Goal: Contribute content: Contribute content

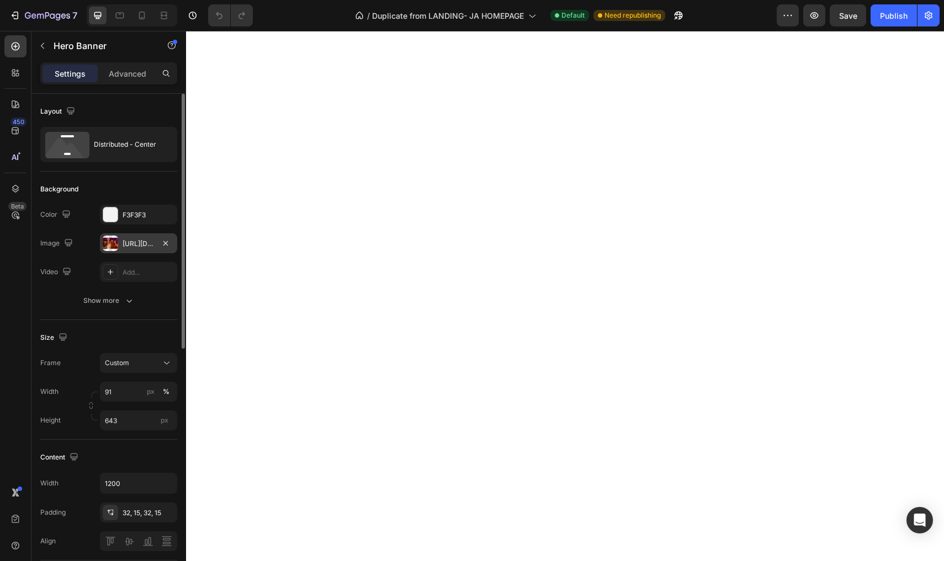
click at [114, 241] on div at bounding box center [110, 243] width 15 height 15
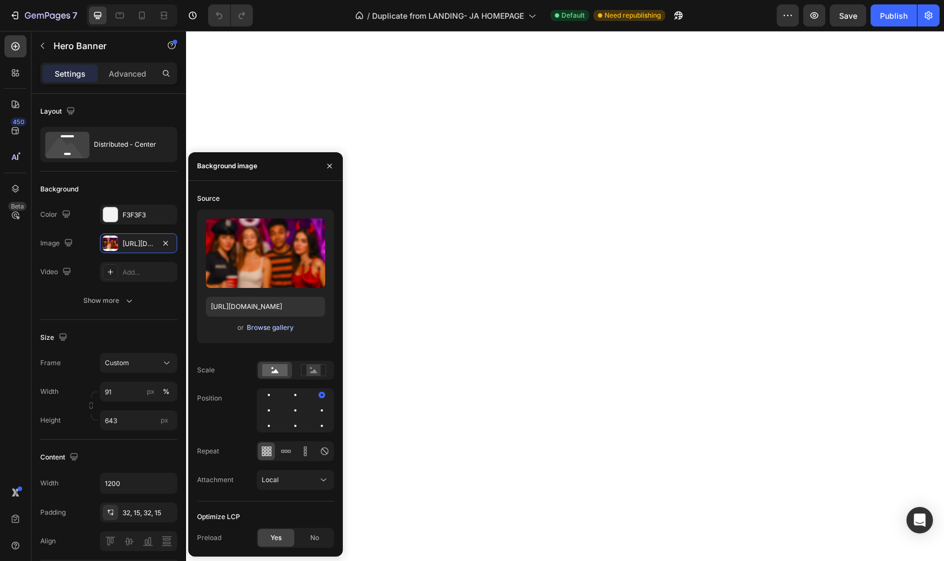
click at [262, 331] on div "Browse gallery" at bounding box center [270, 328] width 47 height 10
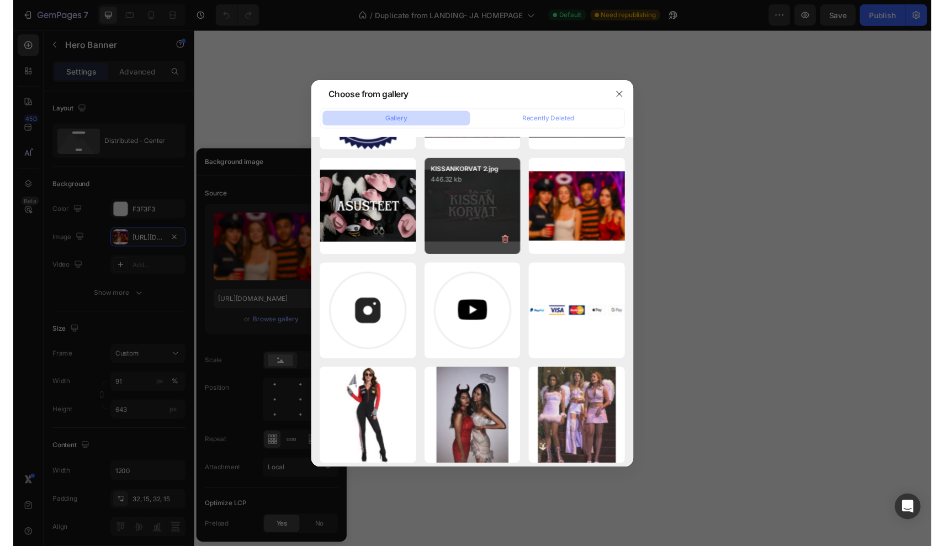
scroll to position [202, 0]
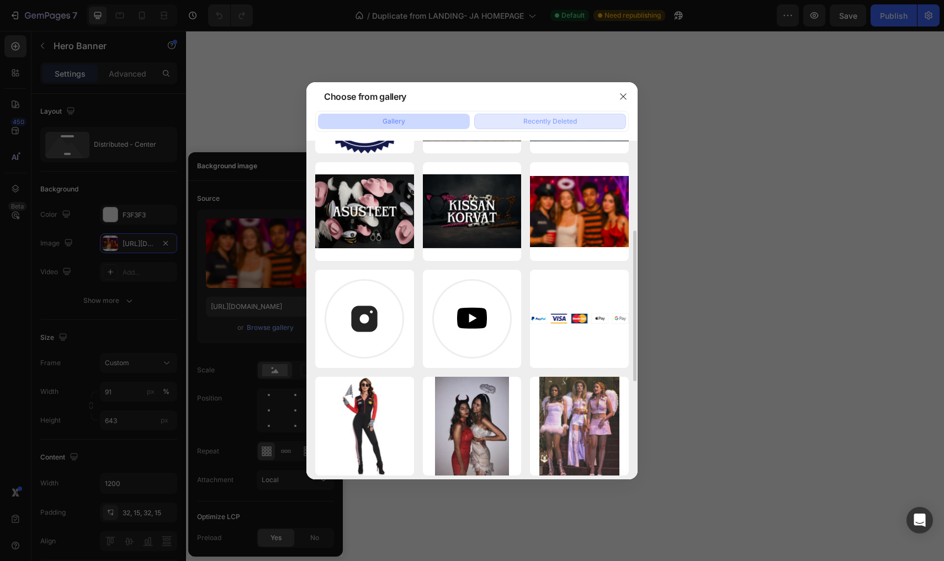
click at [532, 119] on div "Recently Deleted" at bounding box center [550, 121] width 54 height 10
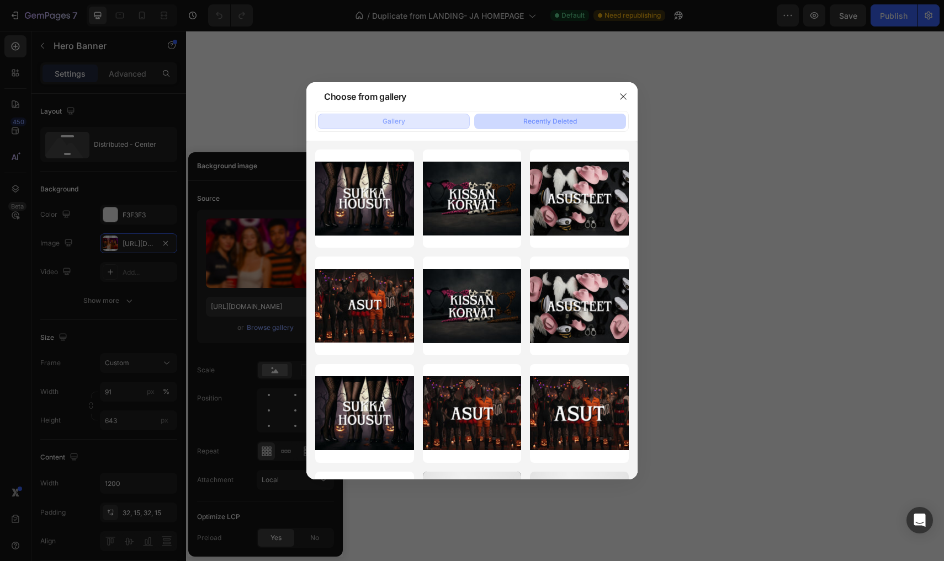
click at [447, 121] on button "Gallery" at bounding box center [394, 121] width 152 height 15
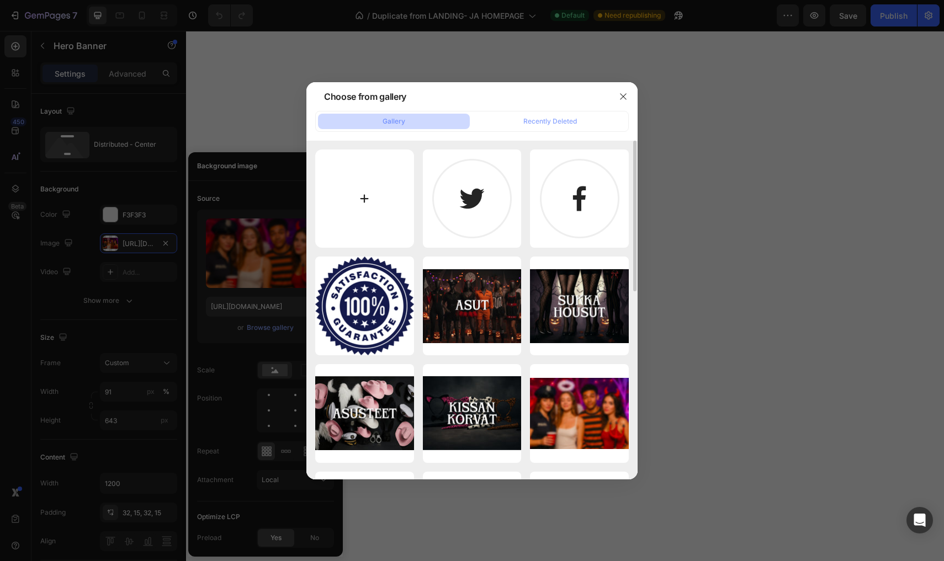
click at [366, 163] on input "file" at bounding box center [364, 199] width 99 height 99
type input "C:\fakepath\[DATE] 10.48.52.jpg"
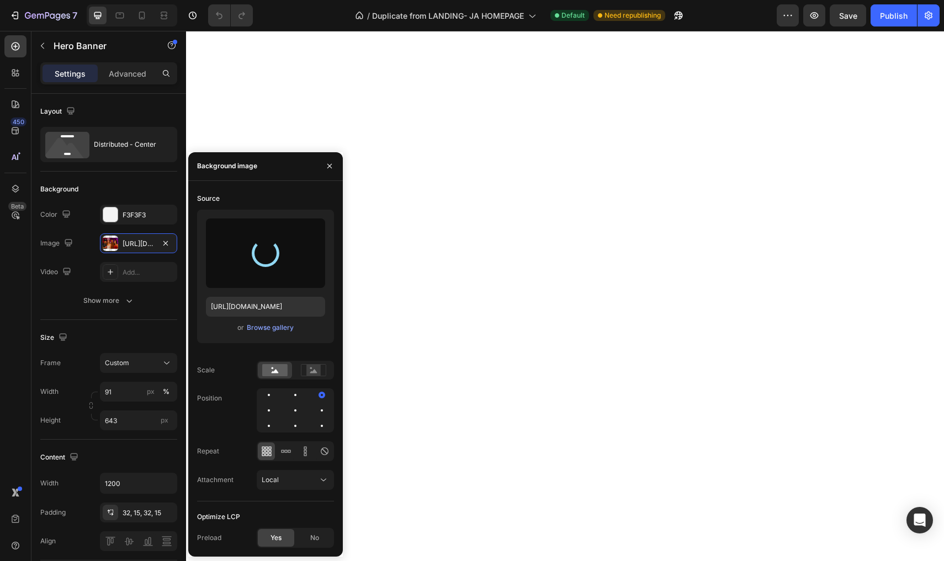
type input "[URL][DOMAIN_NAME]"
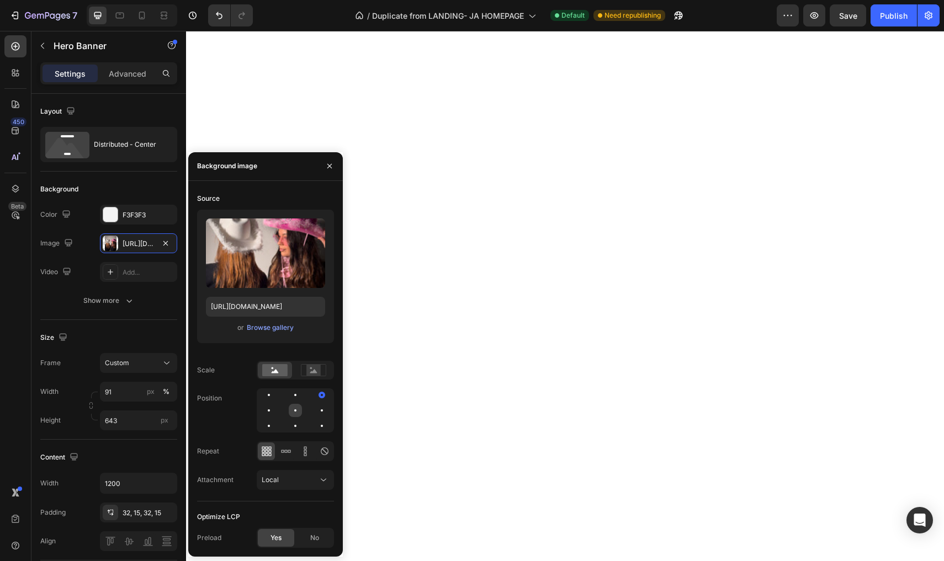
click at [297, 408] on div at bounding box center [295, 410] width 13 height 13
click at [288, 453] on icon at bounding box center [289, 451] width 3 height 3
click at [268, 452] on icon at bounding box center [269, 451] width 3 height 3
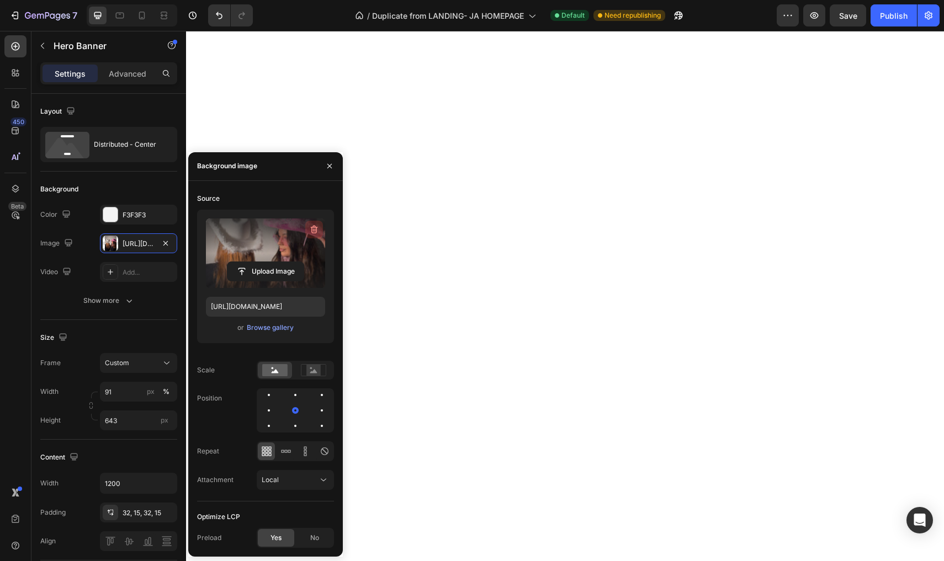
click at [315, 231] on icon "button" at bounding box center [315, 229] width 1 height 3
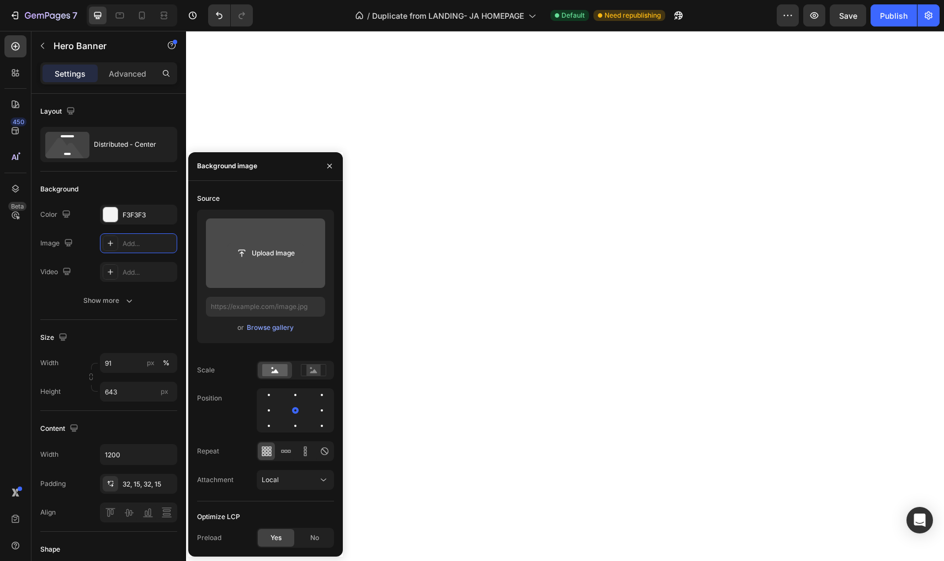
click at [292, 262] on input "file" at bounding box center [265, 253] width 76 height 19
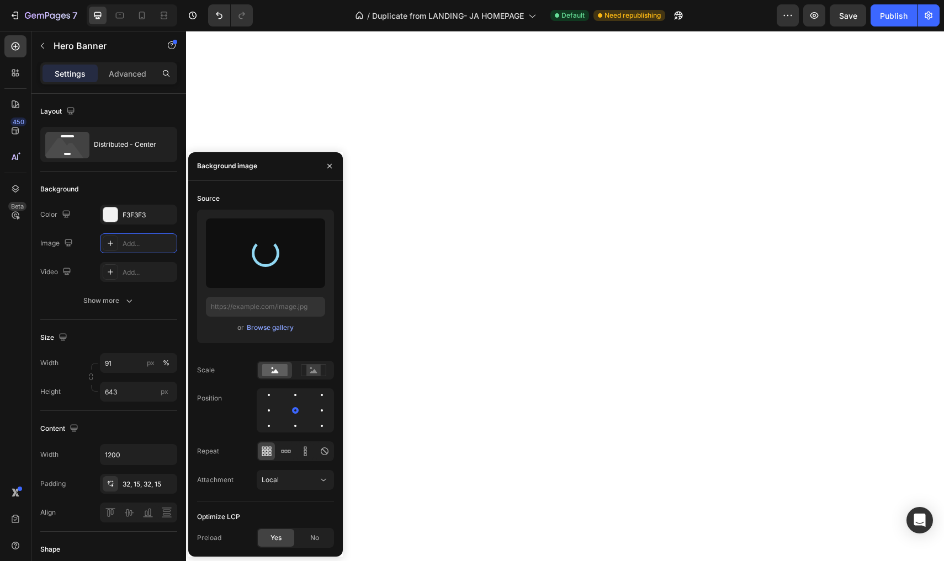
type input "[URL][DOMAIN_NAME]"
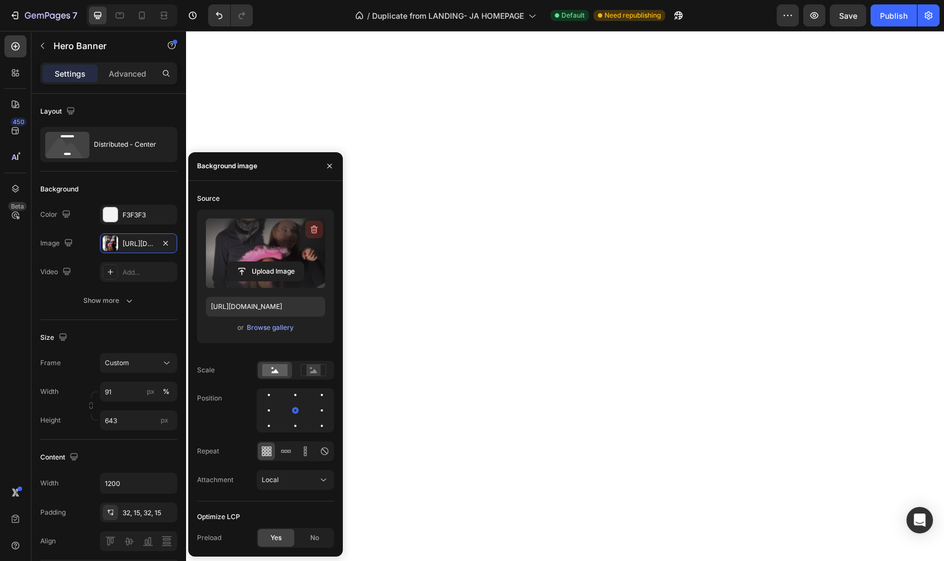
click at [315, 230] on icon "button" at bounding box center [315, 229] width 1 height 3
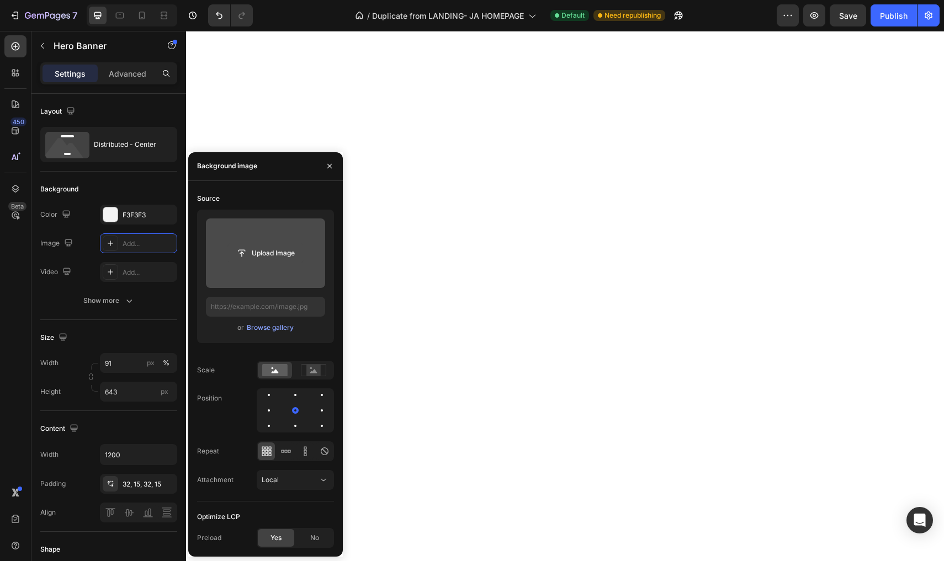
click at [267, 261] on input "file" at bounding box center [265, 253] width 76 height 19
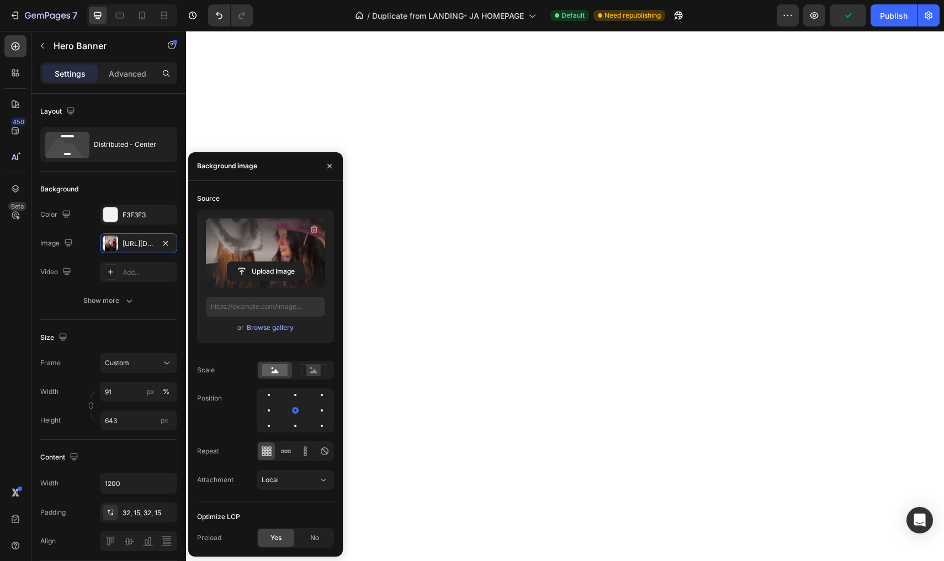
type input "[URL][DOMAIN_NAME]"
click at [306, 370] on icon at bounding box center [313, 370] width 25 height 12
click at [166, 243] on icon "button" at bounding box center [165, 243] width 4 height 4
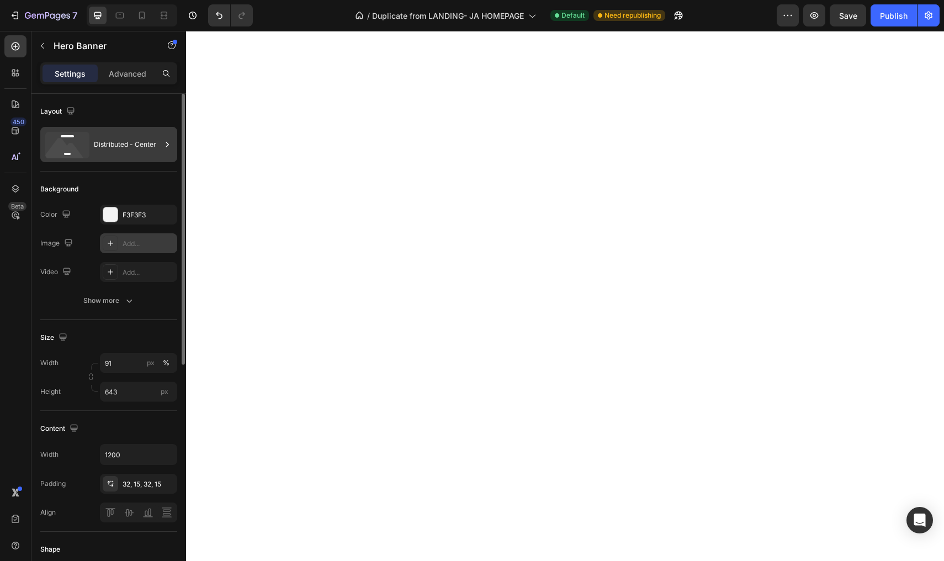
click at [127, 134] on div "Distributed - Center" at bounding box center [127, 144] width 67 height 25
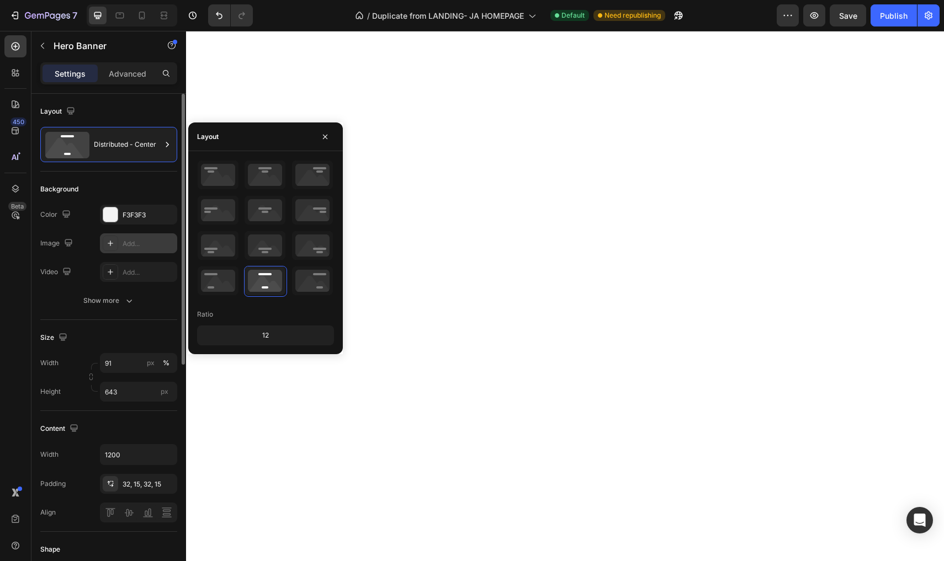
click at [153, 105] on div "Layout" at bounding box center [108, 112] width 137 height 18
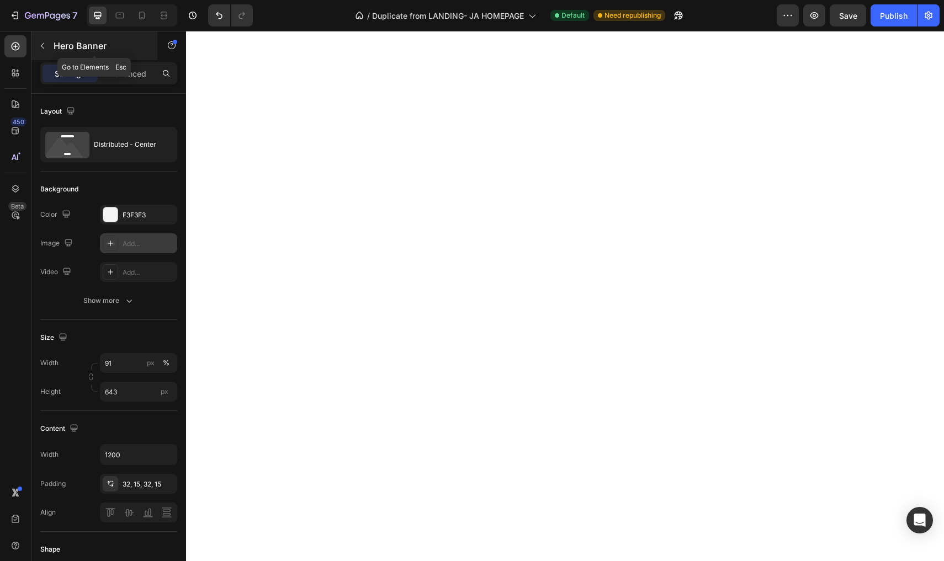
click at [54, 48] on p "Hero Banner" at bounding box center [101, 45] width 94 height 13
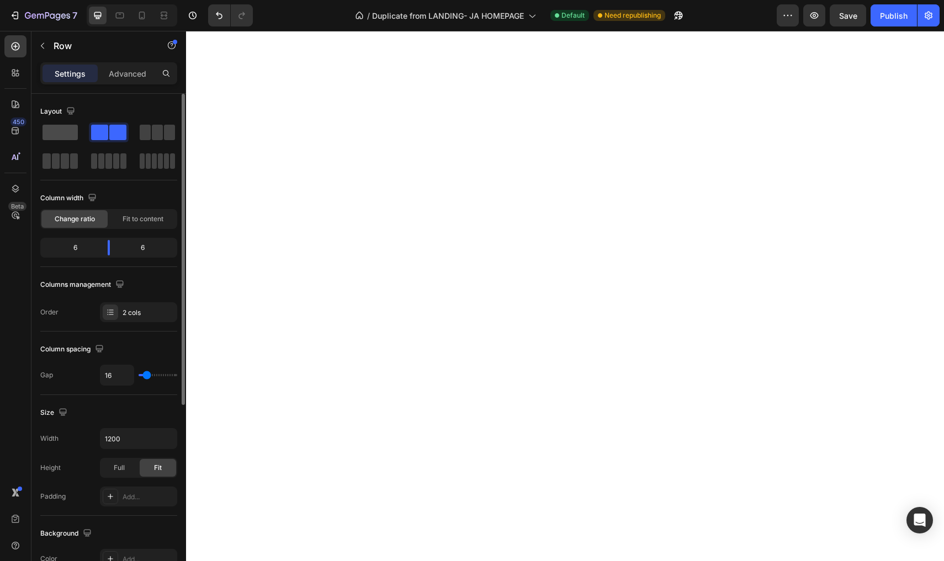
click at [62, 140] on span at bounding box center [59, 132] width 35 height 15
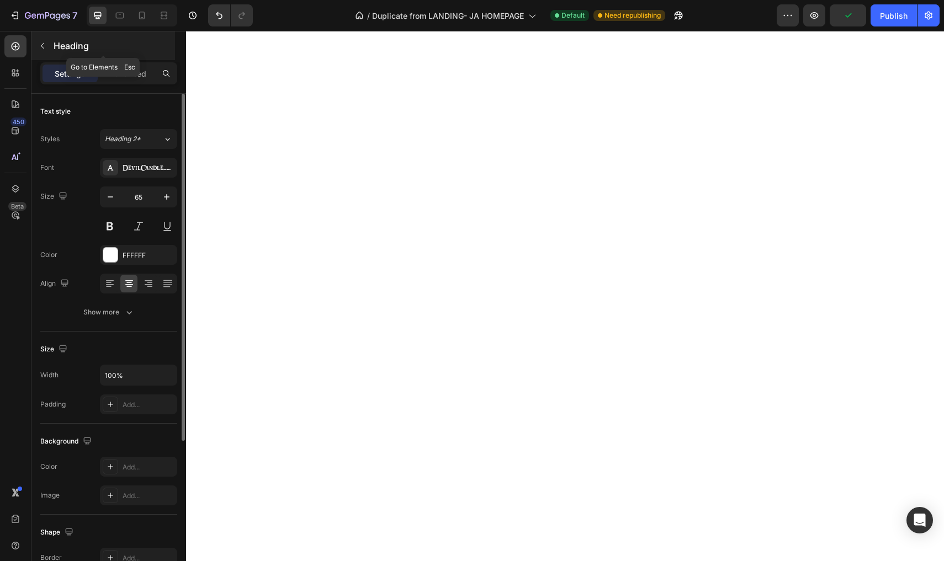
click at [44, 43] on icon "button" at bounding box center [42, 46] width 3 height 6
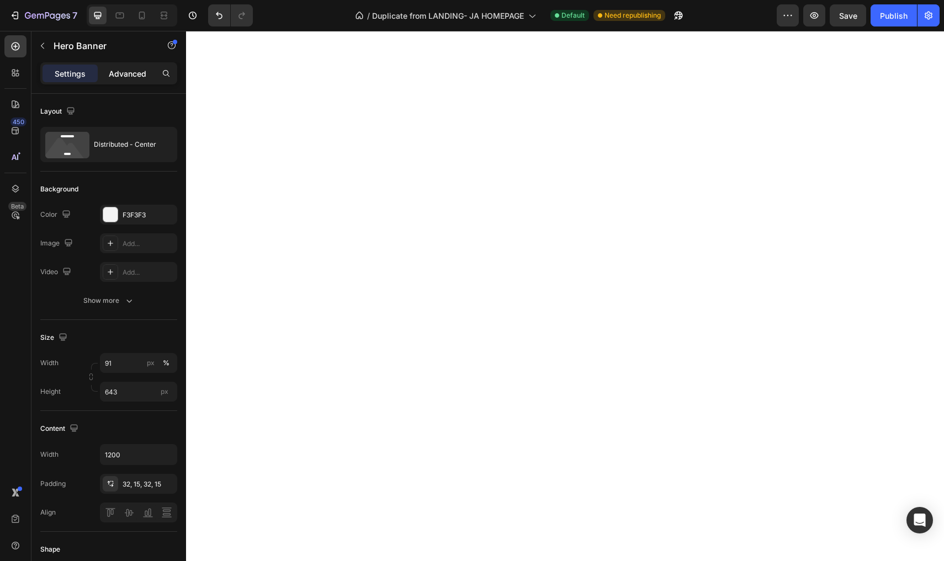
click at [130, 73] on p "Advanced" at bounding box center [128, 74] width 38 height 12
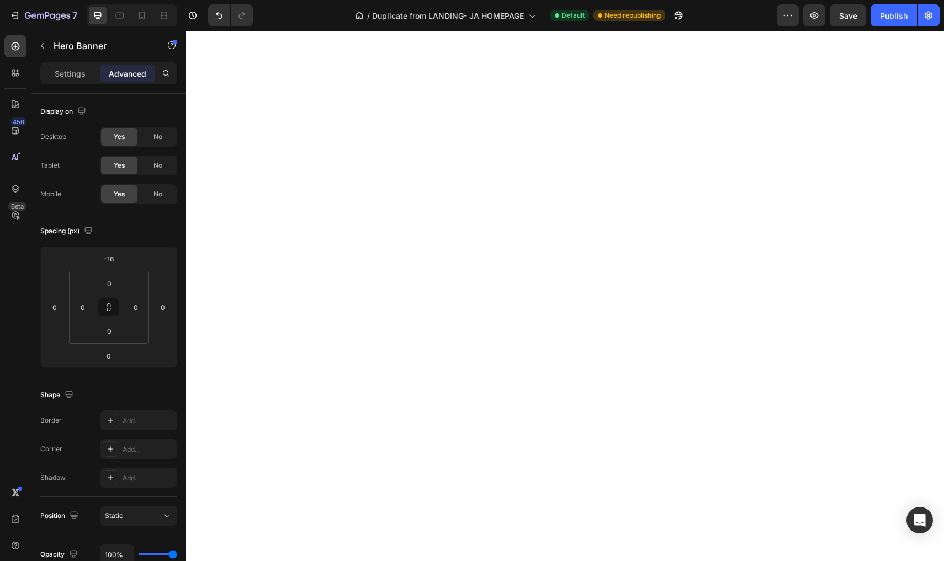
click at [28, 47] on div "450 Beta" at bounding box center [15, 296] width 31 height 530
click at [45, 47] on icon "button" at bounding box center [42, 45] width 9 height 9
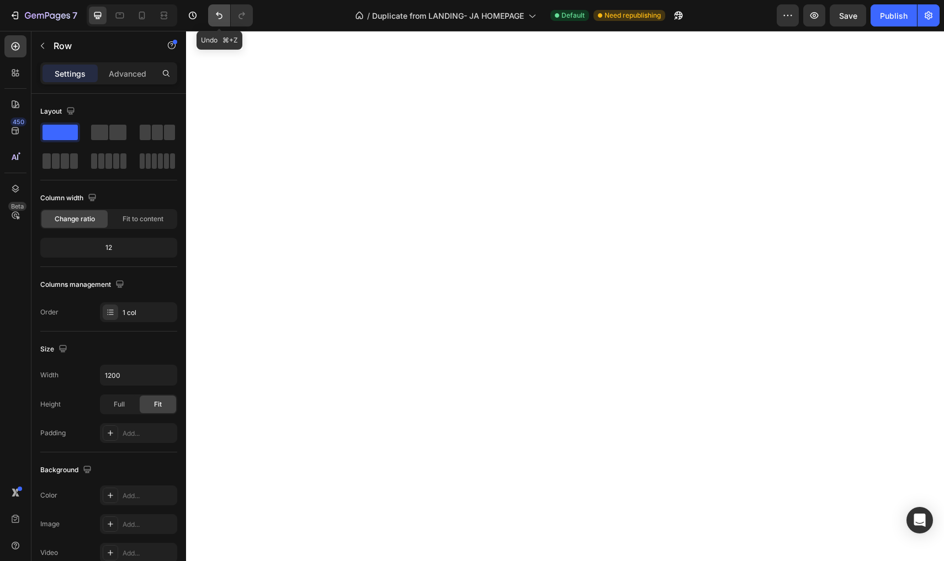
click at [224, 9] on button "Undo/Redo" at bounding box center [219, 15] width 22 height 22
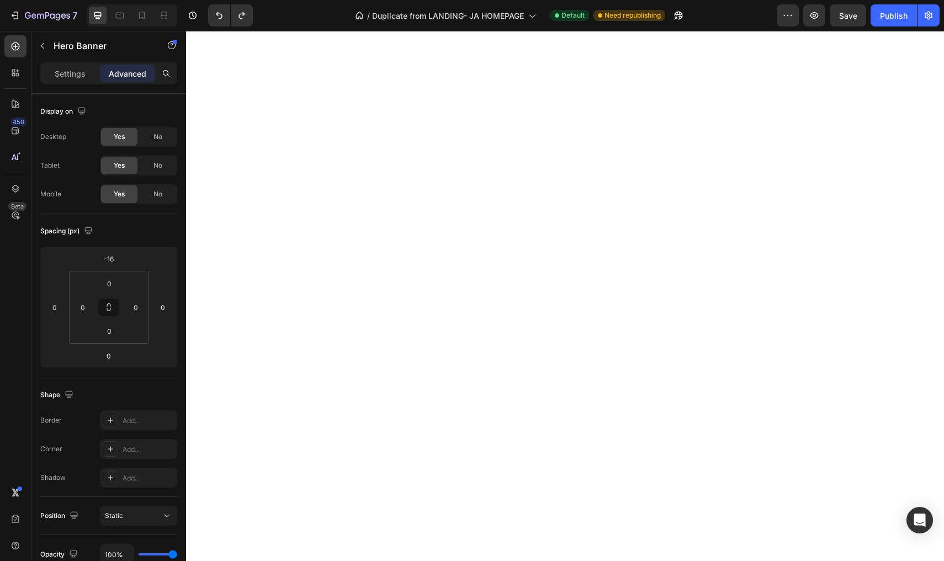
click at [77, 82] on div "Settings Advanced" at bounding box center [108, 73] width 137 height 22
click at [81, 75] on p "Settings" at bounding box center [70, 74] width 31 height 12
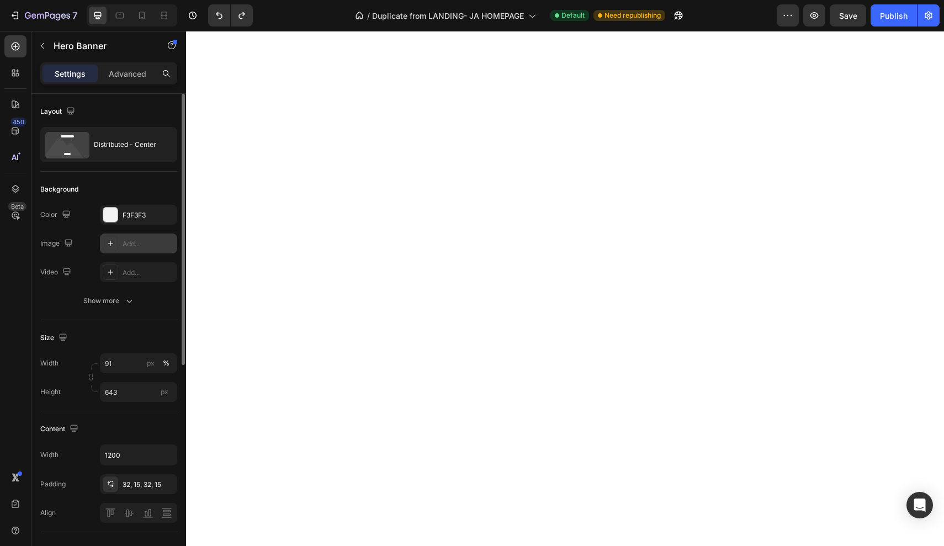
click at [130, 240] on div "Add..." at bounding box center [149, 244] width 52 height 10
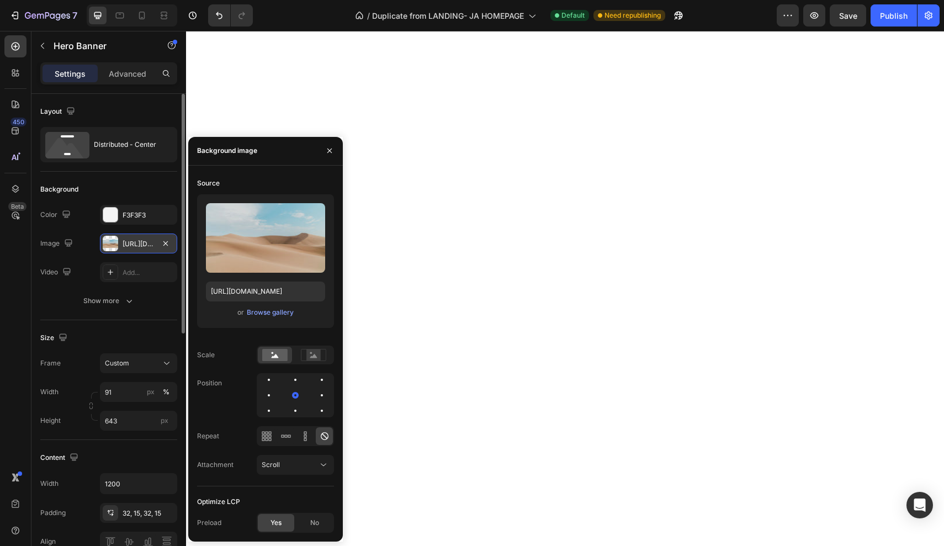
click at [275, 319] on div "Upload Image [URL][DOMAIN_NAME] or Browse gallery" at bounding box center [265, 261] width 137 height 134
click at [280, 316] on div "Browse gallery" at bounding box center [270, 312] width 47 height 10
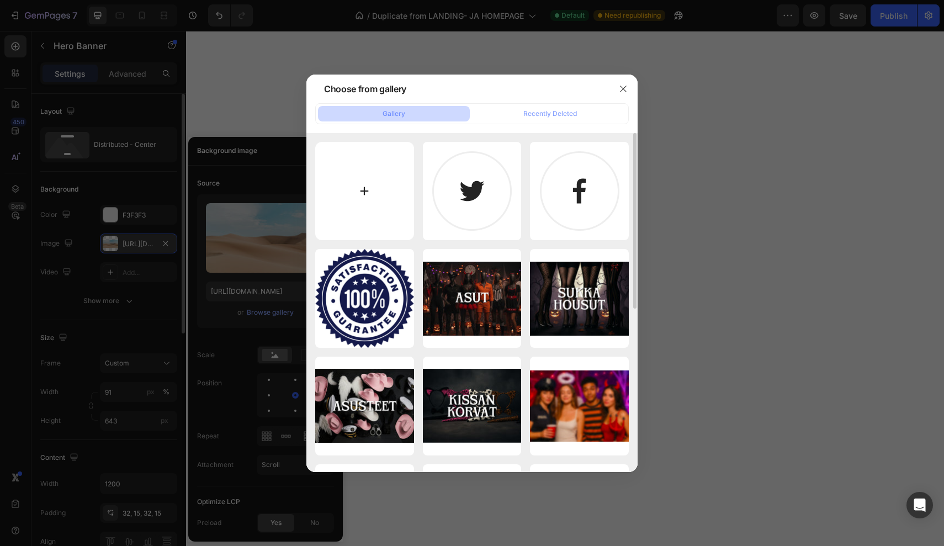
click at [361, 170] on input "file" at bounding box center [364, 191] width 99 height 99
type input "C:\fakepath\Untitled-2.jpeg"
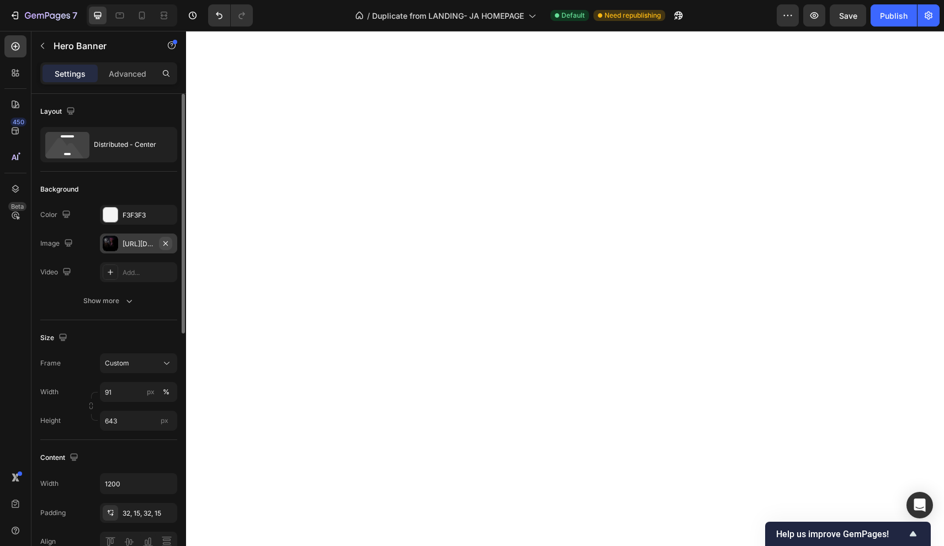
click at [171, 246] on button "button" at bounding box center [165, 243] width 13 height 13
click at [170, 244] on button "button" at bounding box center [165, 243] width 13 height 13
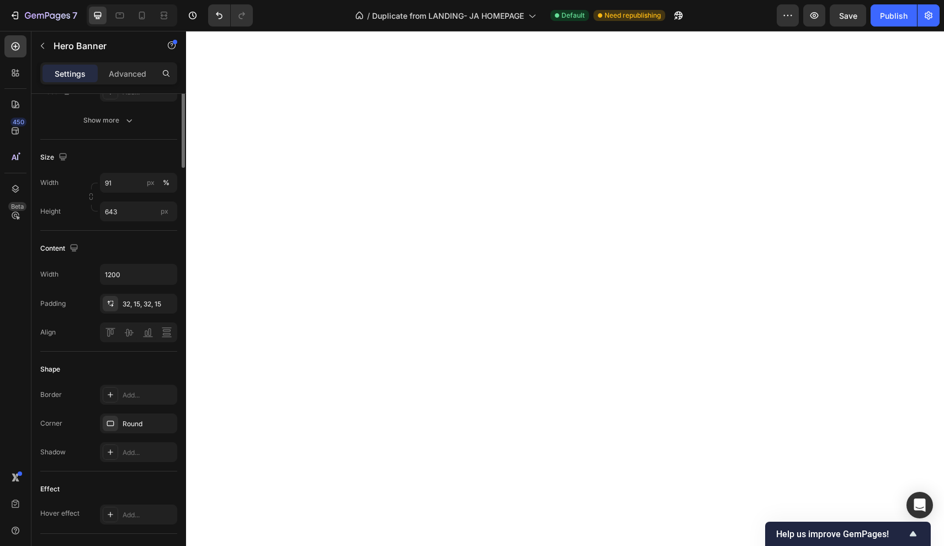
scroll to position [0, 0]
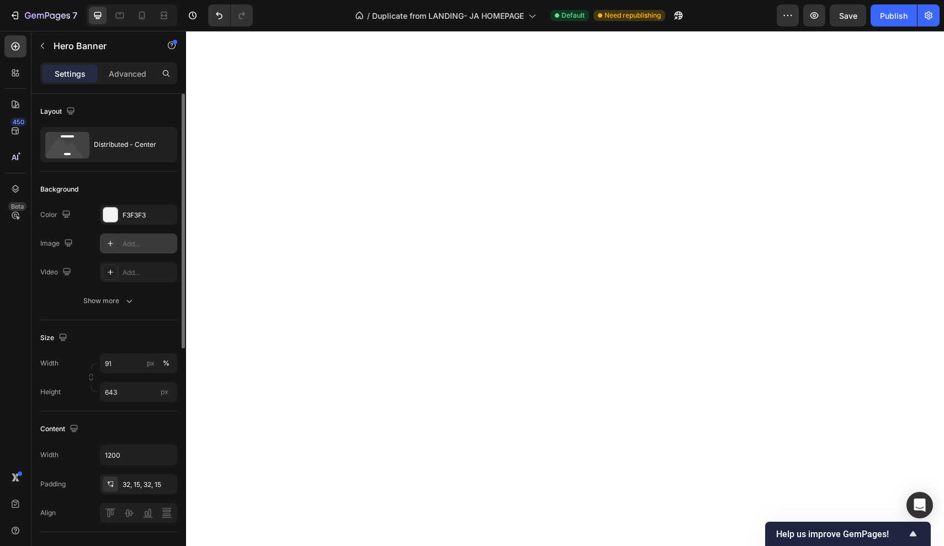
click at [112, 243] on icon at bounding box center [111, 244] width 6 height 6
type input "[URL][DOMAIN_NAME]"
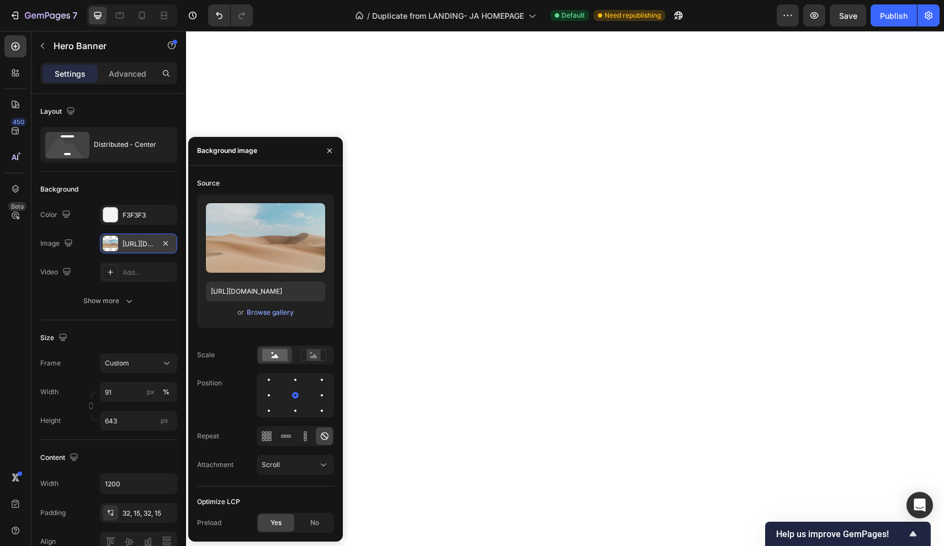
click at [256, 306] on div "or Browse gallery" at bounding box center [265, 312] width 119 height 13
click at [259, 309] on div "Browse gallery" at bounding box center [270, 312] width 47 height 10
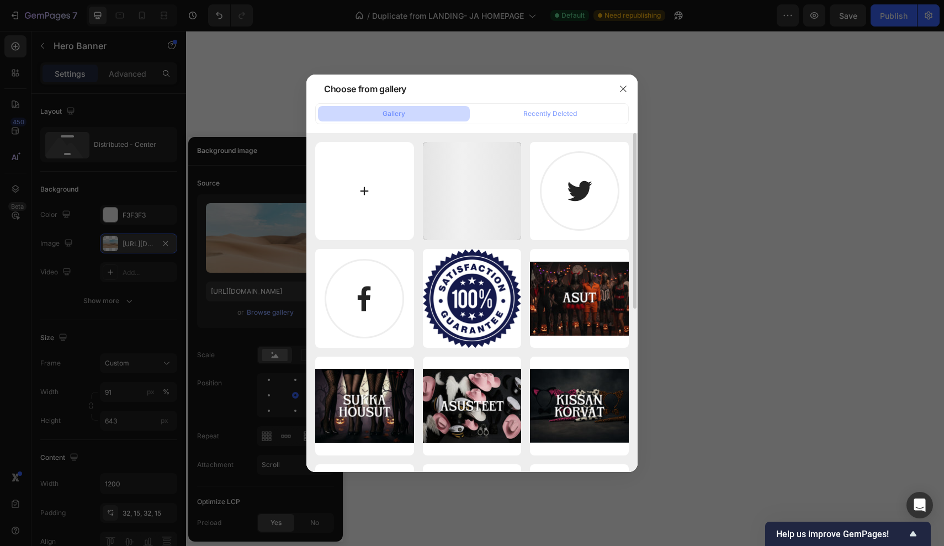
click at [348, 191] on input "file" at bounding box center [364, 191] width 99 height 99
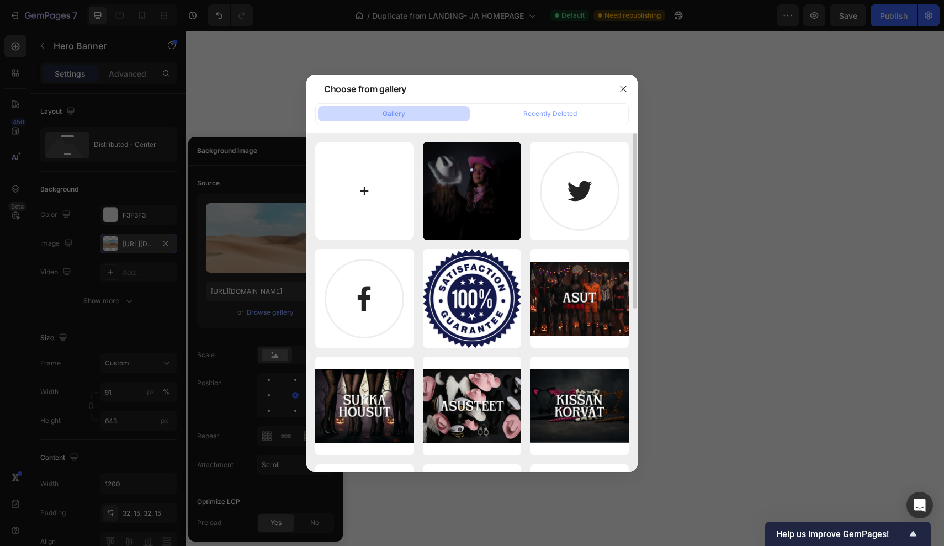
type input "C:\fakepath\Untitled Project-5.jpg"
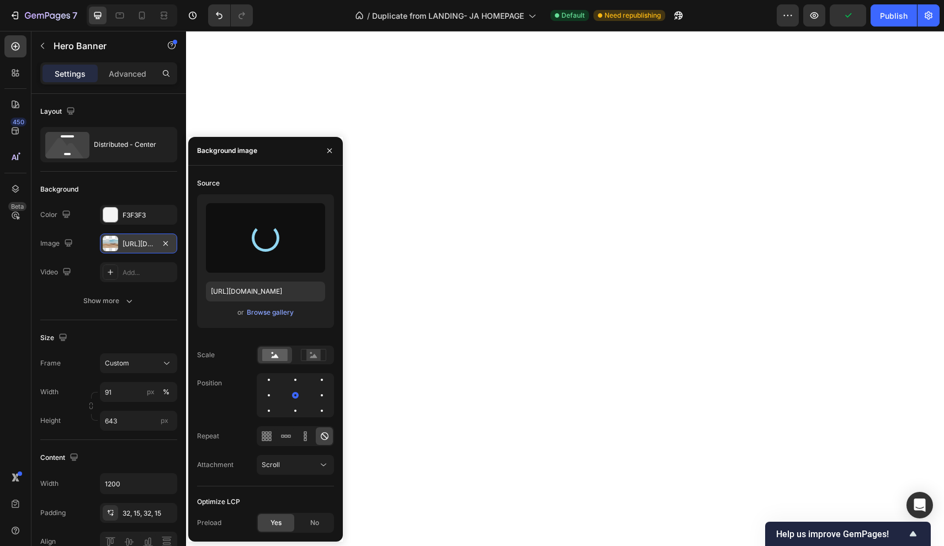
type input "[URL][DOMAIN_NAME]"
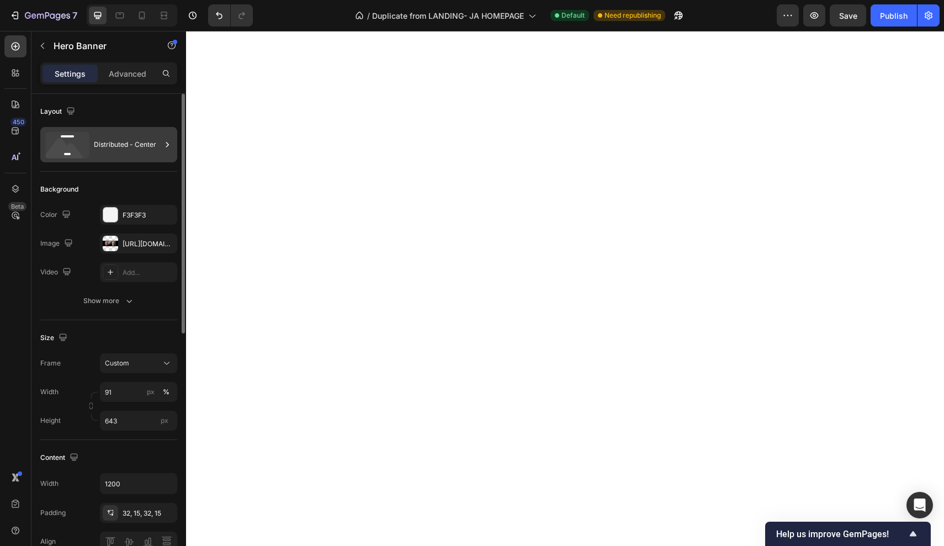
click at [99, 161] on div "Distributed - Center" at bounding box center [108, 144] width 137 height 35
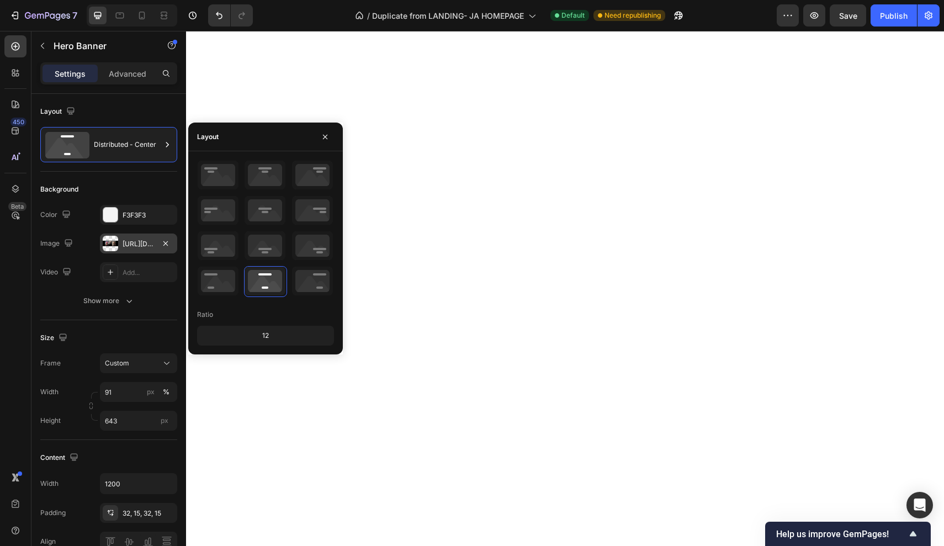
click at [132, 246] on div "[URL][DOMAIN_NAME]" at bounding box center [139, 244] width 32 height 10
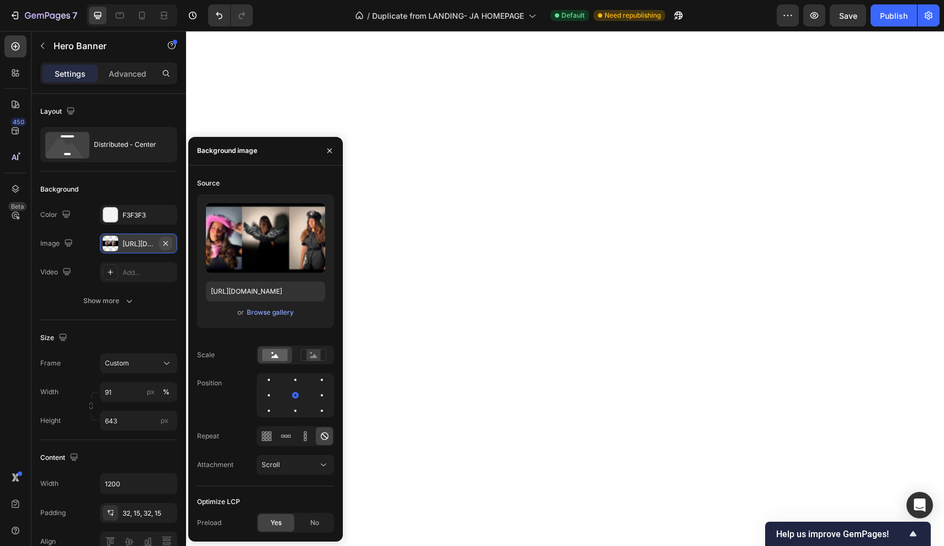
click at [164, 241] on icon "button" at bounding box center [165, 243] width 9 height 9
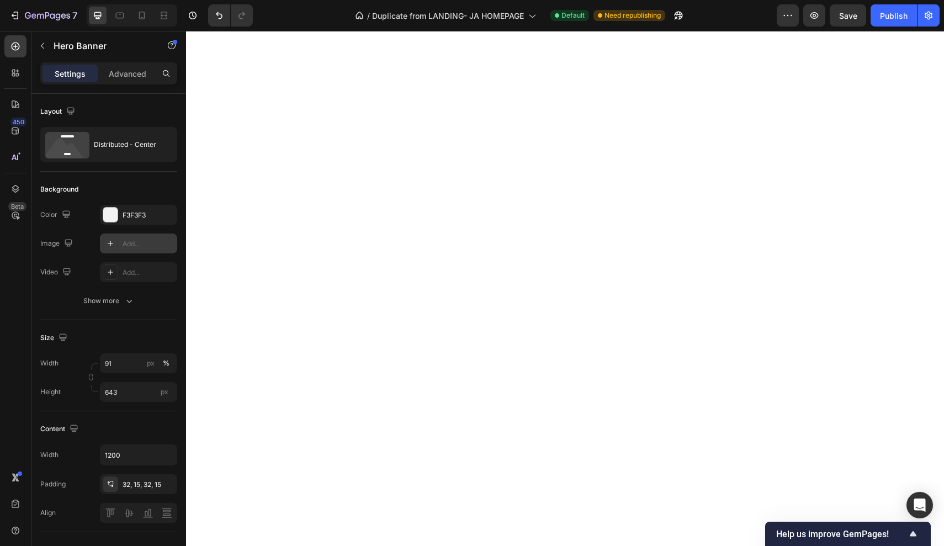
click at [152, 239] on div "Add..." at bounding box center [149, 244] width 52 height 10
type input "[URL][DOMAIN_NAME]"
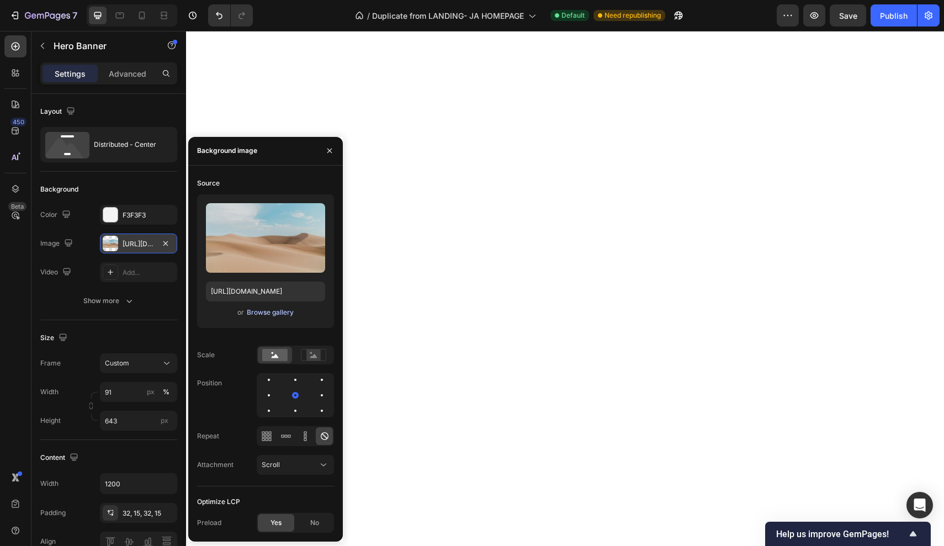
click at [252, 313] on div "Browse gallery" at bounding box center [270, 312] width 47 height 10
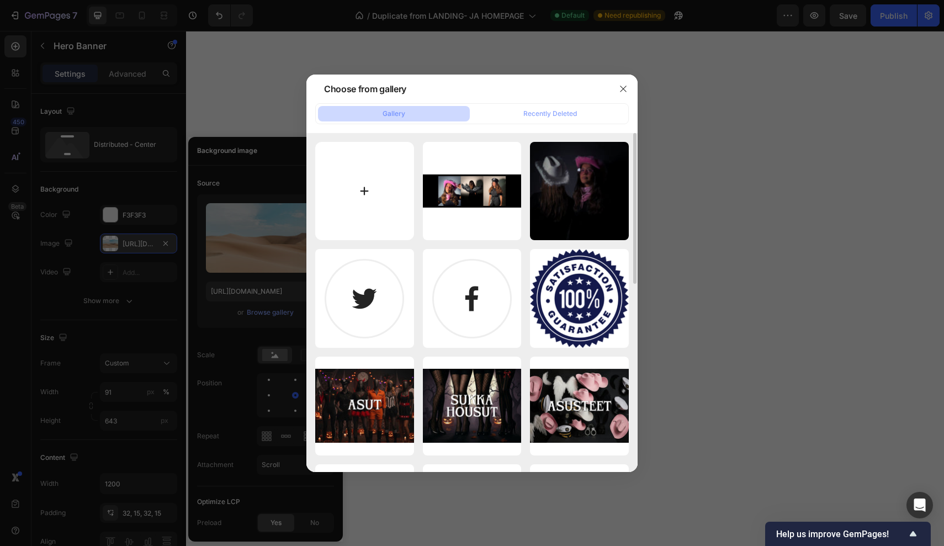
click at [375, 206] on input "file" at bounding box center [364, 191] width 99 height 99
type input "C:\fakepath\Untitled Project-6.jpg"
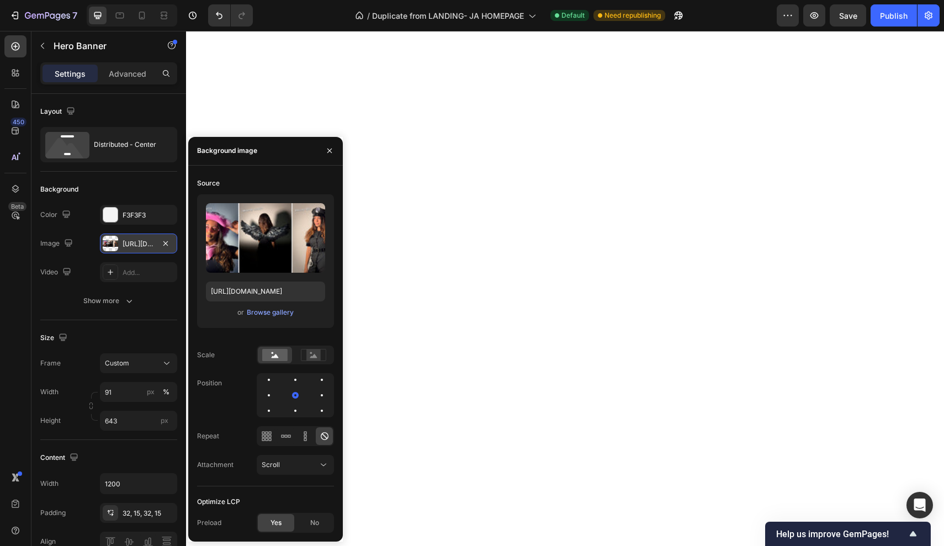
type input "[URL][DOMAIN_NAME]"
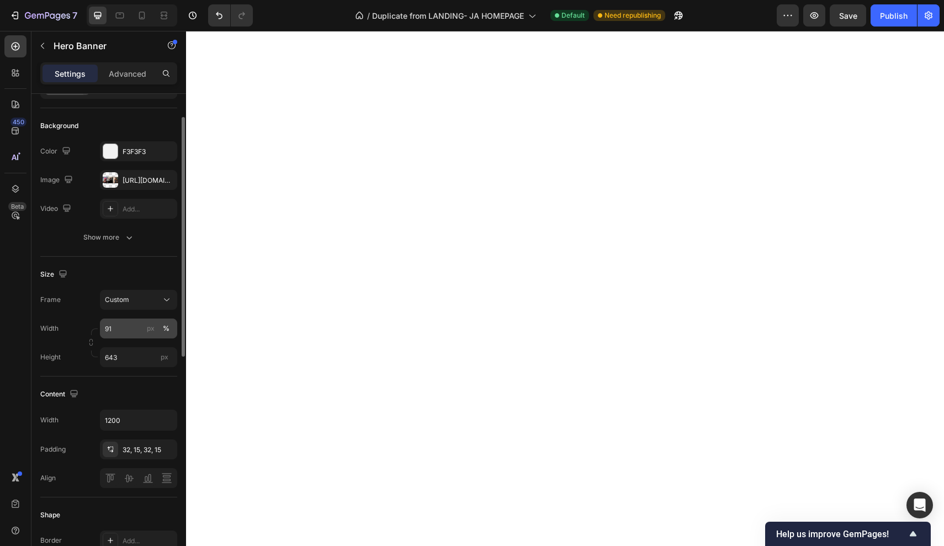
scroll to position [72, 0]
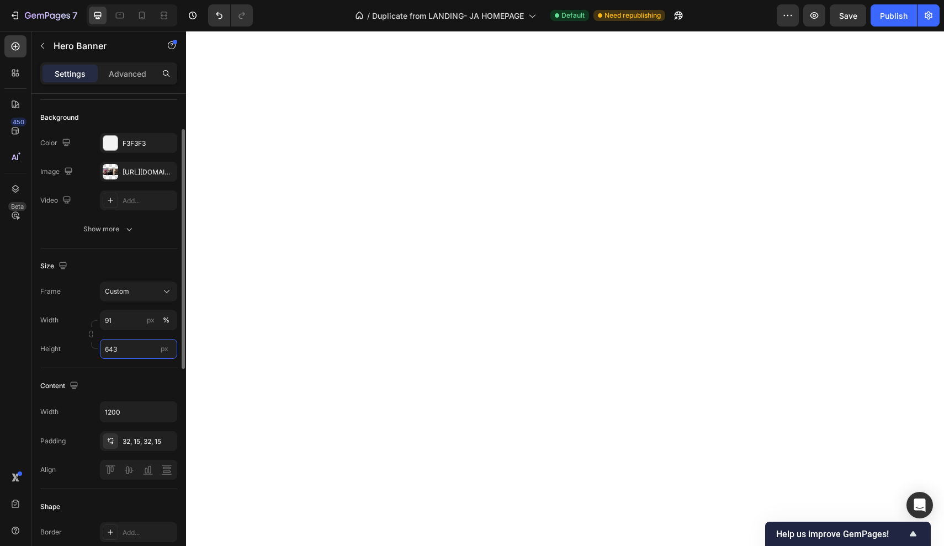
click at [129, 354] on input "643" at bounding box center [138, 349] width 77 height 20
type input "548"
click at [81, 314] on div "Width 91 px %" at bounding box center [108, 320] width 137 height 20
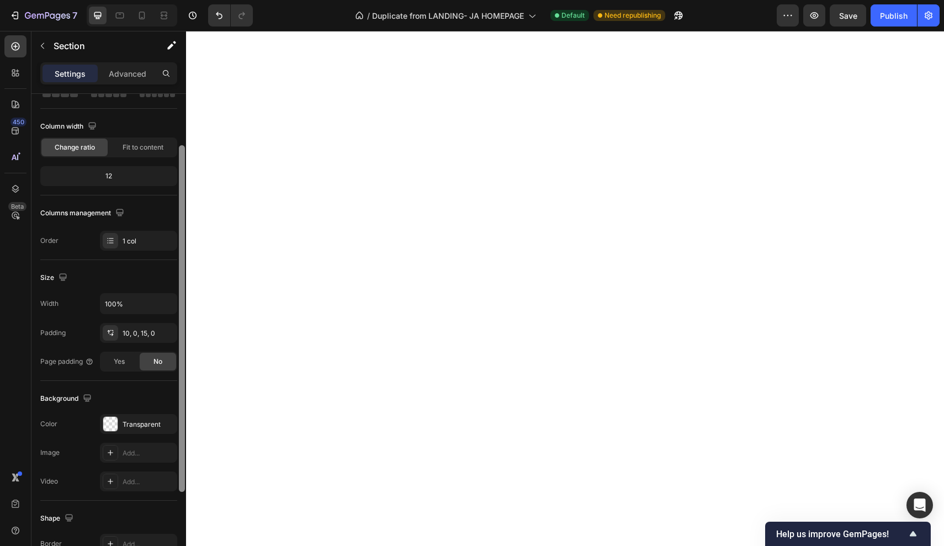
scroll to position [0, 0]
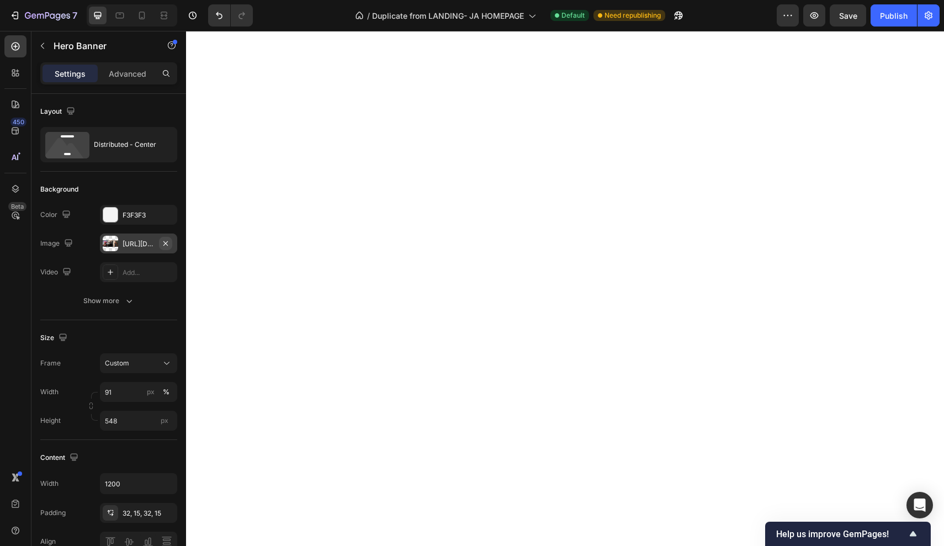
click at [169, 243] on icon "button" at bounding box center [165, 243] width 9 height 9
click at [128, 243] on div "Add..." at bounding box center [149, 244] width 52 height 10
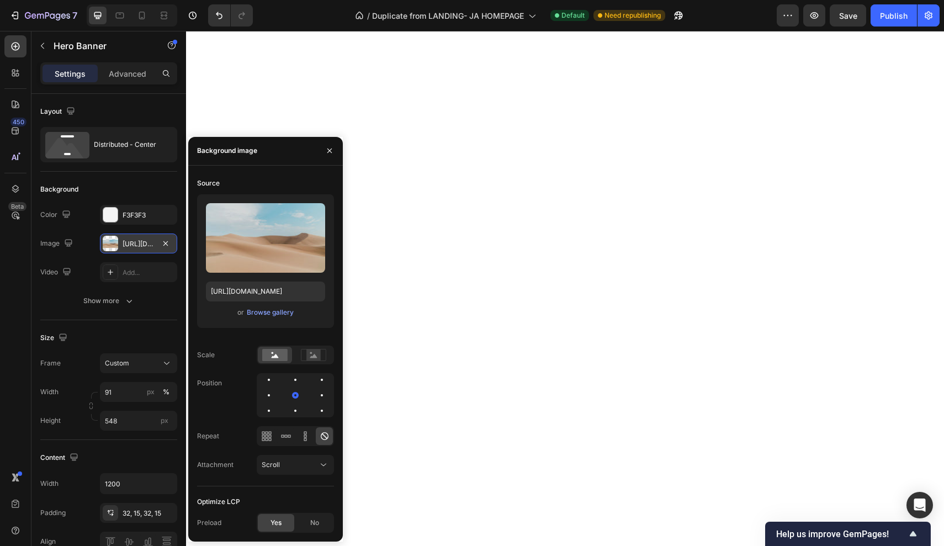
click at [264, 318] on div "or Browse gallery" at bounding box center [265, 312] width 119 height 13
click at [265, 314] on div "Browse gallery" at bounding box center [270, 312] width 47 height 10
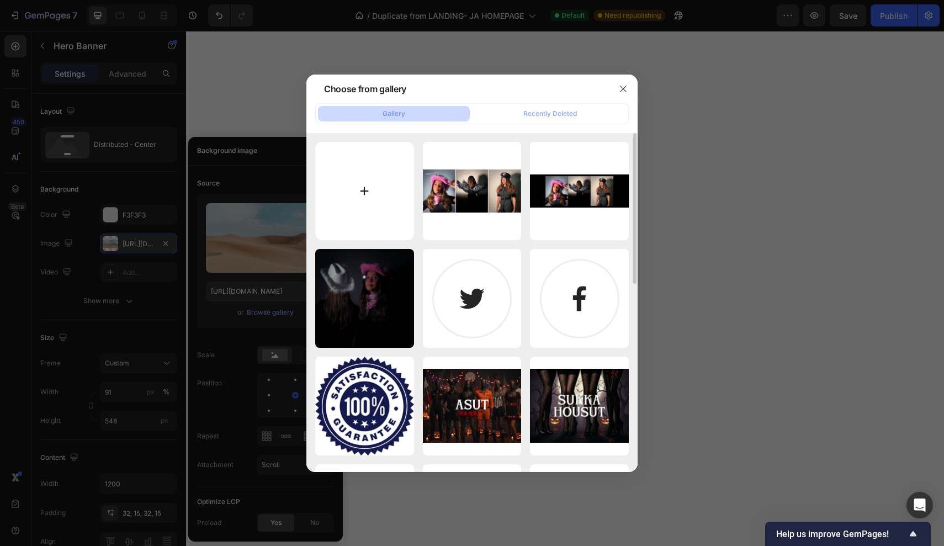
click at [353, 203] on input "file" at bounding box center [364, 191] width 99 height 99
type input "C:\fakepath\Untitled Project-7.jpg"
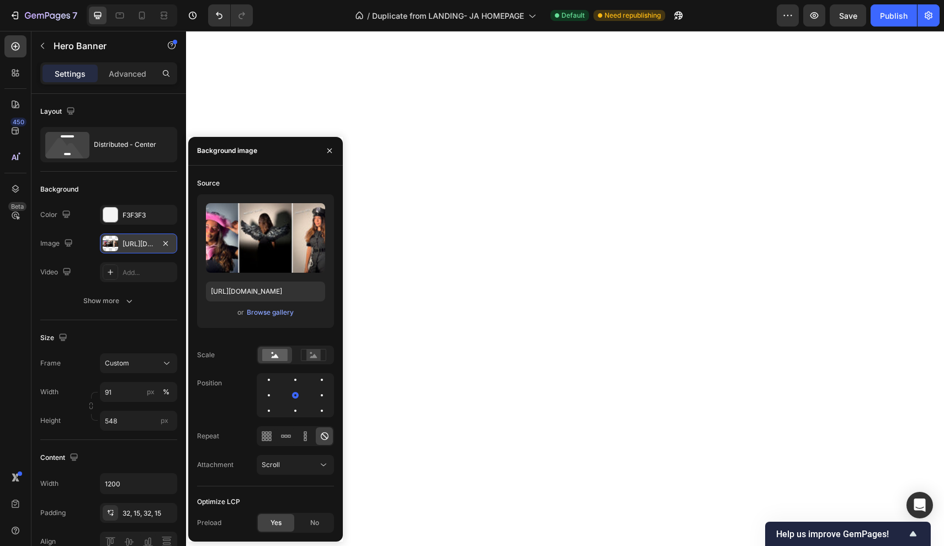
type input "[URL][DOMAIN_NAME]"
click at [63, 322] on div "Size Frame Custom Width 91 px % Height 548 px" at bounding box center [108, 380] width 137 height 120
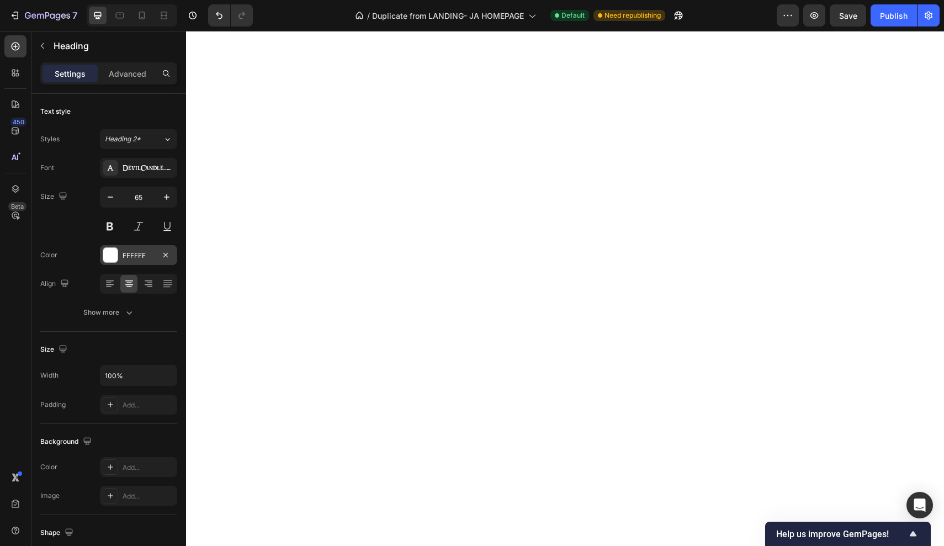
click at [106, 259] on div at bounding box center [110, 255] width 14 height 14
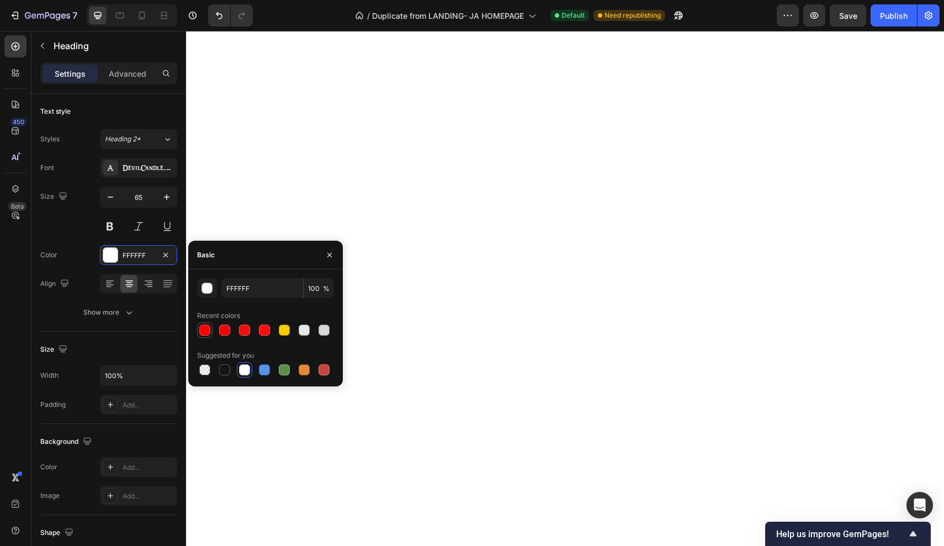
click at [209, 337] on div "FFFFFF 100 % Recent colors Suggested for you" at bounding box center [265, 327] width 137 height 99
click at [208, 329] on div at bounding box center [204, 330] width 11 height 11
type input "FF0000"
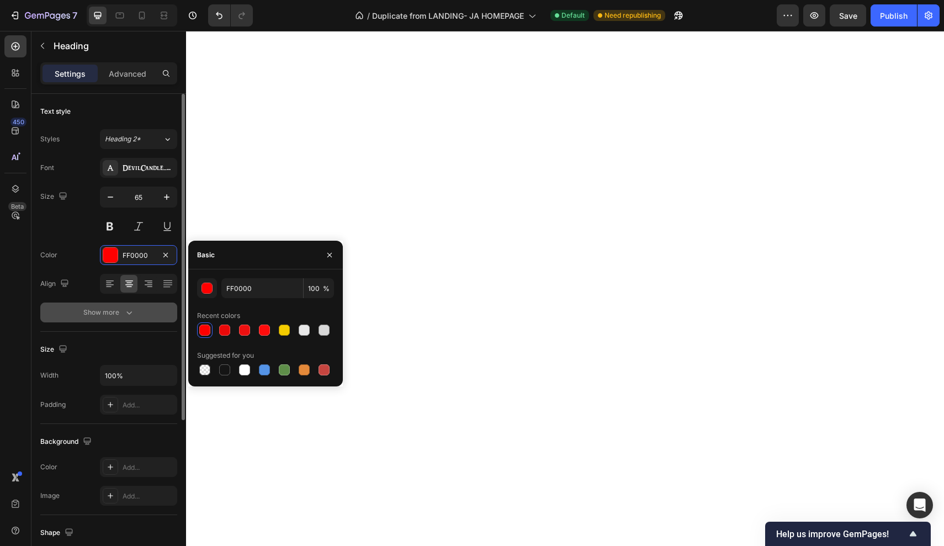
click at [124, 313] on icon "button" at bounding box center [129, 312] width 11 height 11
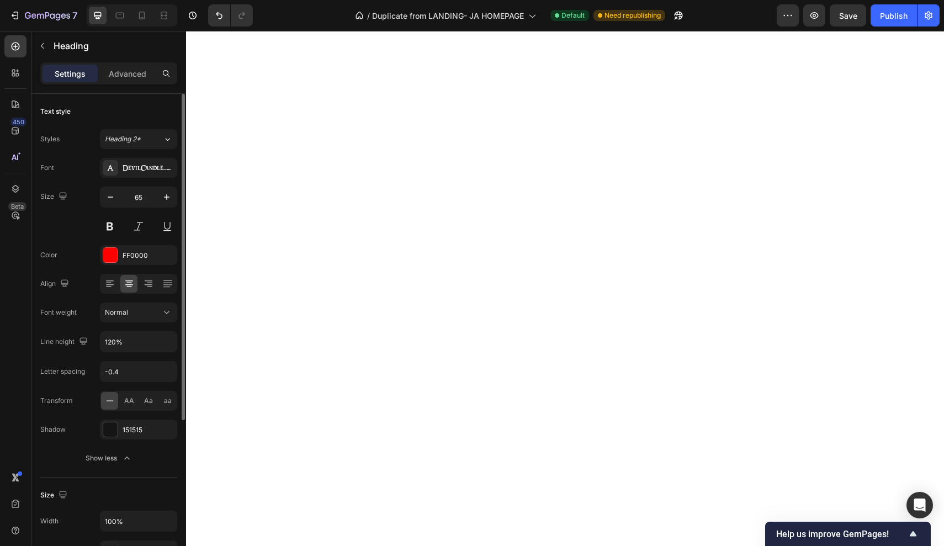
drag, startPoint x: 105, startPoint y: 456, endPoint x: 71, endPoint y: 370, distance: 92.6
click at [121, 430] on div "151515" at bounding box center [138, 429] width 77 height 20
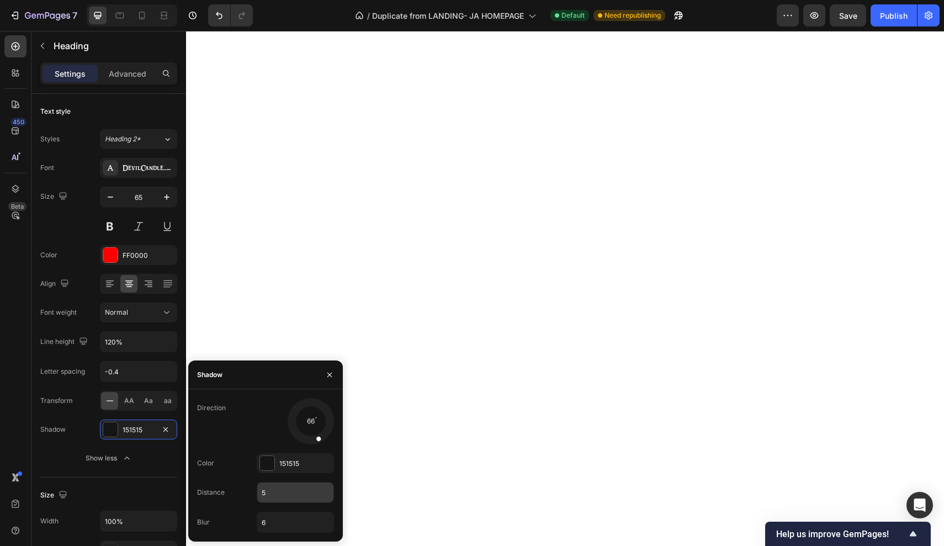
click at [281, 489] on input "5" at bounding box center [295, 492] width 76 height 20
type input "4"
click at [289, 529] on input "6" at bounding box center [295, 522] width 76 height 20
type input "12"
click at [295, 499] on input "4" at bounding box center [295, 492] width 76 height 20
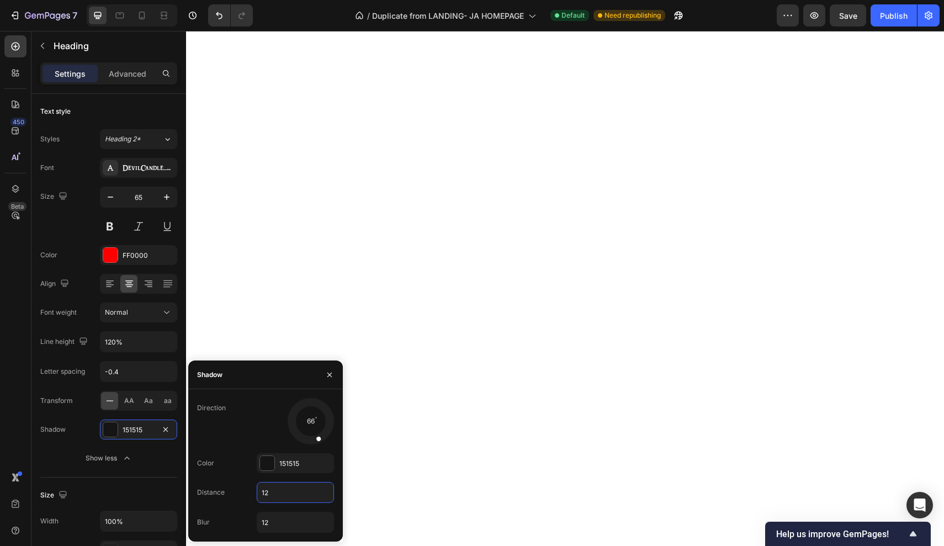
type input "13"
click at [279, 531] on input "12" at bounding box center [295, 522] width 76 height 20
type input "17"
click at [129, 487] on div "Size" at bounding box center [108, 495] width 137 height 18
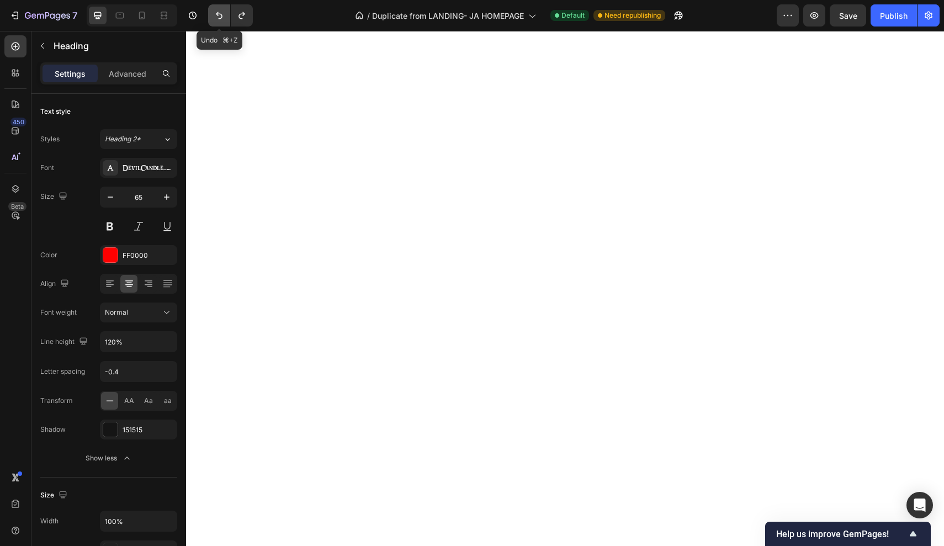
click at [216, 11] on icon "Undo/Redo" at bounding box center [219, 15] width 11 height 11
click at [53, 235] on div "Size 65" at bounding box center [108, 212] width 137 height 50
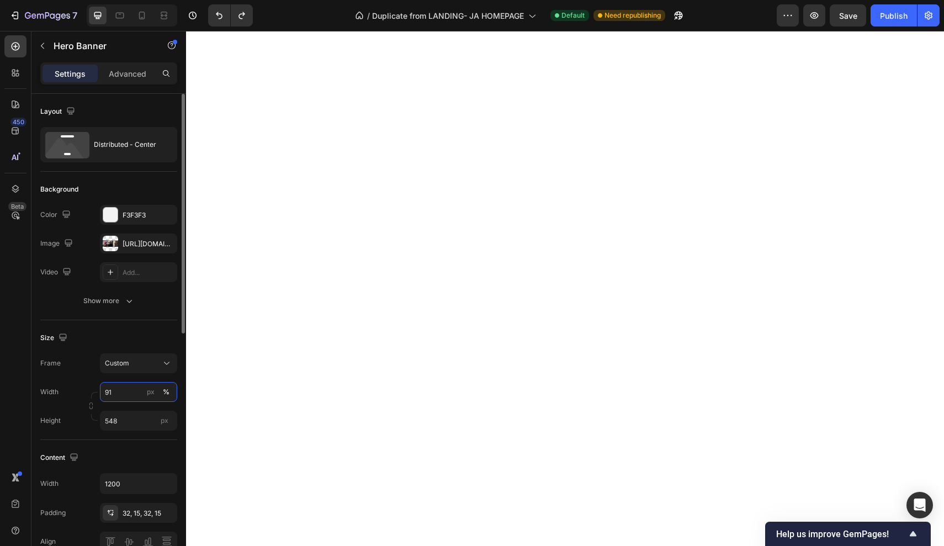
click at [136, 390] on input "91" at bounding box center [138, 392] width 77 height 20
type input "92"
click at [127, 390] on input "92" at bounding box center [138, 392] width 77 height 20
type input "91"
click at [127, 420] on input "548" at bounding box center [138, 421] width 77 height 20
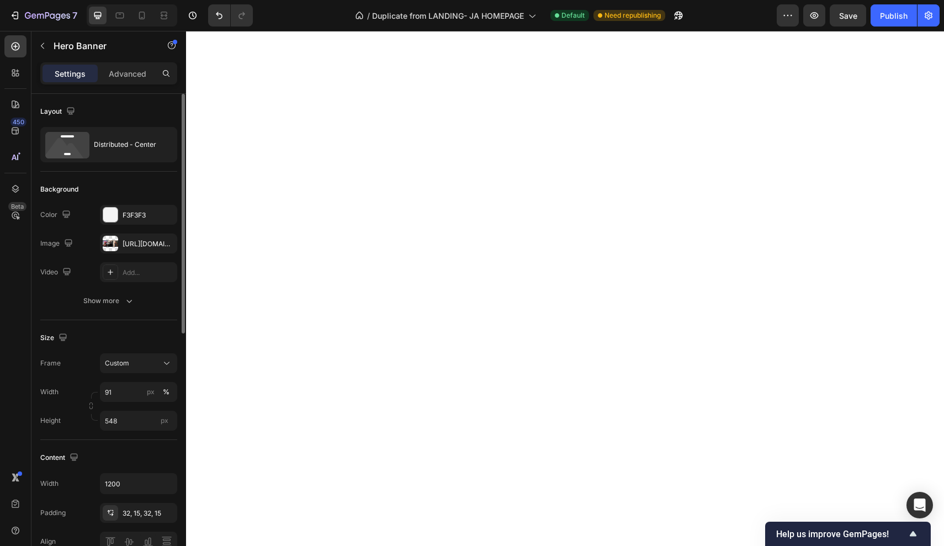
click at [133, 329] on div "Size" at bounding box center [108, 338] width 137 height 18
click at [823, 18] on button "button" at bounding box center [814, 15] width 22 height 22
click at [123, 427] on input "548" at bounding box center [138, 421] width 77 height 20
type input "5"
click at [96, 342] on div "Size" at bounding box center [108, 338] width 137 height 18
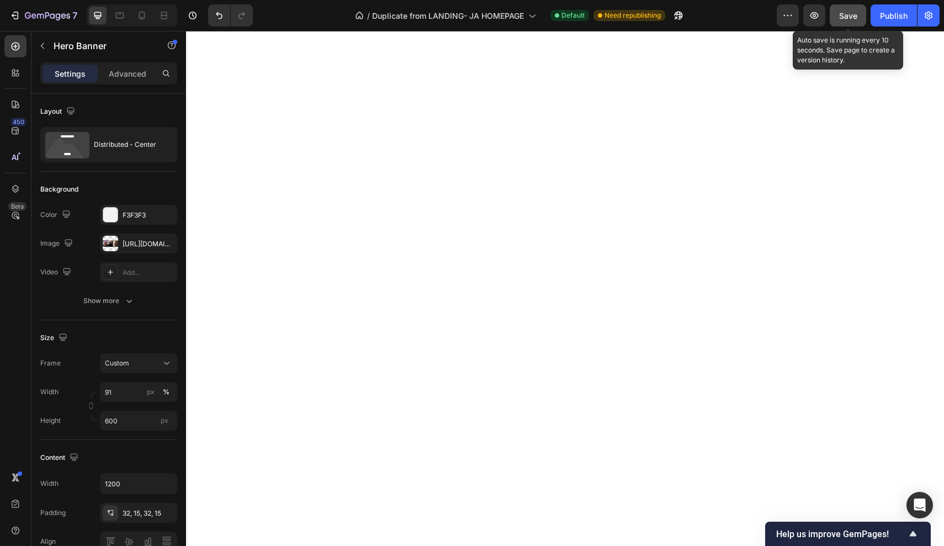
click at [841, 18] on span "Save" at bounding box center [848, 15] width 18 height 9
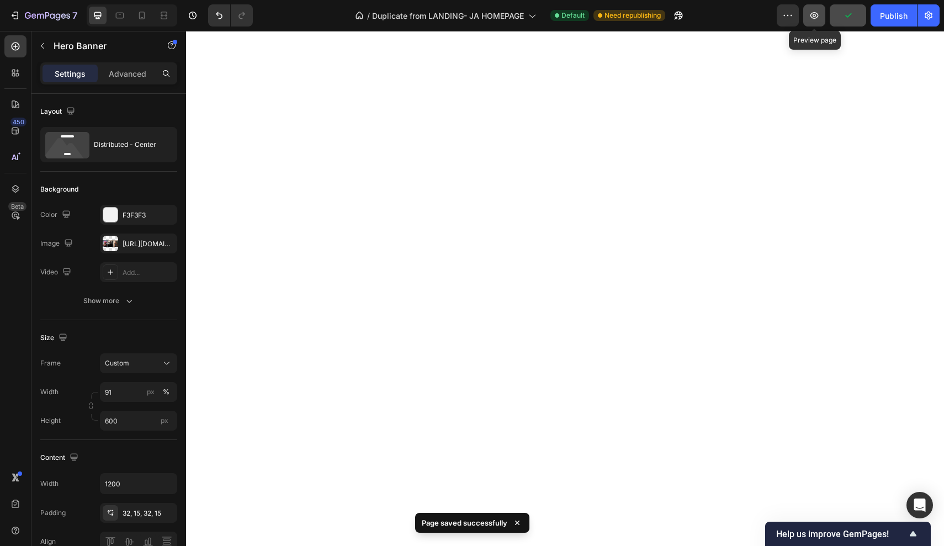
click at [820, 12] on icon "button" at bounding box center [814, 15] width 11 height 11
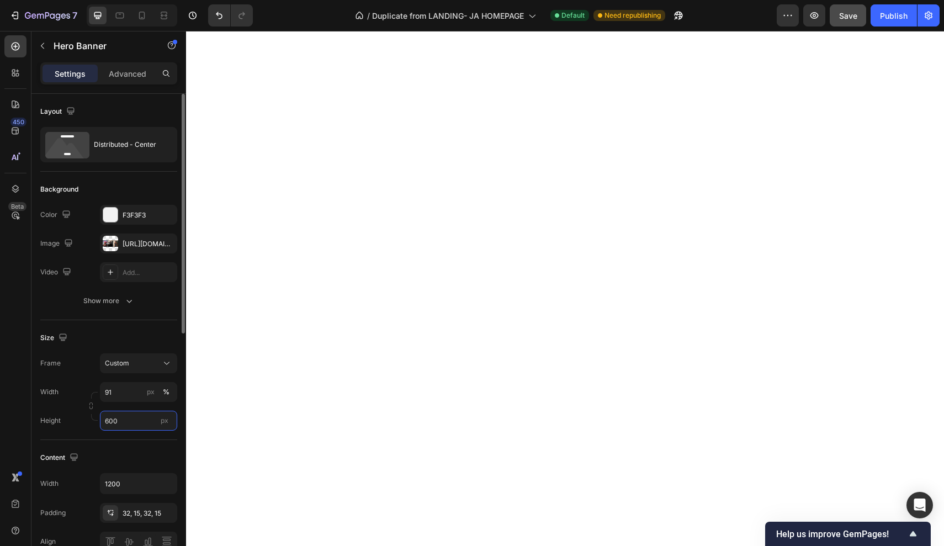
click at [123, 427] on input "600" at bounding box center [138, 421] width 77 height 20
type input "650"
click at [118, 320] on div "Background The changes might be hidden by the image and the video. Color F3F3F3…" at bounding box center [108, 246] width 137 height 148
click at [821, 16] on button "button" at bounding box center [814, 15] width 22 height 22
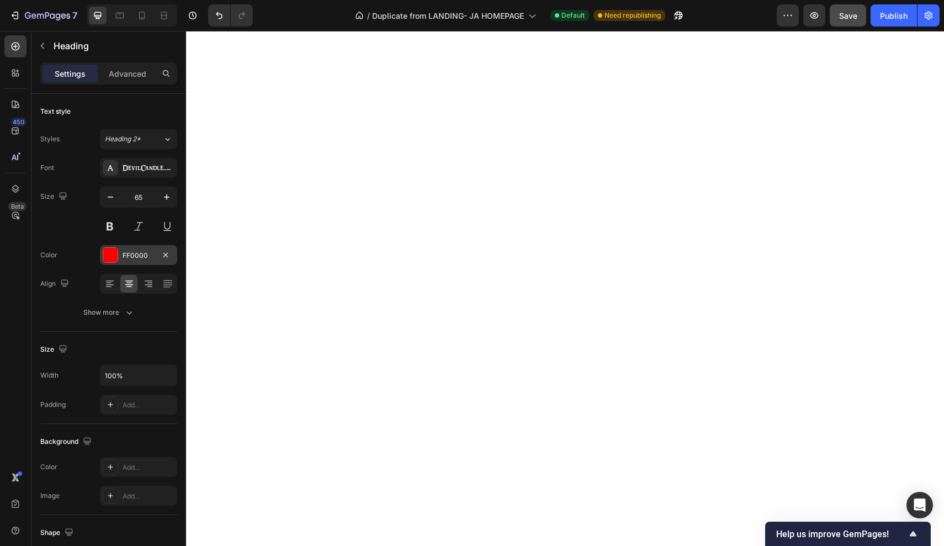
click at [111, 245] on div "FF0000" at bounding box center [138, 255] width 77 height 20
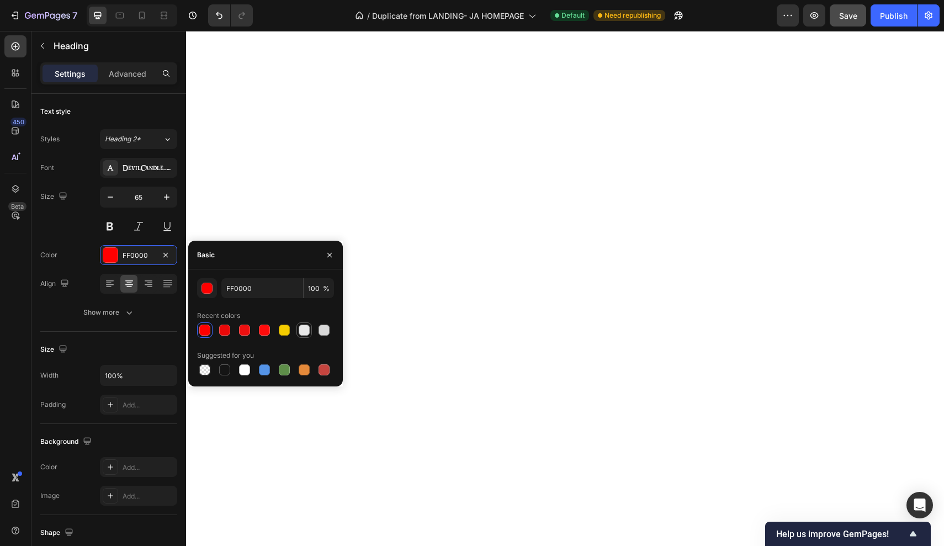
click at [309, 331] on div at bounding box center [304, 330] width 11 height 11
type input "E8E8E8"
click at [75, 245] on div "Color E8E8E8" at bounding box center [108, 255] width 137 height 20
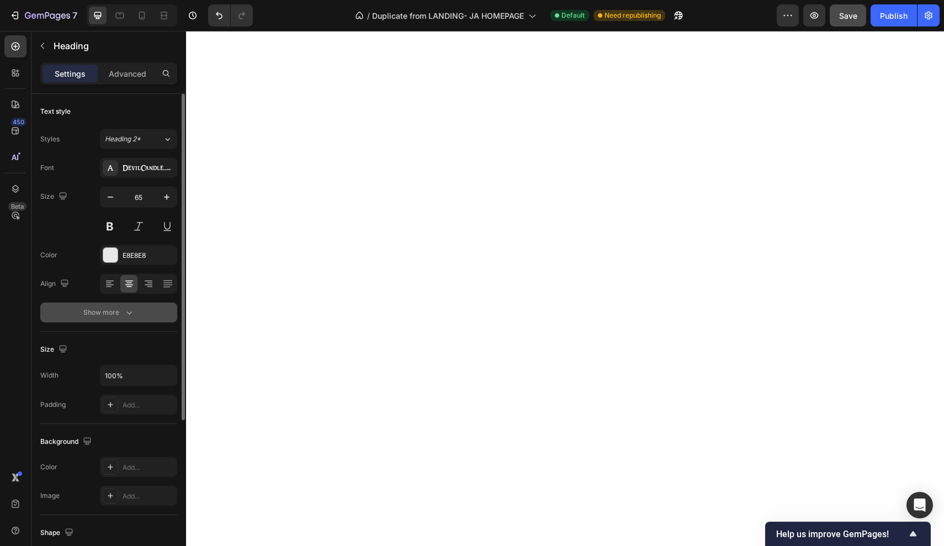
click at [106, 310] on div "Show more" at bounding box center [108, 312] width 51 height 11
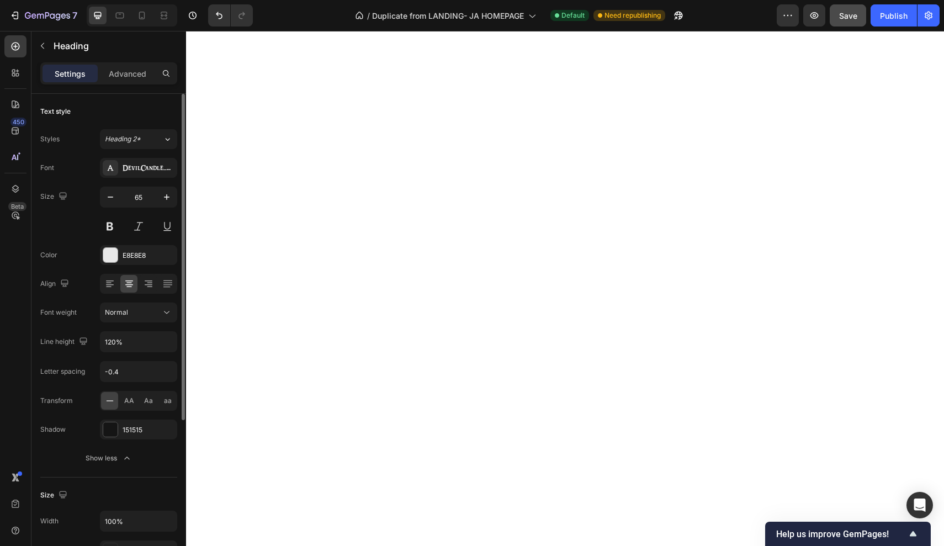
click at [120, 440] on div "Font DevilCandle_PERSONAL_USE_ONLY Size 65 Color E8E8E8 Align Font weight Norma…" at bounding box center [108, 313] width 137 height 310
click at [116, 430] on div at bounding box center [110, 429] width 14 height 14
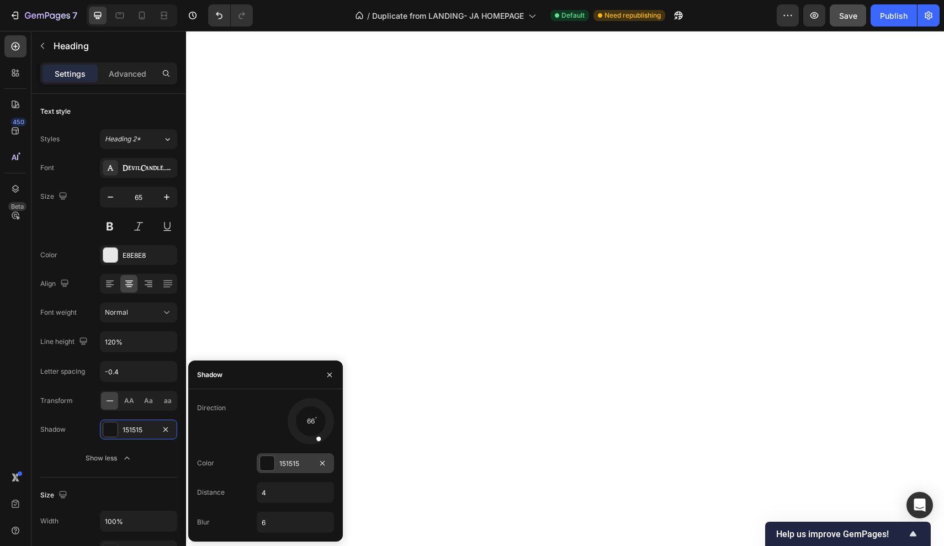
click at [269, 463] on div at bounding box center [267, 463] width 14 height 14
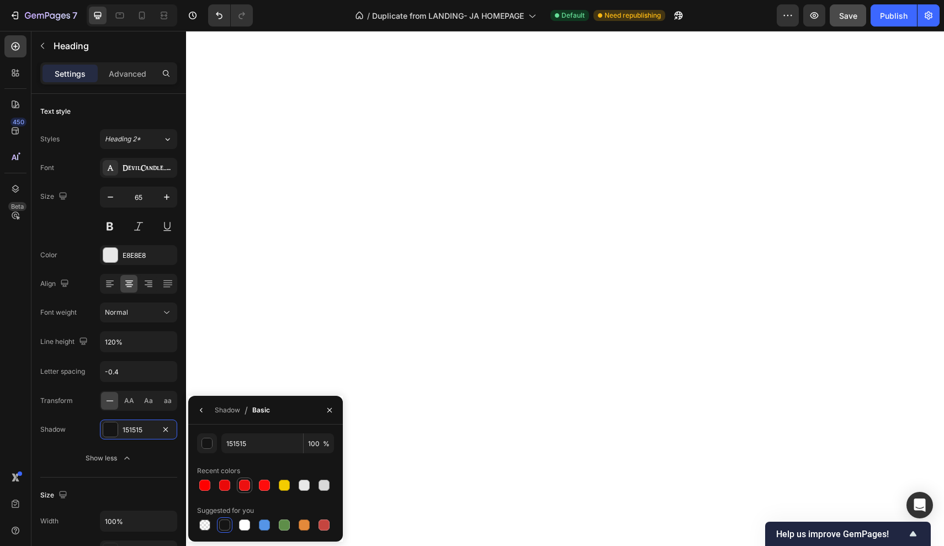
click at [243, 486] on div at bounding box center [244, 485] width 11 height 11
type input "ED1010"
click at [101, 455] on div "Show less" at bounding box center [109, 458] width 47 height 11
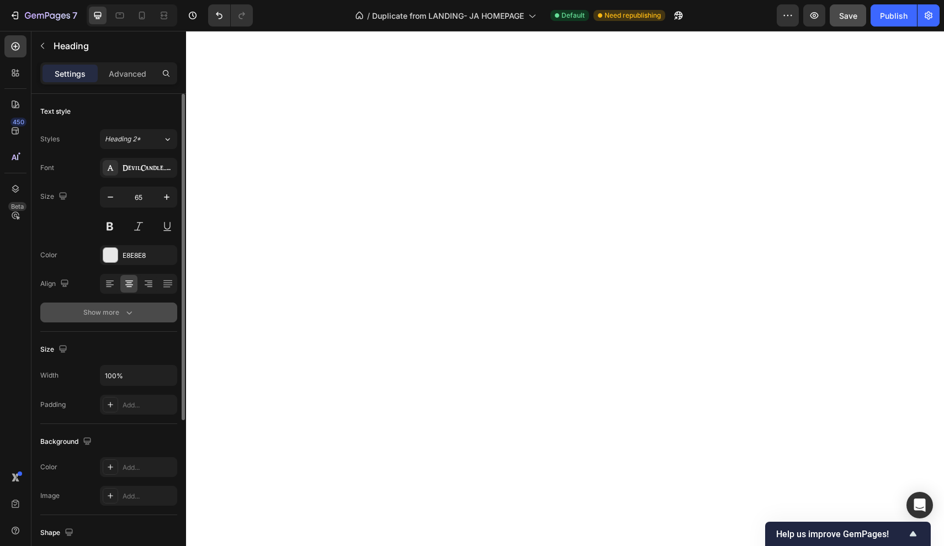
click at [99, 321] on button "Show more" at bounding box center [108, 312] width 137 height 20
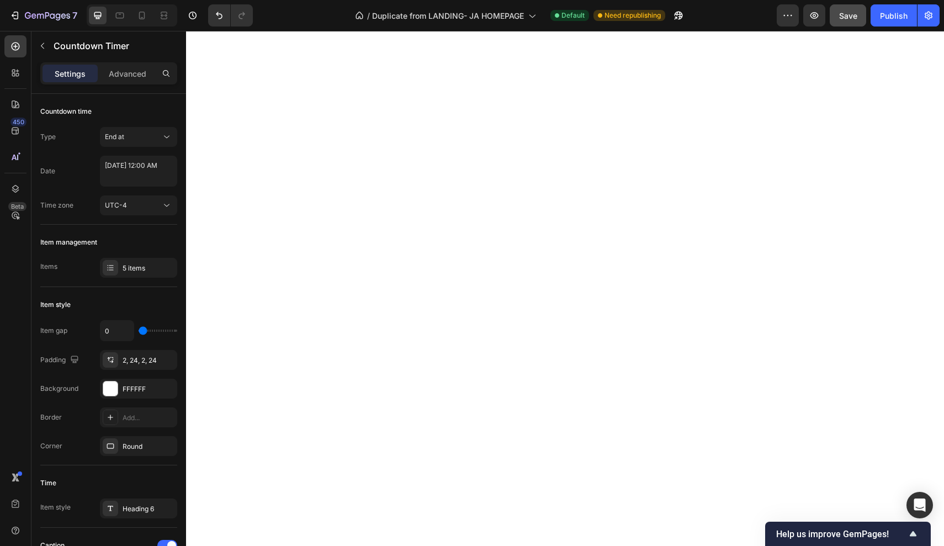
click at [130, 82] on div "Settings Advanced" at bounding box center [108, 73] width 137 height 22
click at [131, 78] on p "Advanced" at bounding box center [128, 74] width 38 height 12
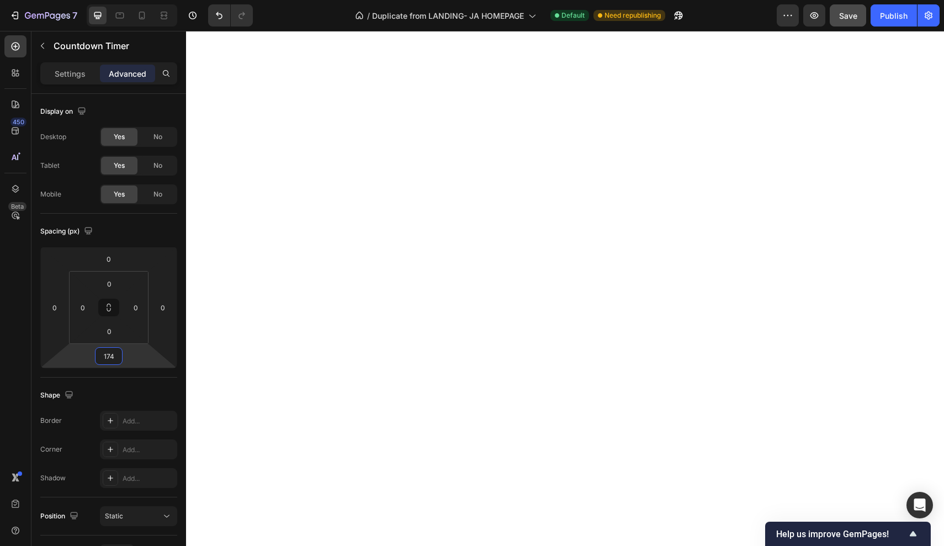
drag, startPoint x: 127, startPoint y: 365, endPoint x: 126, endPoint y: 322, distance: 43.1
click at [126, 0] on html "7 Version history / Duplicate from LANDING- JA HOMEPAGE Default Need republishi…" at bounding box center [472, 0] width 944 height 0
type input "18"
type input "0"
drag, startPoint x: 131, startPoint y: 339, endPoint x: 135, endPoint y: 365, distance: 26.9
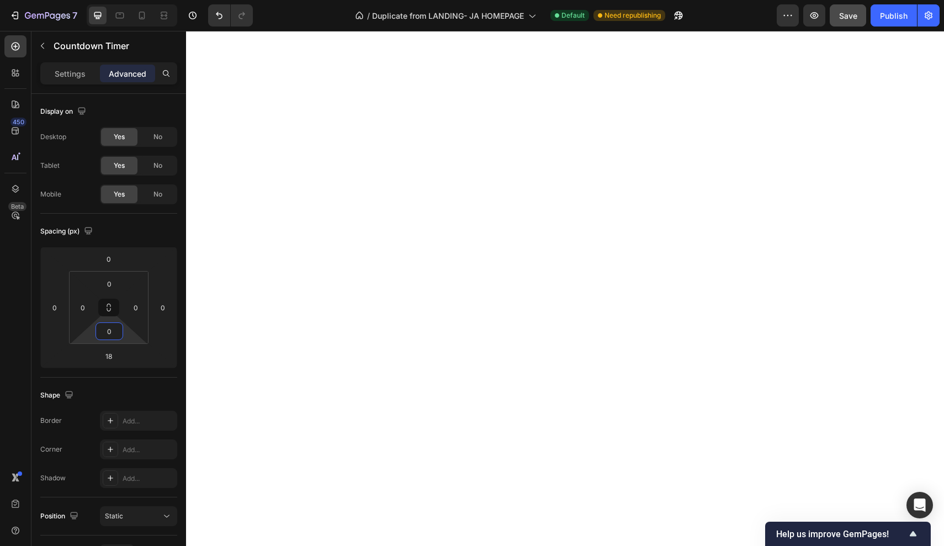
click at [135, 0] on html "7 Version history / Duplicate from LANDING- JA HOMEPAGE Default Need republishi…" at bounding box center [472, 0] width 944 height 0
drag, startPoint x: 146, startPoint y: 363, endPoint x: 148, endPoint y: 347, distance: 16.2
click at [148, 0] on html "7 Version history / Duplicate from LANDING- JA HOMEPAGE Default Need republishi…" at bounding box center [472, 0] width 944 height 0
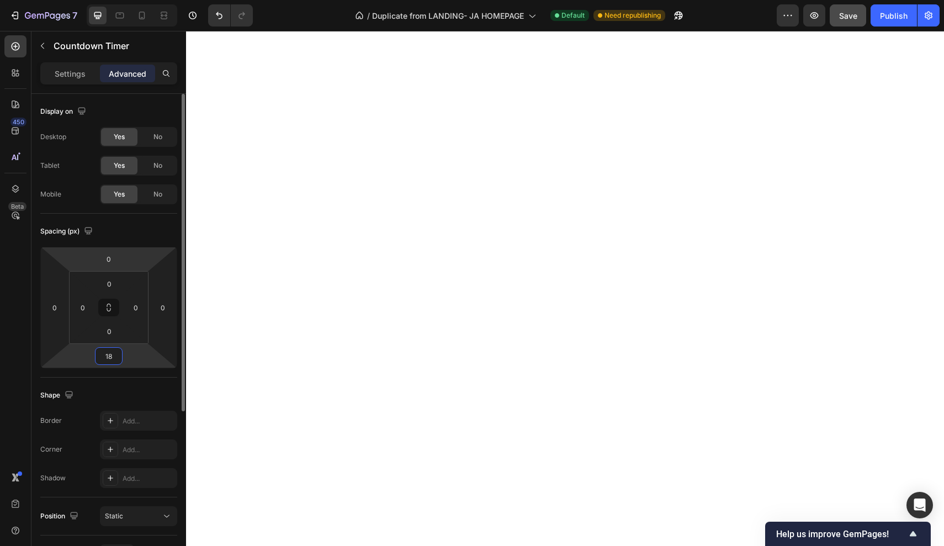
type input "18"
click at [124, 234] on div "Spacing (px)" at bounding box center [108, 231] width 137 height 18
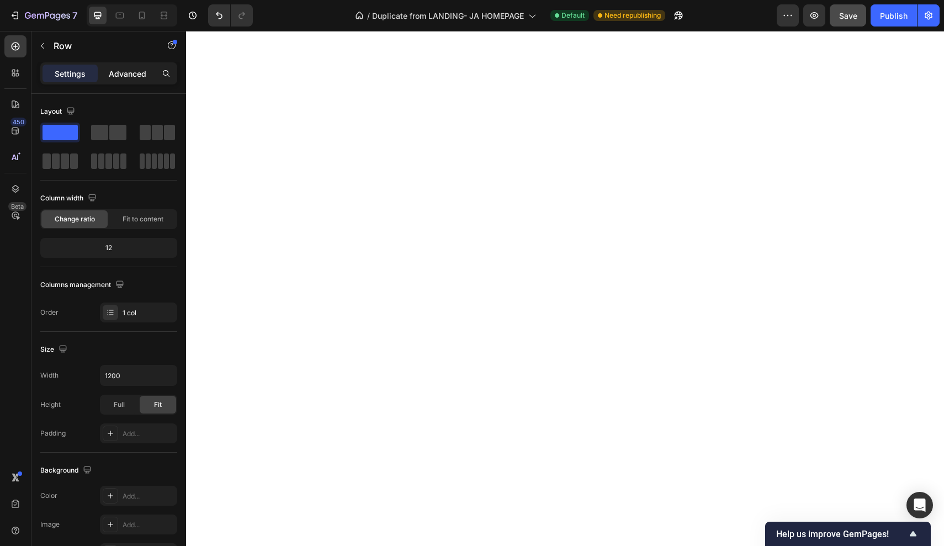
click at [148, 78] on div "Advanced" at bounding box center [127, 74] width 55 height 18
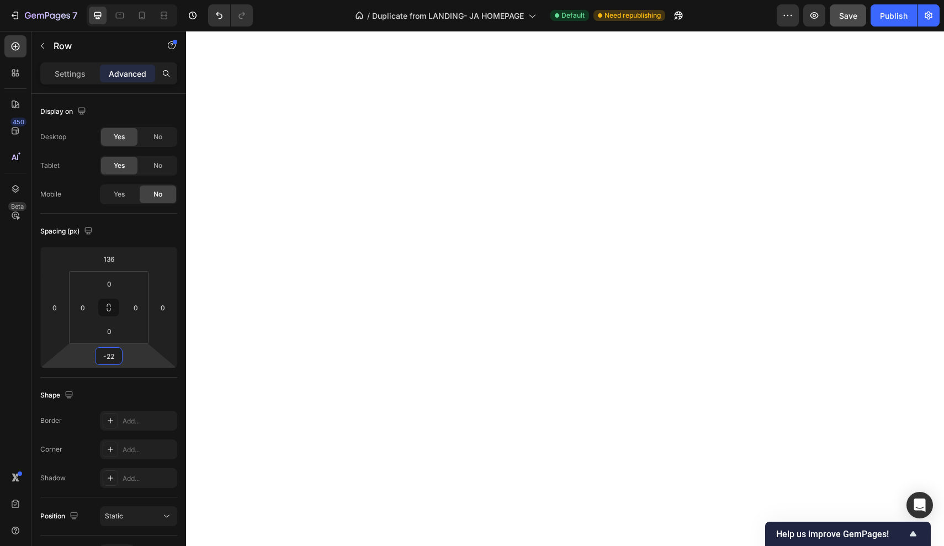
drag, startPoint x: 133, startPoint y: 354, endPoint x: 135, endPoint y: 360, distance: 6.3
click at [135, 0] on html "7 Version history / Duplicate from LANDING- JA HOMEPAGE Default Need republishi…" at bounding box center [472, 0] width 944 height 0
click at [104, 353] on input "-22" at bounding box center [109, 356] width 22 height 17
type input "2"
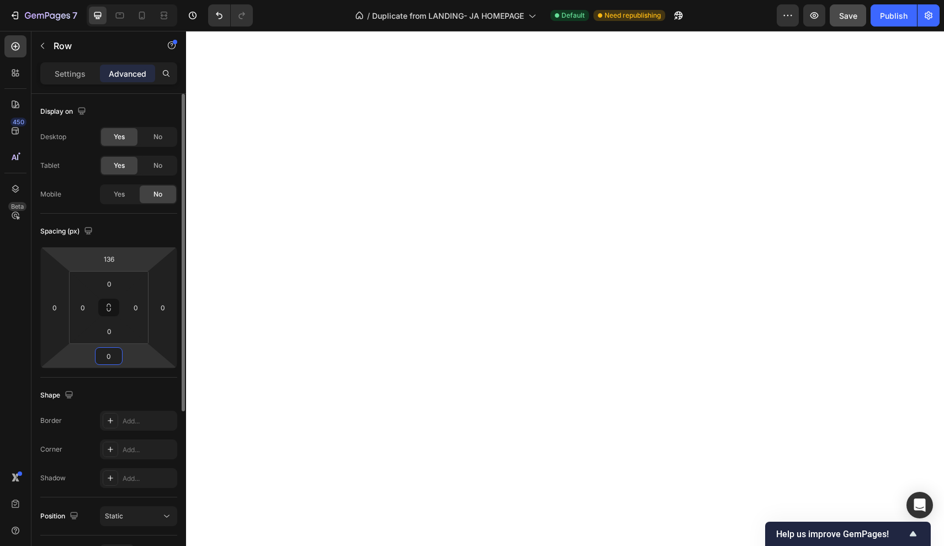
type input "0"
drag, startPoint x: 143, startPoint y: 261, endPoint x: 145, endPoint y: 193, distance: 68.5
click at [145, 0] on html "7 Version history / Duplicate from LANDING- JA HOMEPAGE Default Need republishi…" at bounding box center [472, 0] width 944 height 0
drag, startPoint x: 145, startPoint y: 193, endPoint x: 151, endPoint y: 162, distance: 31.4
click at [151, 162] on div "Desktop Yes No Tablet Yes No Mobile Yes No" at bounding box center [108, 165] width 137 height 77
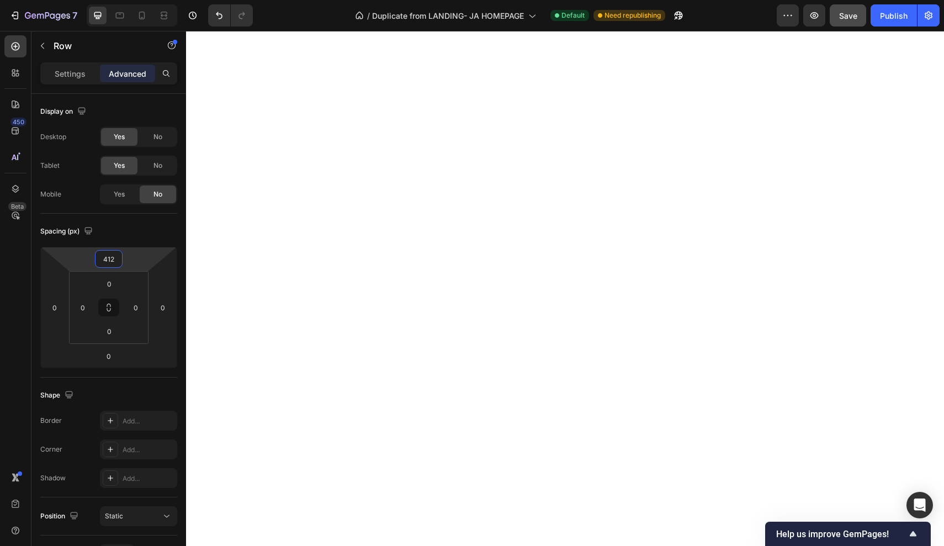
type input "410"
drag, startPoint x: 145, startPoint y: 258, endPoint x: 144, endPoint y: 243, distance: 14.4
click at [144, 0] on html "7 Version history / Duplicate from LANDING- JA HOMEPAGE Default Need republishi…" at bounding box center [472, 0] width 944 height 0
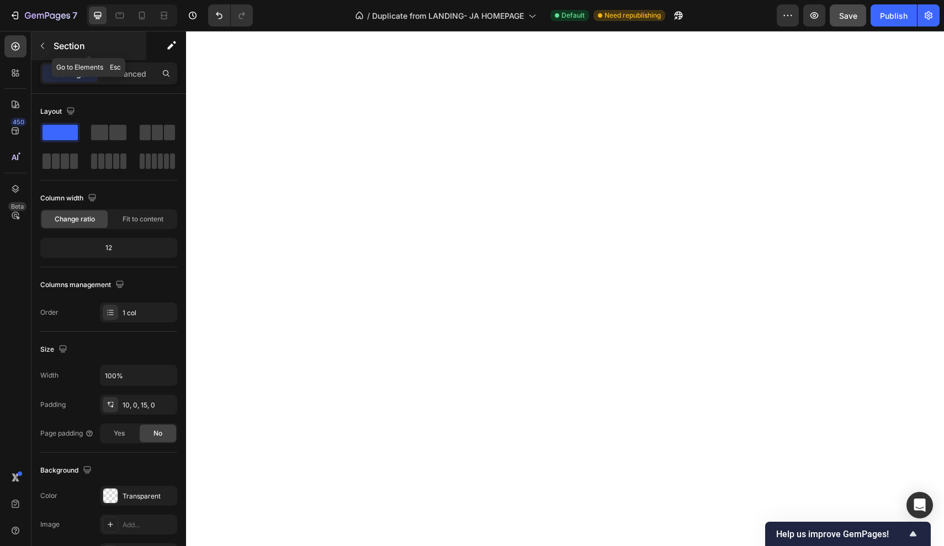
click at [50, 40] on button "button" at bounding box center [43, 46] width 18 height 18
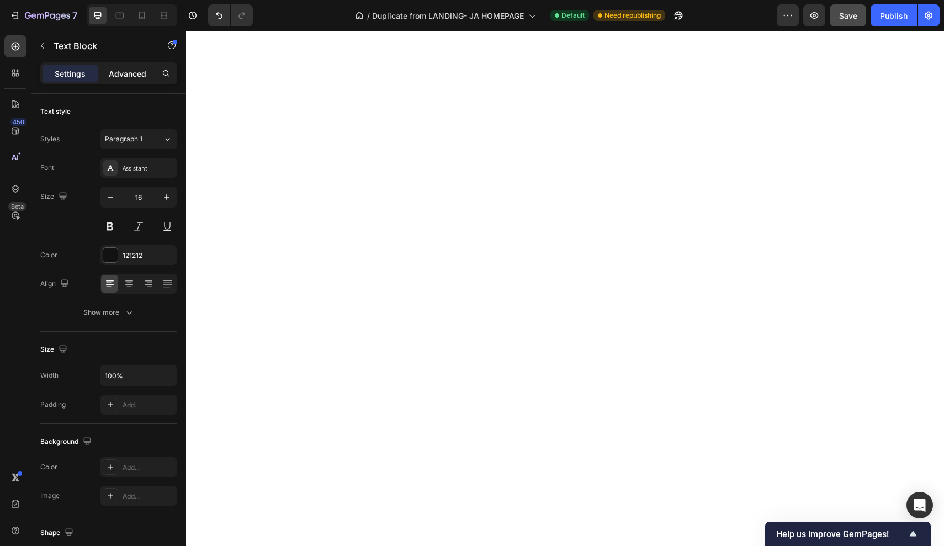
click at [125, 77] on p "Advanced" at bounding box center [128, 74] width 38 height 12
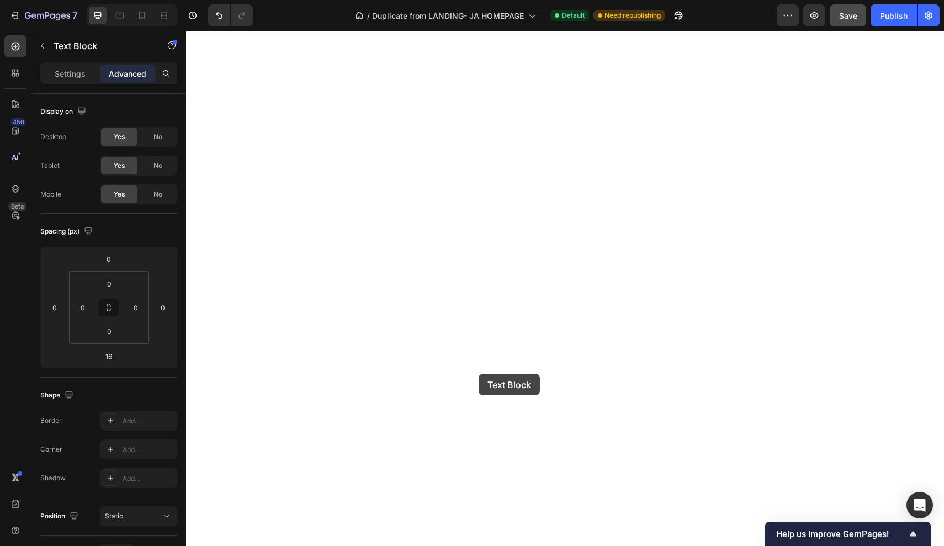
type input "18"
click at [70, 76] on p "Settings" at bounding box center [70, 74] width 31 height 12
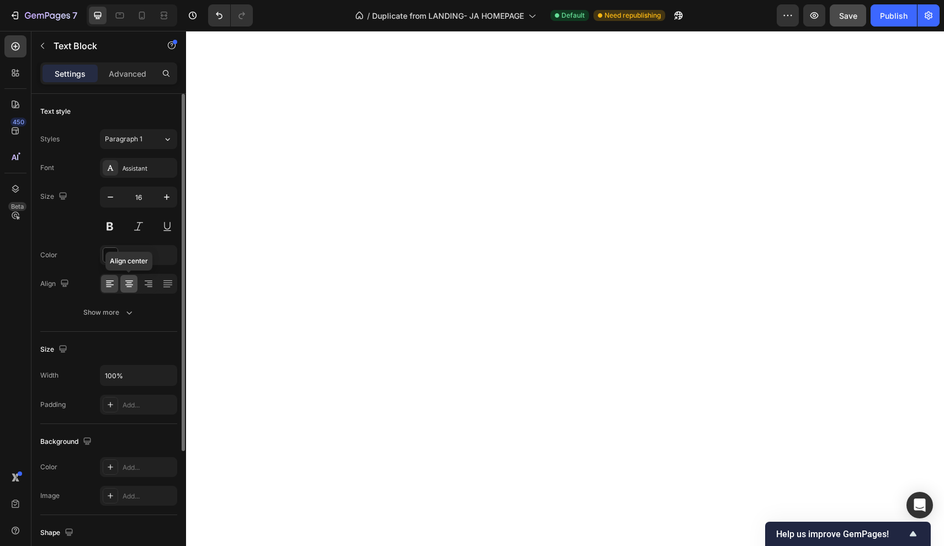
click at [131, 278] on icon at bounding box center [129, 283] width 11 height 11
click at [115, 243] on div "Font Assistant Size 16 Color 121212 Align Show more" at bounding box center [108, 240] width 137 height 164
click at [111, 259] on div at bounding box center [110, 255] width 14 height 14
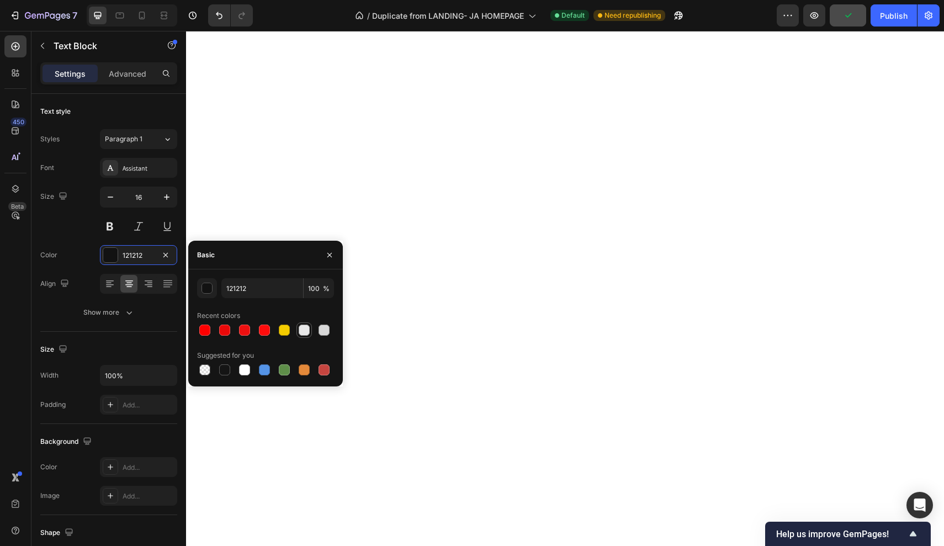
click at [305, 327] on div at bounding box center [304, 330] width 11 height 11
type input "E8E8E8"
click at [329, 258] on icon "button" at bounding box center [329, 255] width 9 height 9
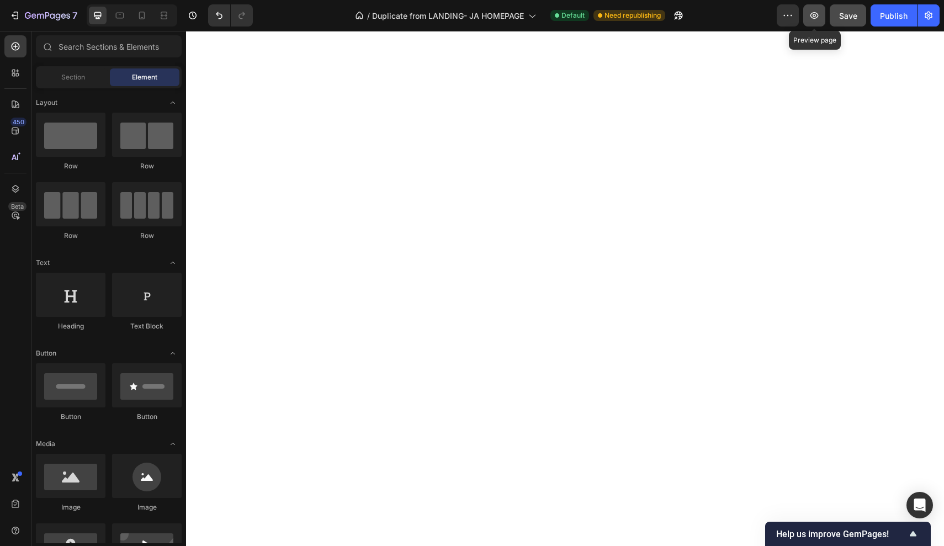
click at [815, 21] on button "button" at bounding box center [814, 15] width 22 height 22
click at [908, 10] on button "Publish" at bounding box center [893, 15] width 46 height 22
click at [142, 18] on icon at bounding box center [141, 15] width 11 height 11
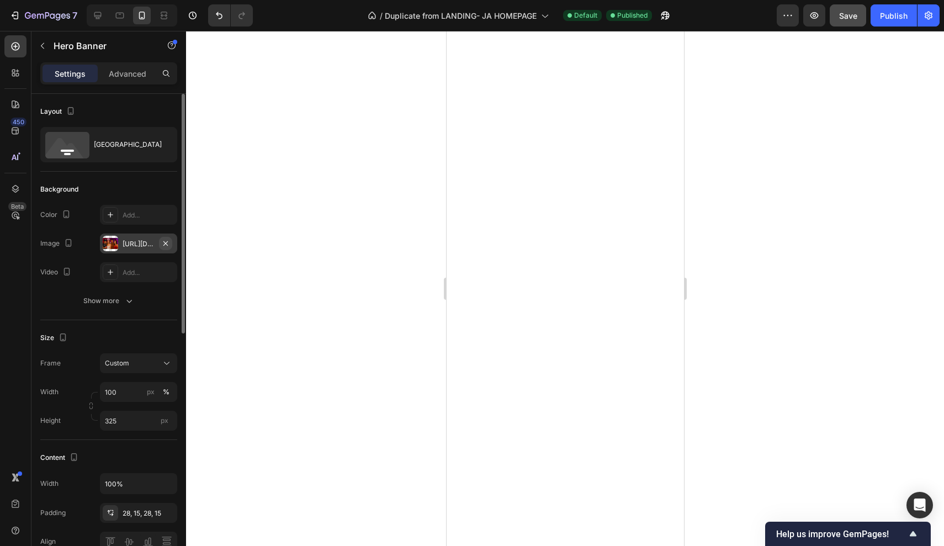
click at [166, 241] on icon "button" at bounding box center [165, 243] width 9 height 9
click at [134, 242] on div "Add..." at bounding box center [149, 244] width 52 height 10
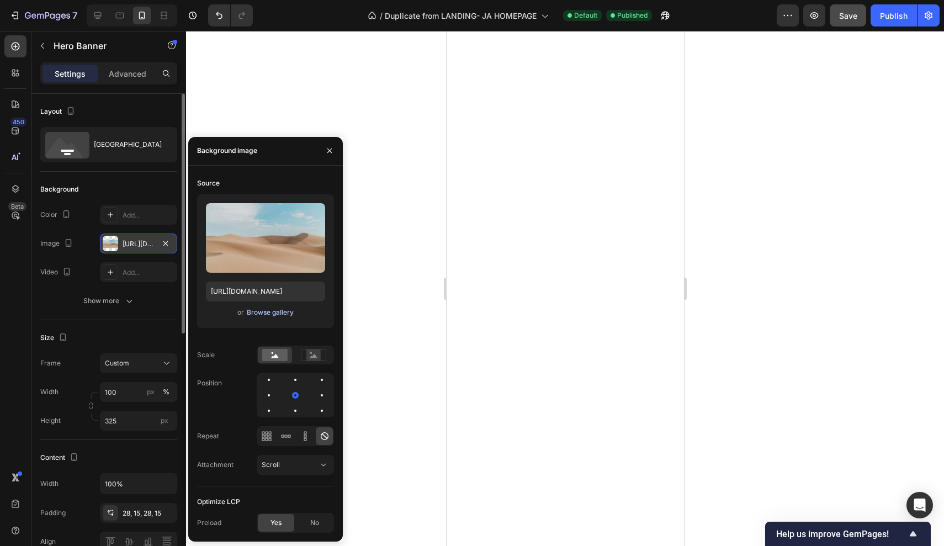
click at [270, 310] on div "Browse gallery" at bounding box center [270, 312] width 47 height 10
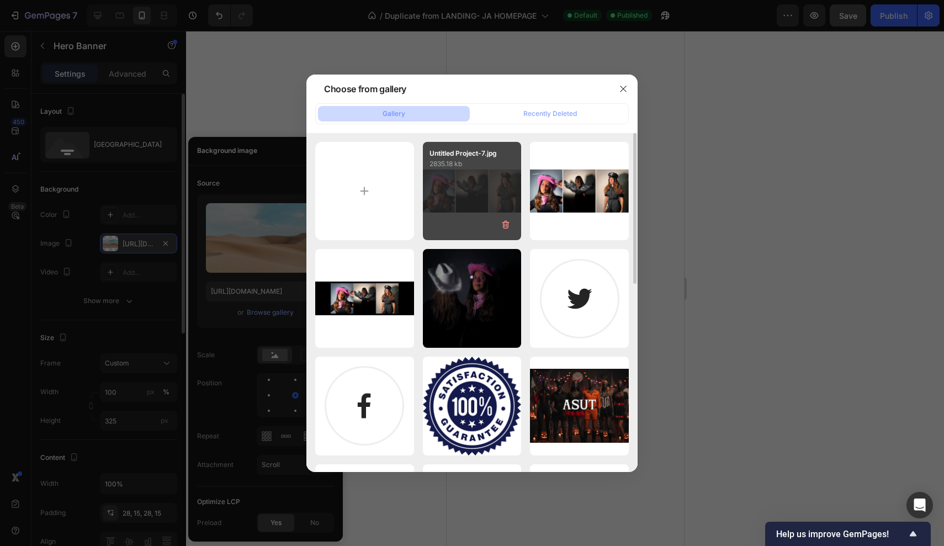
click at [465, 185] on div "Untitled Project-7.jpg 2835.18 kb" at bounding box center [472, 191] width 99 height 99
type input "[URL][DOMAIN_NAME]"
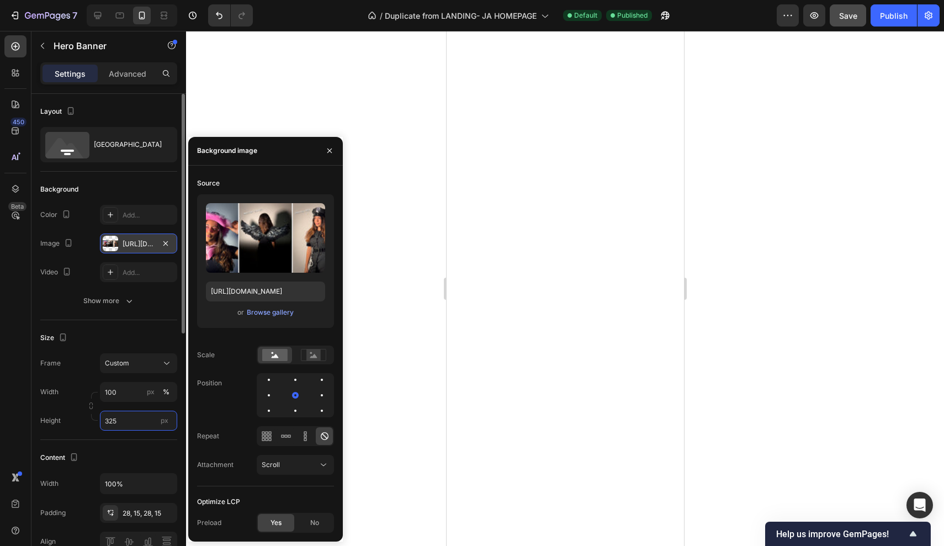
click at [132, 427] on input "325" at bounding box center [138, 421] width 77 height 20
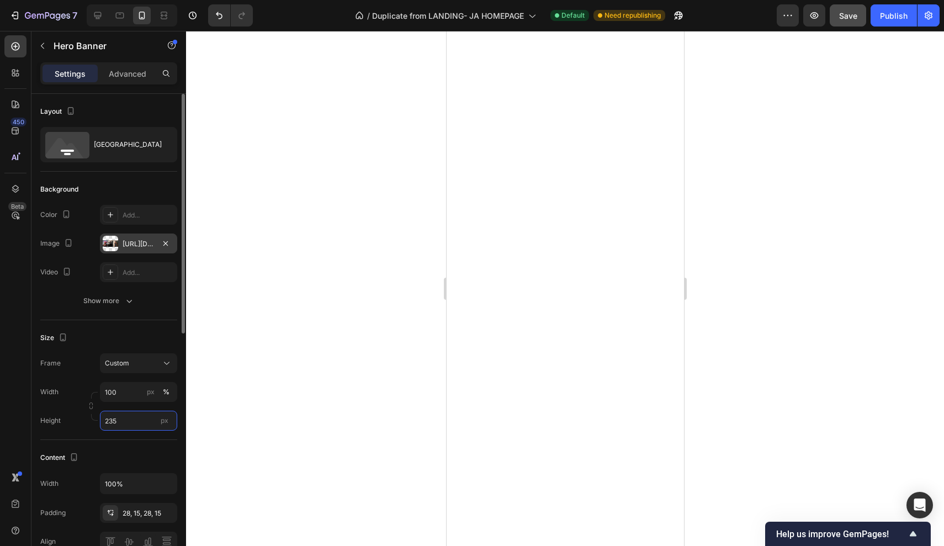
type input "234"
click at [133, 420] on input "234" at bounding box center [138, 421] width 77 height 20
type input "2"
type input "188"
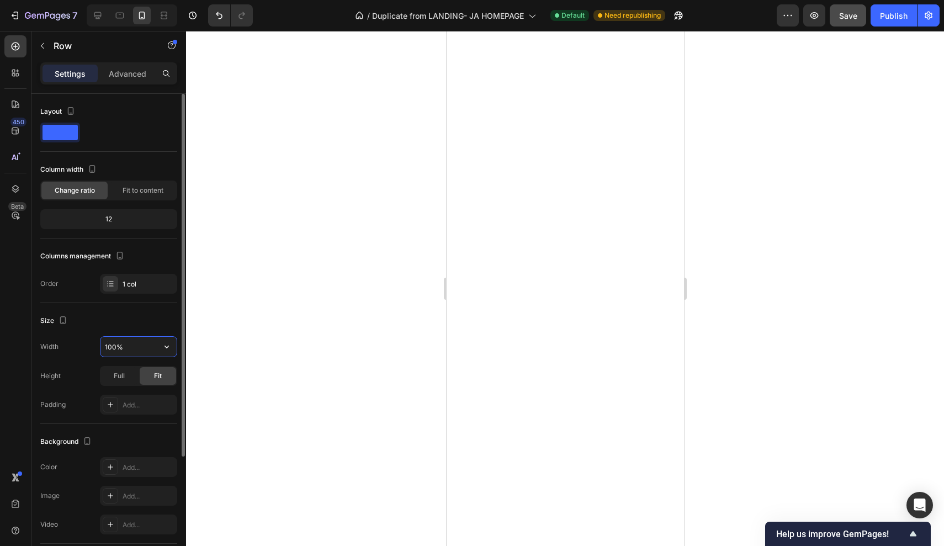
click at [154, 348] on input "100%" at bounding box center [138, 347] width 76 height 20
type input "67%"
click at [77, 392] on div "Width 67% Height Full Fit Padding Add..." at bounding box center [108, 375] width 137 height 78
click at [126, 78] on p "Advanced" at bounding box center [128, 74] width 38 height 12
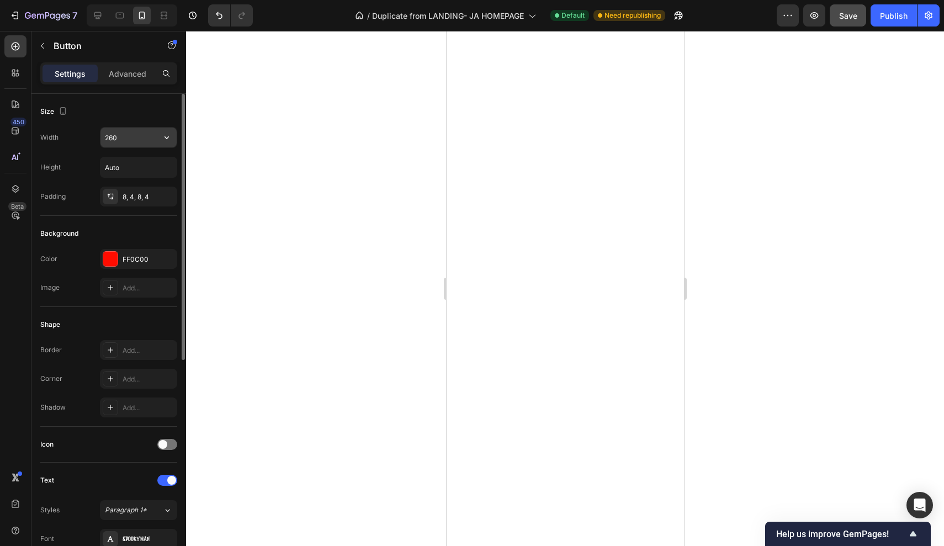
click at [154, 143] on input "260" at bounding box center [138, 137] width 76 height 20
click at [162, 140] on icon "button" at bounding box center [166, 137] width 11 height 11
click at [158, 118] on div "Size" at bounding box center [108, 112] width 137 height 18
click at [172, 141] on icon "button" at bounding box center [166, 137] width 11 height 11
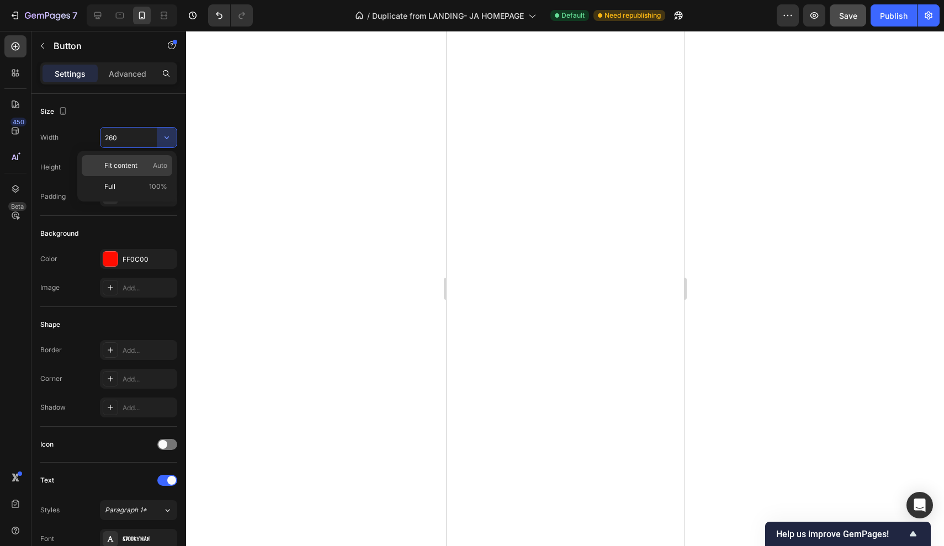
click at [148, 160] on div "Fit content Auto" at bounding box center [127, 165] width 91 height 21
type input "Auto"
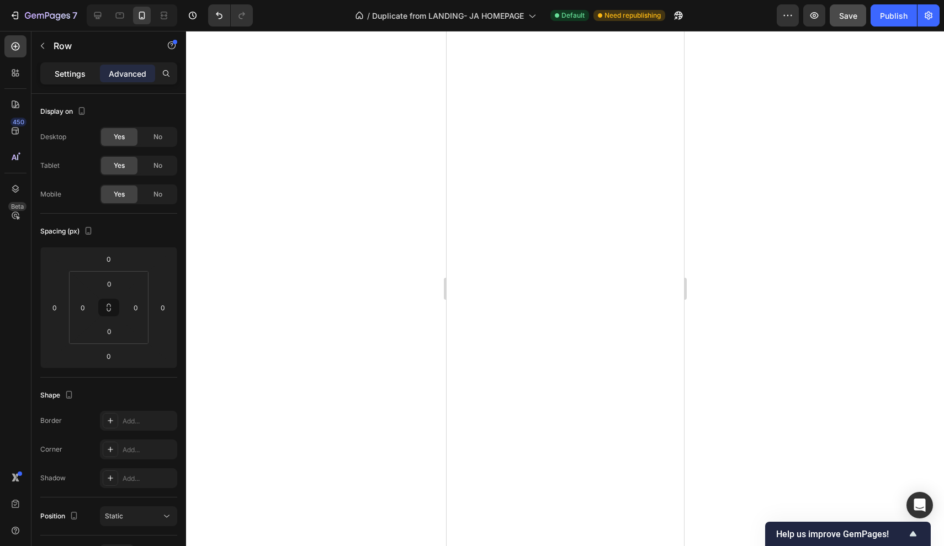
click at [81, 75] on p "Settings" at bounding box center [70, 74] width 31 height 12
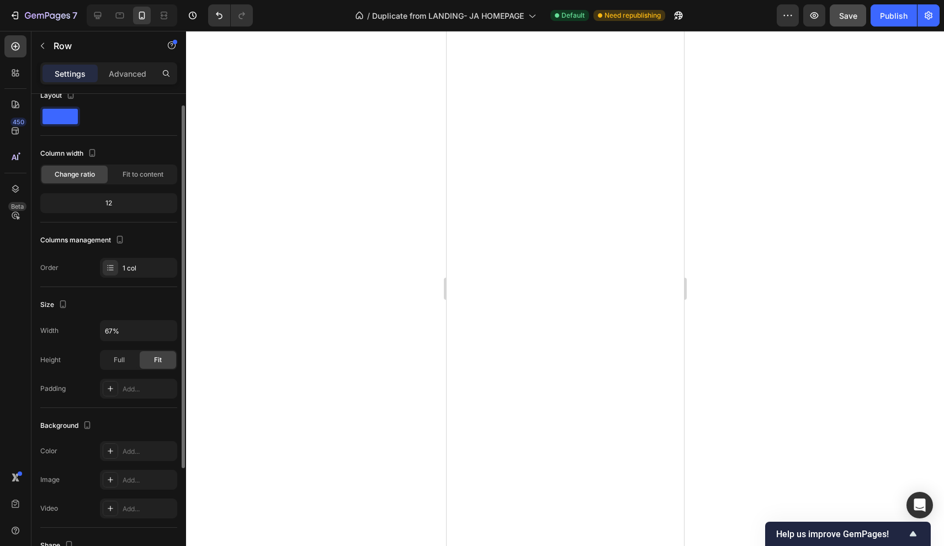
scroll to position [16, 0]
click at [149, 331] on input "67%" at bounding box center [138, 331] width 76 height 20
type input "35%"
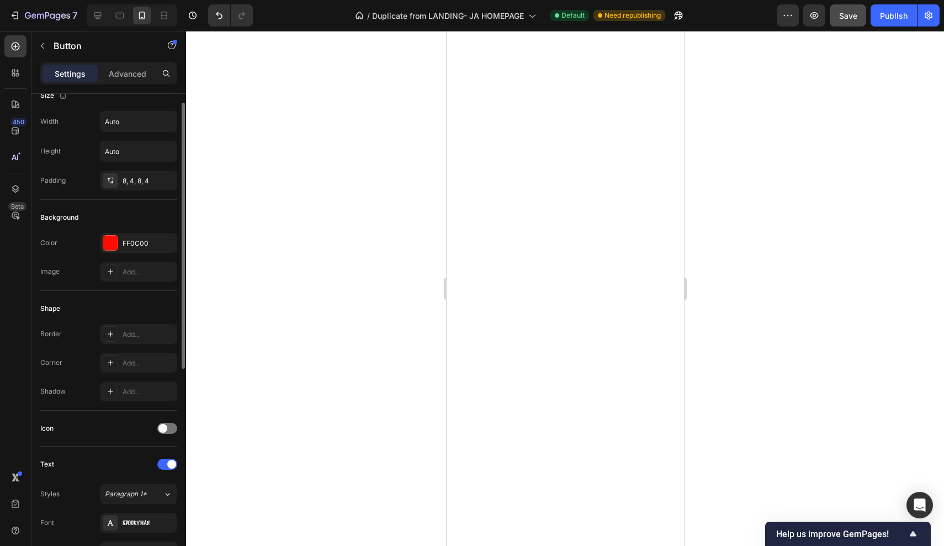
scroll to position [0, 0]
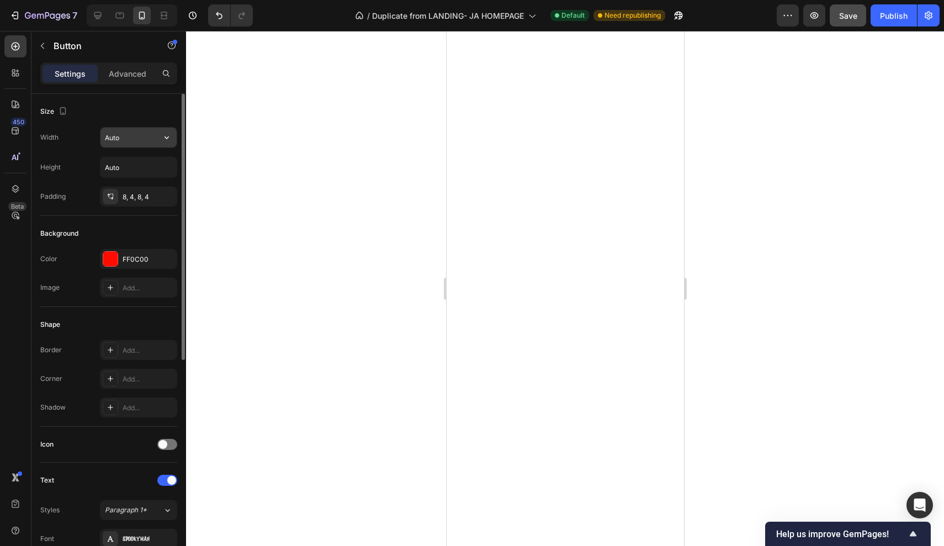
click at [169, 136] on icon "button" at bounding box center [166, 137] width 11 height 11
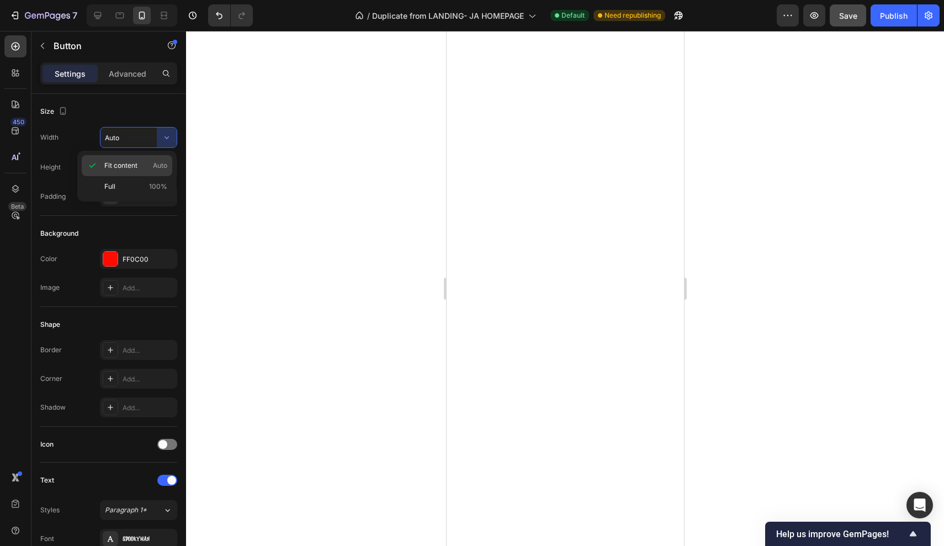
click at [139, 164] on p "Fit content Auto" at bounding box center [135, 166] width 63 height 10
click at [145, 168] on input "Auto" at bounding box center [138, 167] width 76 height 20
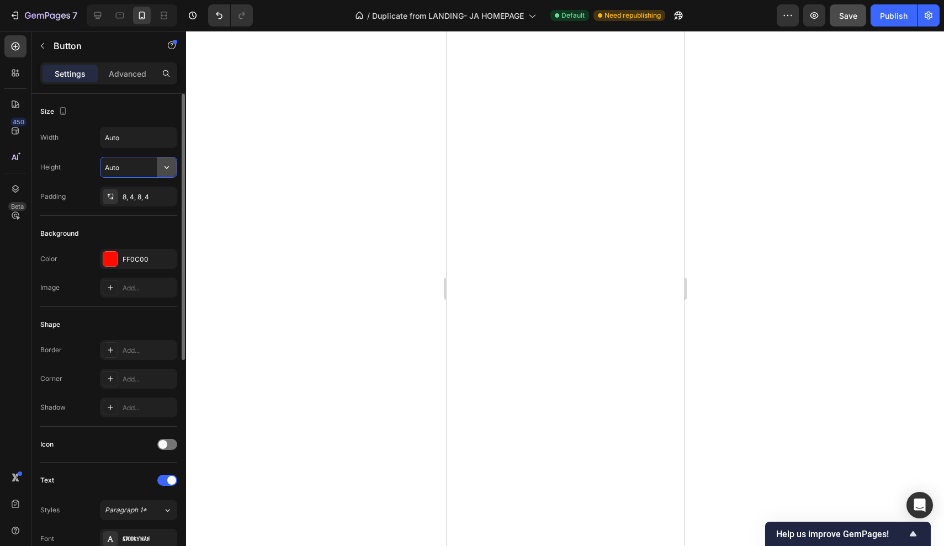
click at [162, 169] on icon "button" at bounding box center [166, 167] width 11 height 11
click at [153, 196] on span "Auto" at bounding box center [160, 195] width 14 height 10
click at [123, 68] on p "Advanced" at bounding box center [128, 74] width 38 height 12
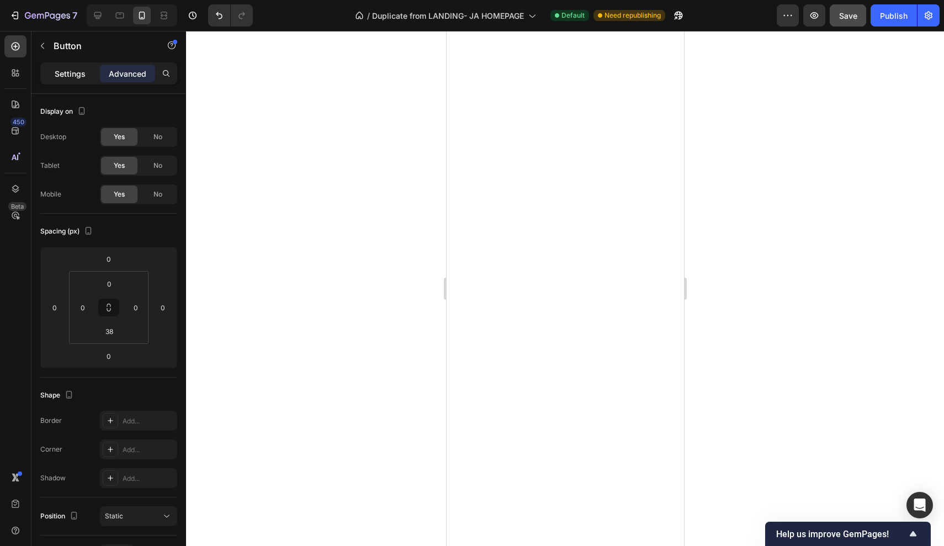
click at [85, 80] on div "Settings" at bounding box center [69, 74] width 55 height 18
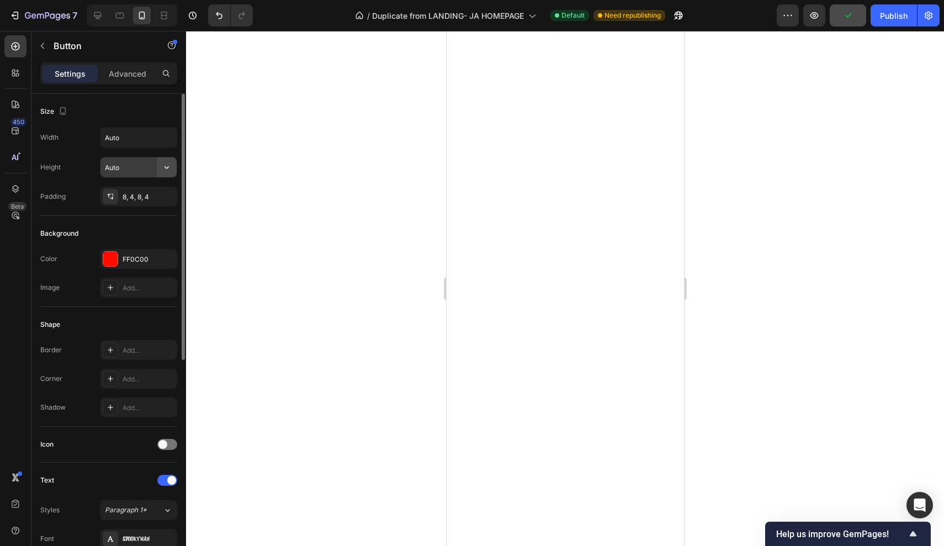
click at [163, 174] on button "button" at bounding box center [167, 167] width 20 height 20
click at [144, 190] on p "Fit content Auto" at bounding box center [135, 195] width 63 height 10
click at [164, 139] on icon "button" at bounding box center [166, 137] width 11 height 11
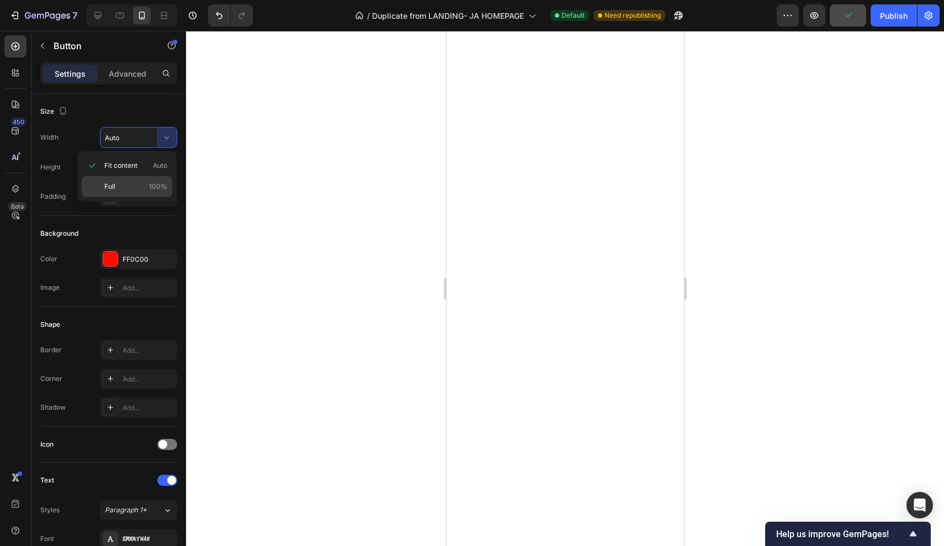
click at [129, 187] on p "Full 100%" at bounding box center [135, 187] width 63 height 10
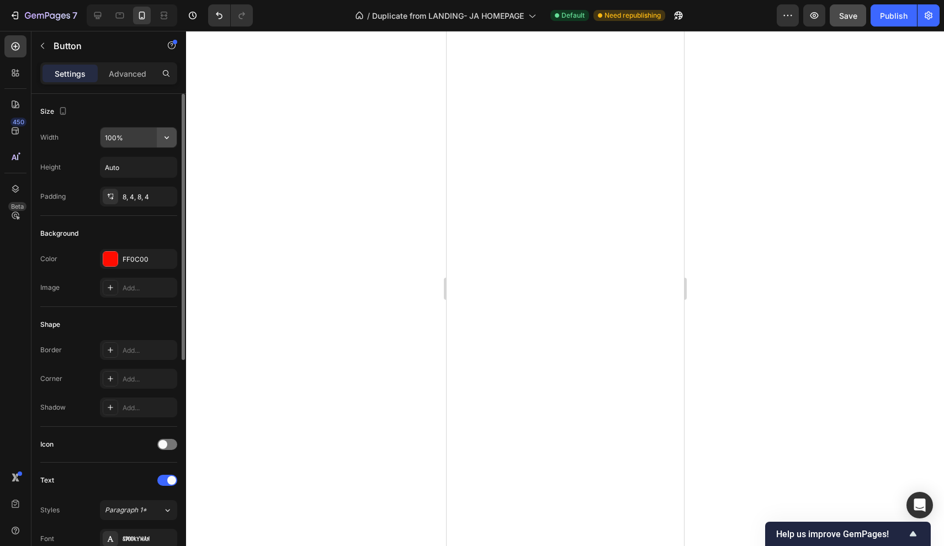
click at [166, 143] on button "button" at bounding box center [167, 137] width 20 height 20
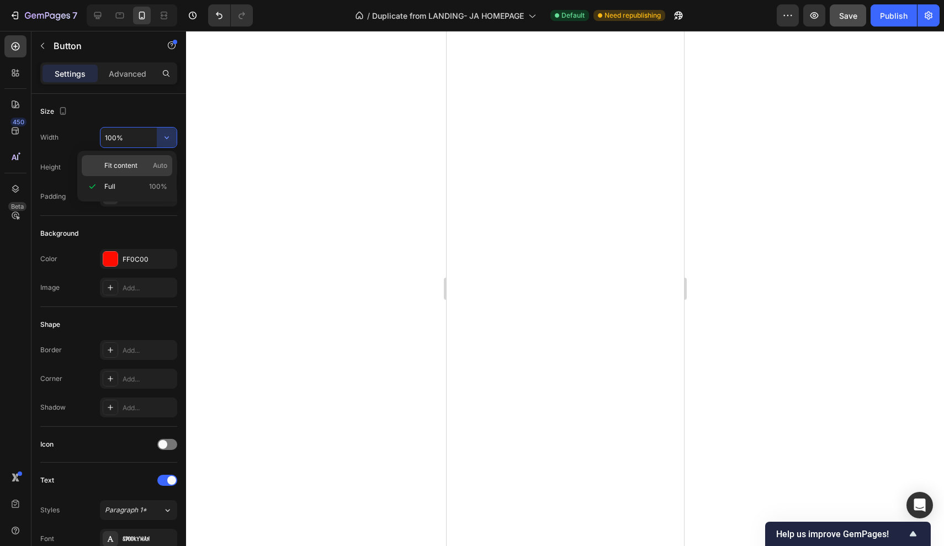
click at [143, 161] on p "Fit content Auto" at bounding box center [135, 166] width 63 height 10
type input "Auto"
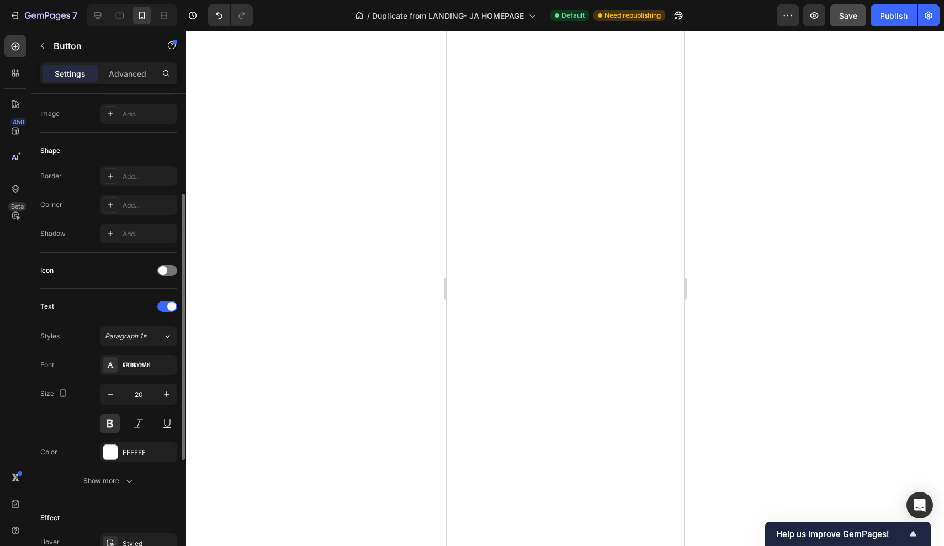
scroll to position [177, 0]
click at [117, 389] on button "button" at bounding box center [110, 391] width 20 height 20
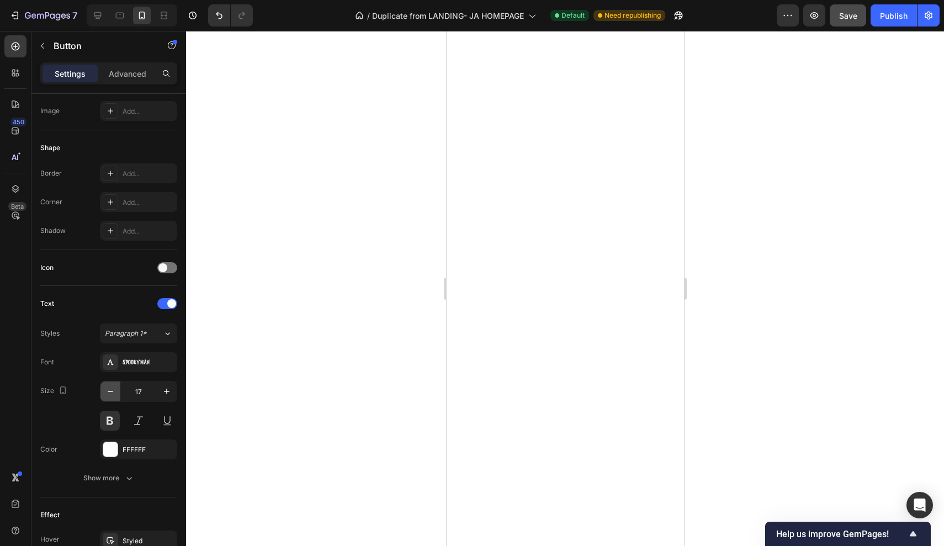
click at [117, 389] on button "button" at bounding box center [110, 391] width 20 height 20
type input "13"
click at [131, 88] on div "Settings Advanced" at bounding box center [108, 77] width 155 height 31
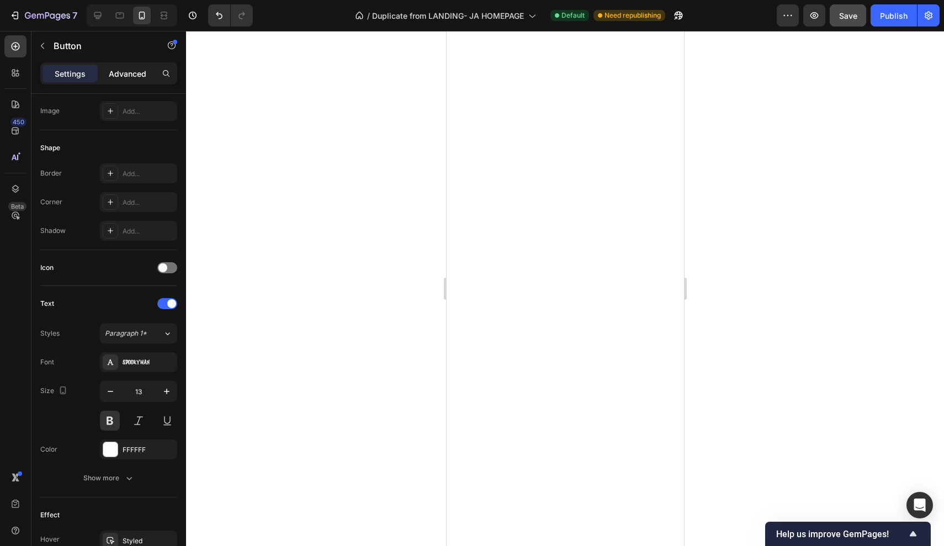
click at [133, 73] on p "Advanced" at bounding box center [128, 74] width 38 height 12
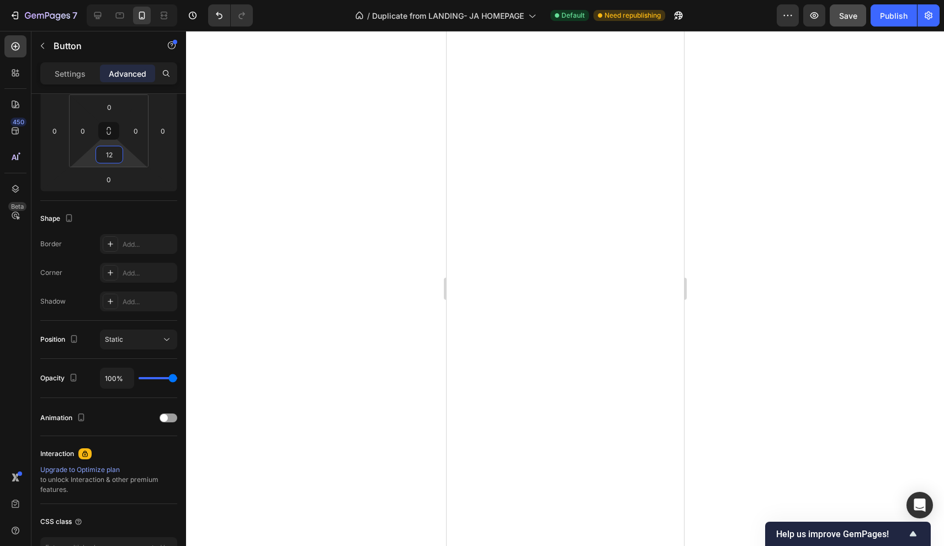
type input "0"
drag, startPoint x: 129, startPoint y: 162, endPoint x: 133, endPoint y: 192, distance: 30.1
click at [133, 0] on html "7 Version history / Duplicate from LANDING- JA HOMEPAGE Default Need republishi…" at bounding box center [472, 0] width 944 height 0
click at [134, 0] on html "7 Version history / Duplicate from LANDING- JA HOMEPAGE Default Need republishi…" at bounding box center [472, 0] width 944 height 0
click at [108, 182] on input "4" at bounding box center [109, 179] width 22 height 17
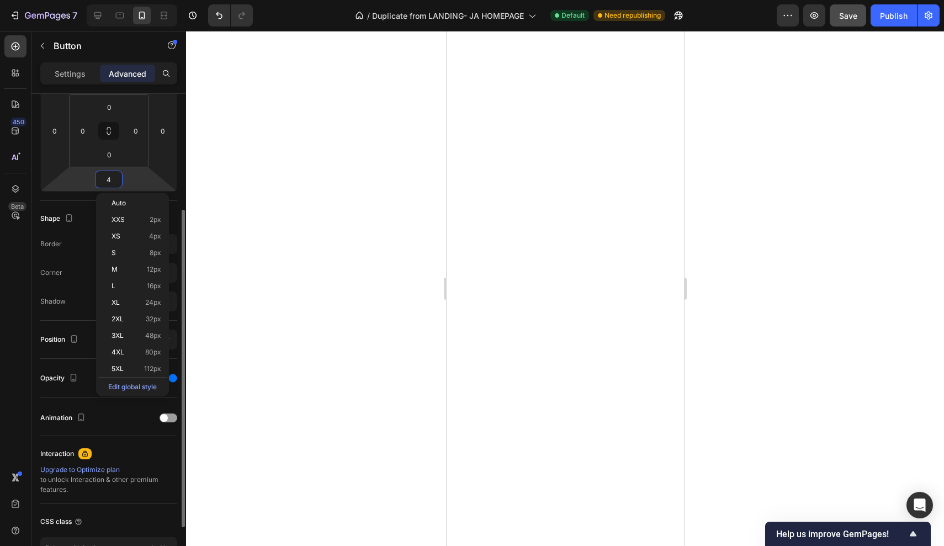
click at [108, 182] on input "4" at bounding box center [109, 179] width 22 height 17
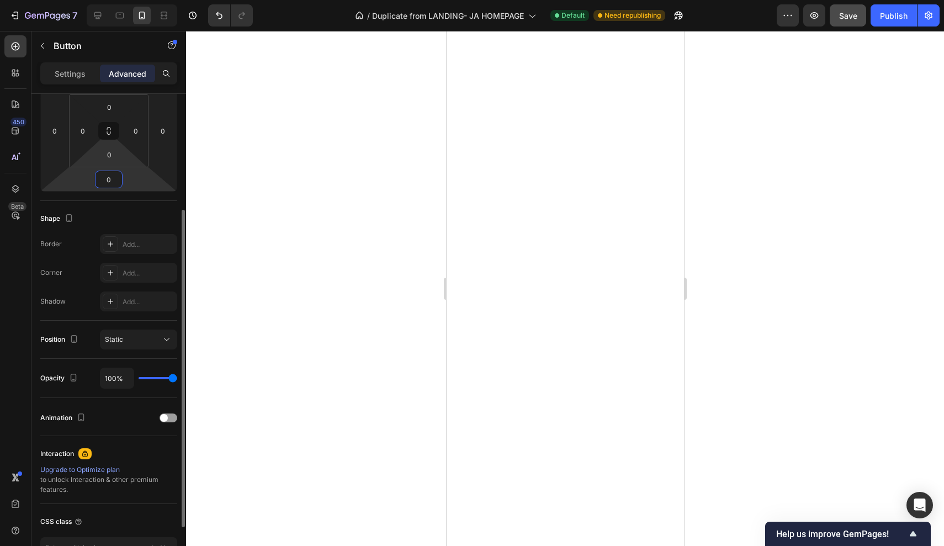
type input "0"
type input "6"
click at [124, 0] on html "7 Version history / Duplicate from LANDING- JA HOMEPAGE Default Need republishi…" at bounding box center [472, 0] width 944 height 0
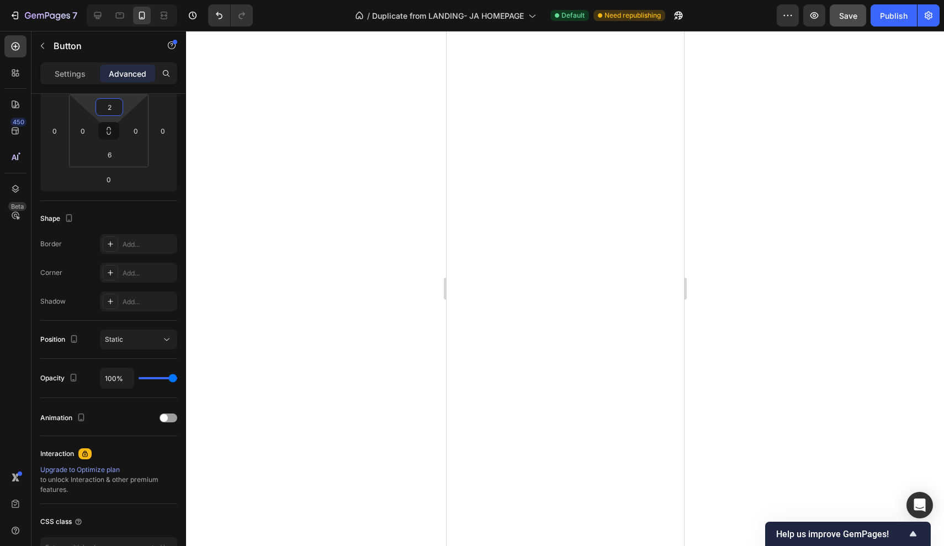
type input "0"
click at [129, 0] on html "7 Version history / Duplicate from LANDING- JA HOMEPAGE Default Need republishi…" at bounding box center [472, 0] width 944 height 0
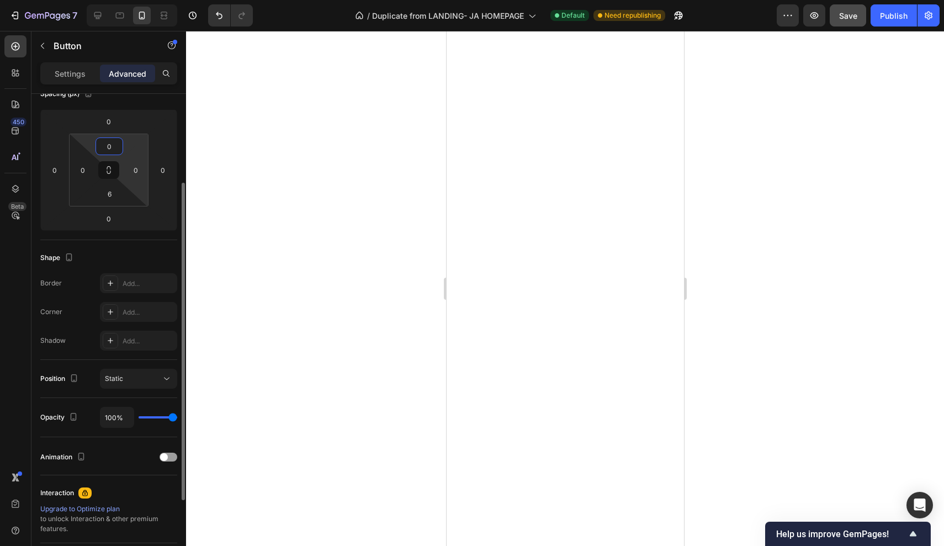
scroll to position [137, 0]
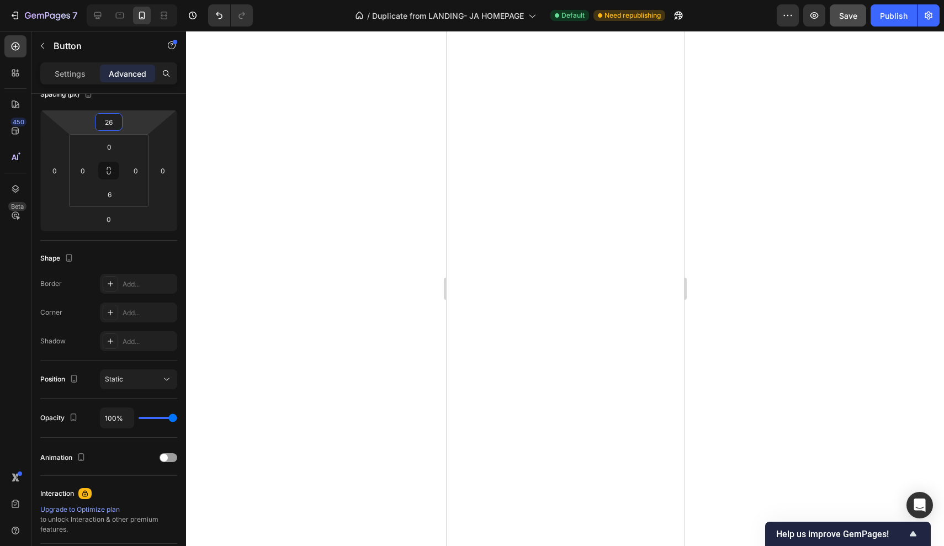
drag, startPoint x: 135, startPoint y: 123, endPoint x: 137, endPoint y: 116, distance: 7.2
click at [137, 0] on html "7 Version history / Duplicate from LANDING- JA HOMEPAGE Default Need republishi…" at bounding box center [472, 0] width 944 height 0
drag, startPoint x: 141, startPoint y: 119, endPoint x: 146, endPoint y: 115, distance: 6.3
click at [146, 0] on html "7 Version history / Duplicate from LANDING- JA HOMEPAGE Default Need republishi…" at bounding box center [472, 0] width 944 height 0
type input "78"
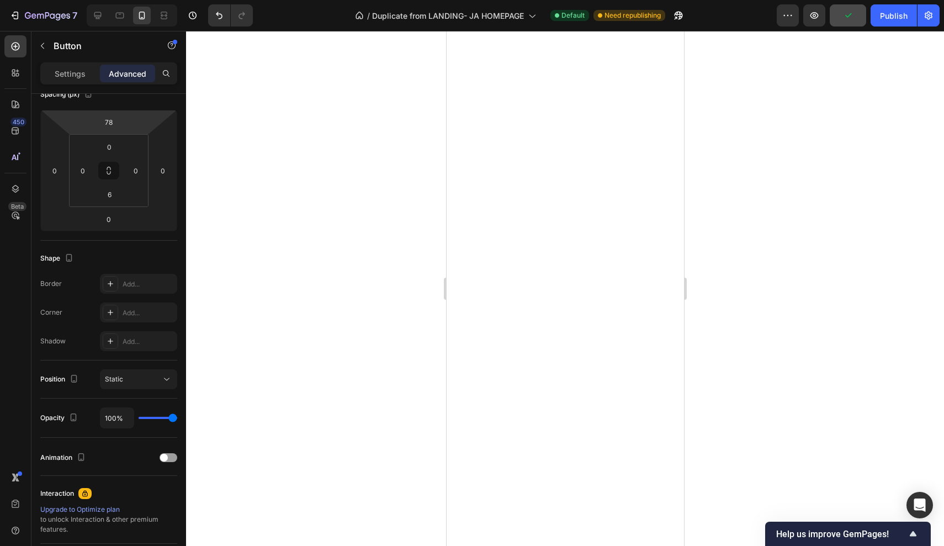
click at [145, 0] on html "7 Version history / Duplicate from LANDING- JA HOMEPAGE Default Need republishi…" at bounding box center [472, 0] width 944 height 0
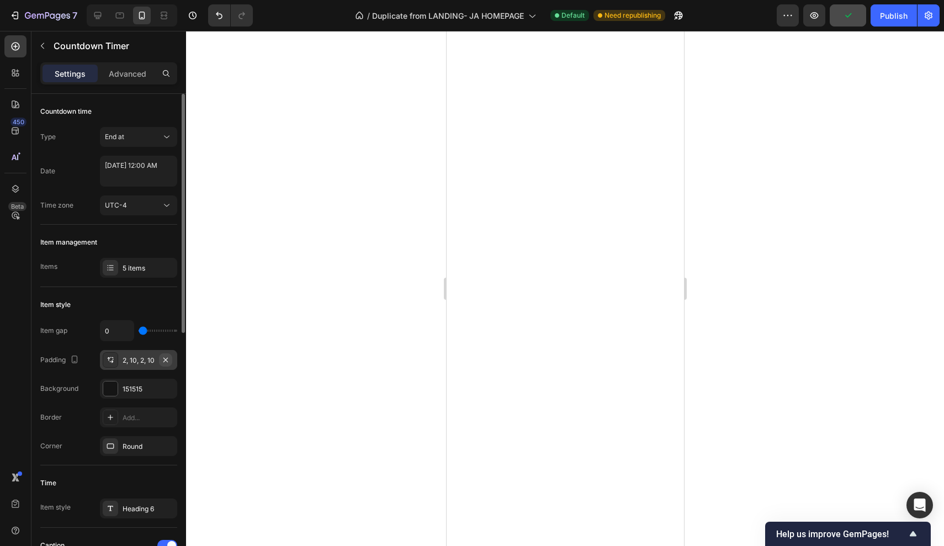
click at [167, 360] on icon "button" at bounding box center [165, 359] width 9 height 9
click at [220, 24] on button "Undo/Redo" at bounding box center [219, 15] width 22 height 22
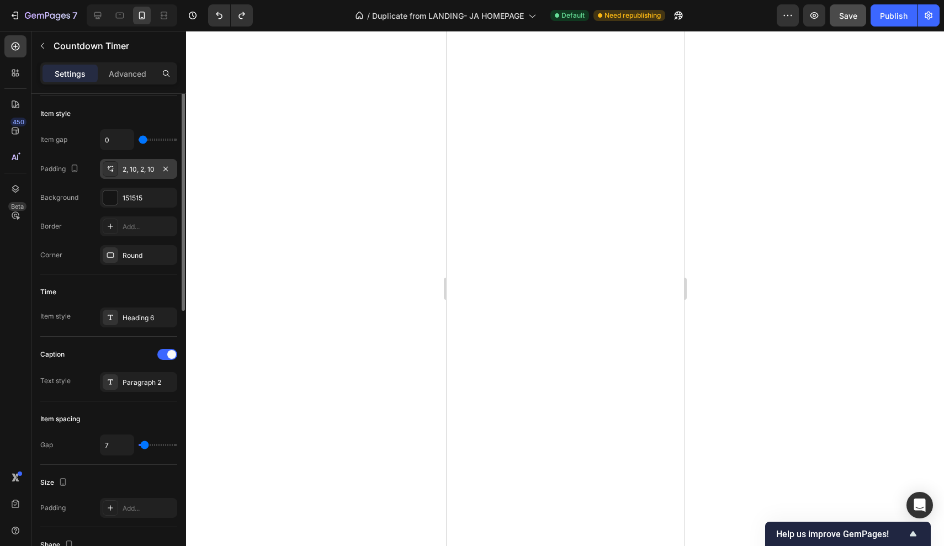
scroll to position [192, 0]
click at [136, 313] on div "Heading 6" at bounding box center [149, 317] width 52 height 10
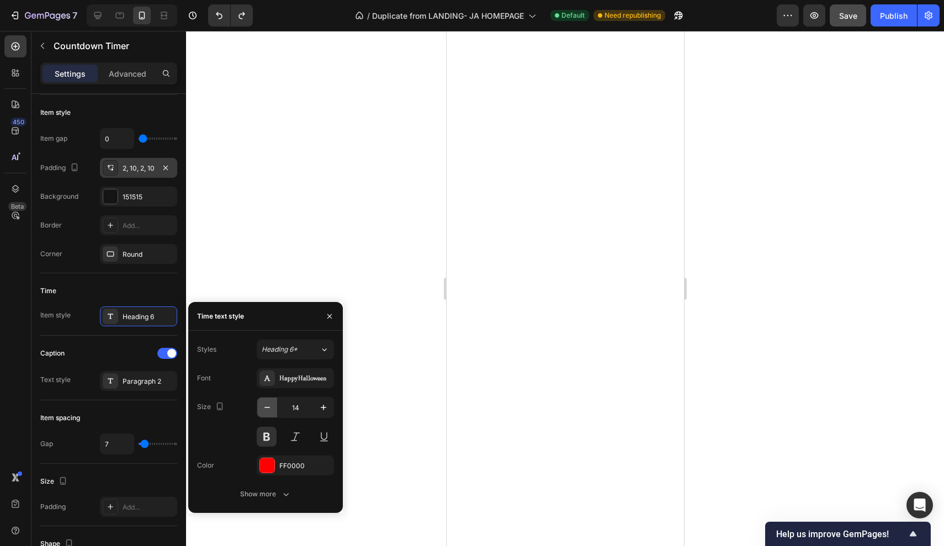
click at [264, 408] on icon "button" at bounding box center [267, 407] width 11 height 11
type input "10"
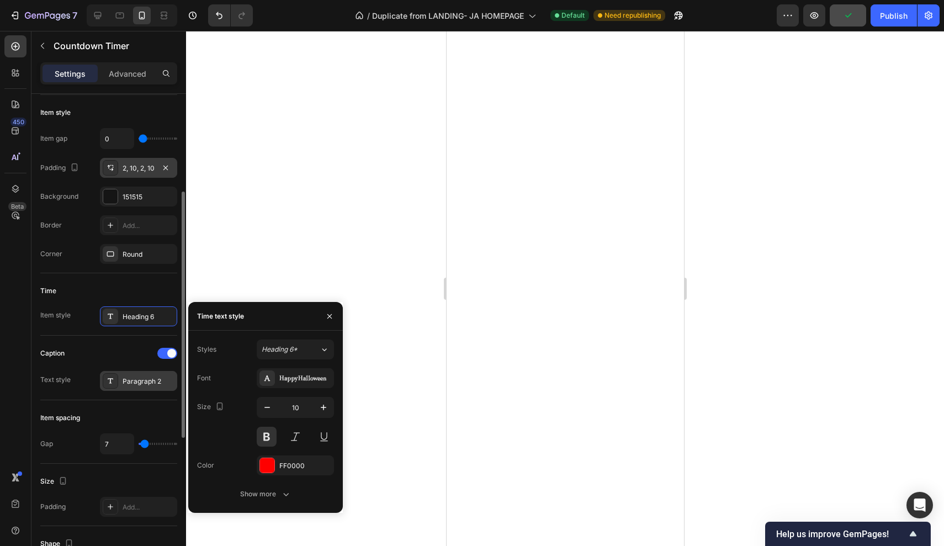
click at [156, 379] on div "Paragraph 2" at bounding box center [149, 381] width 52 height 10
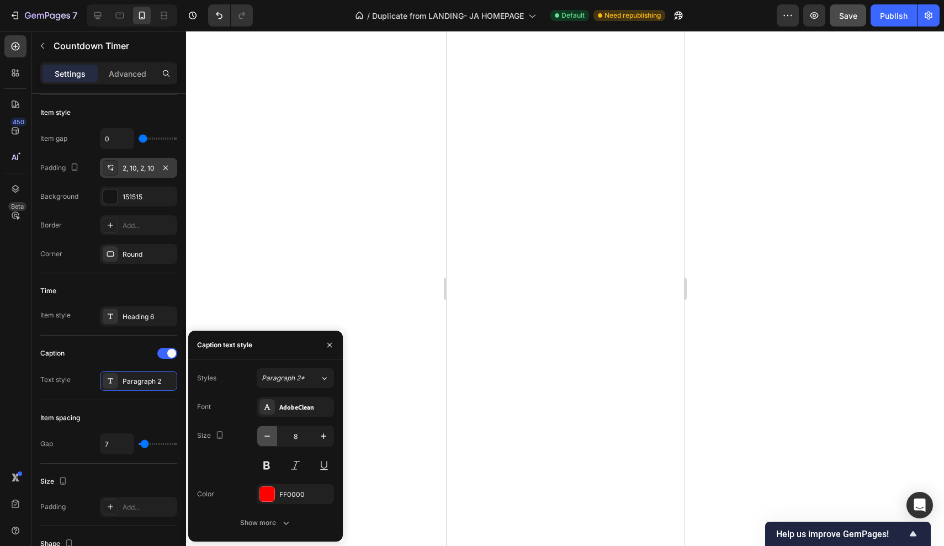
click at [267, 439] on icon "button" at bounding box center [267, 435] width 11 height 11
type input "6"
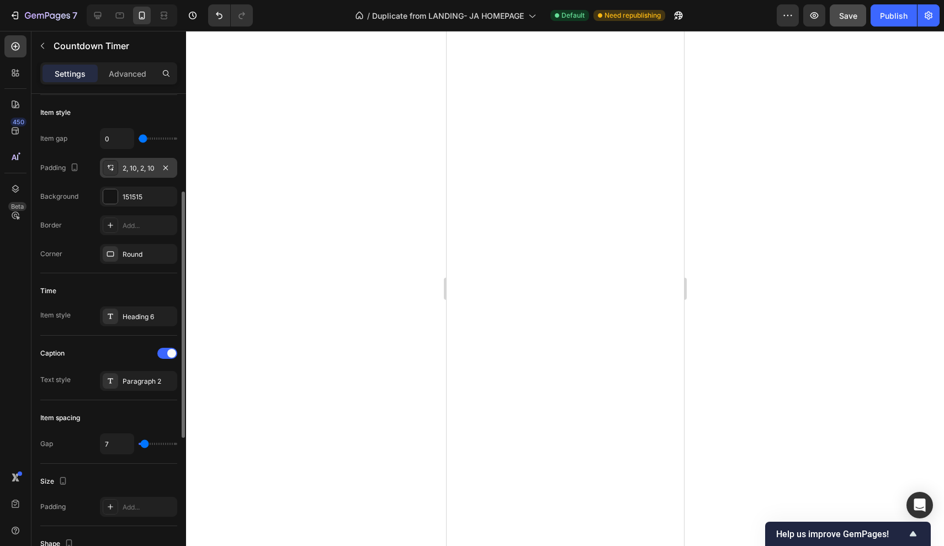
click at [121, 292] on div "Time" at bounding box center [108, 291] width 137 height 18
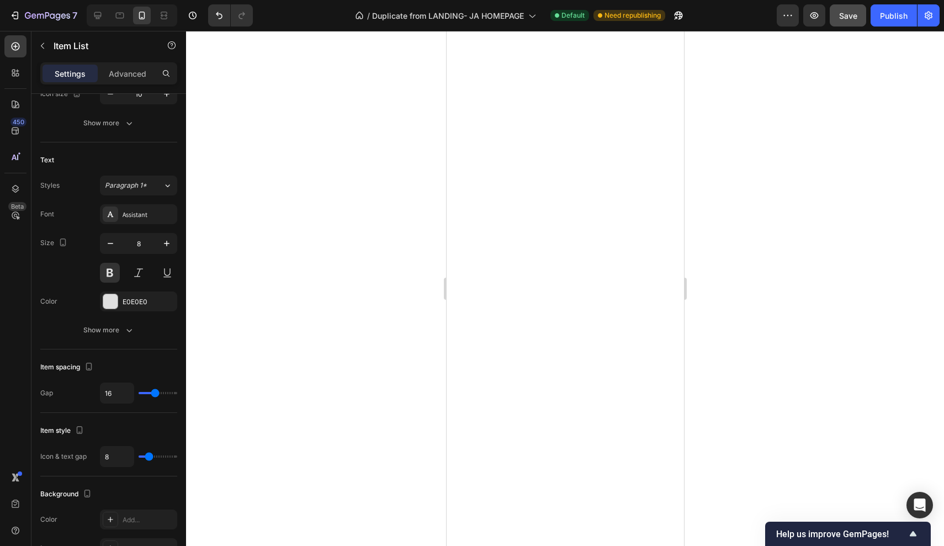
scroll to position [0, 0]
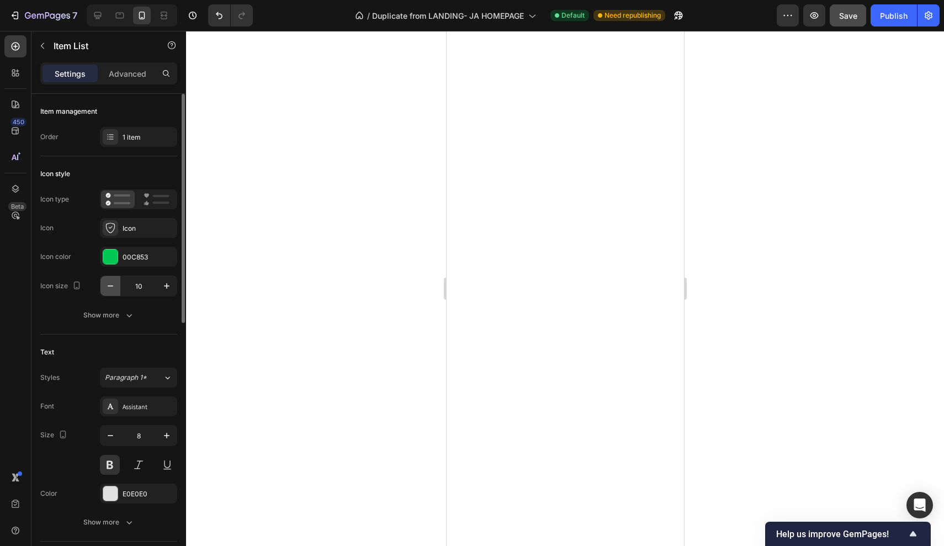
click at [106, 284] on icon "button" at bounding box center [110, 285] width 11 height 11
click at [165, 290] on icon "button" at bounding box center [166, 285] width 11 height 11
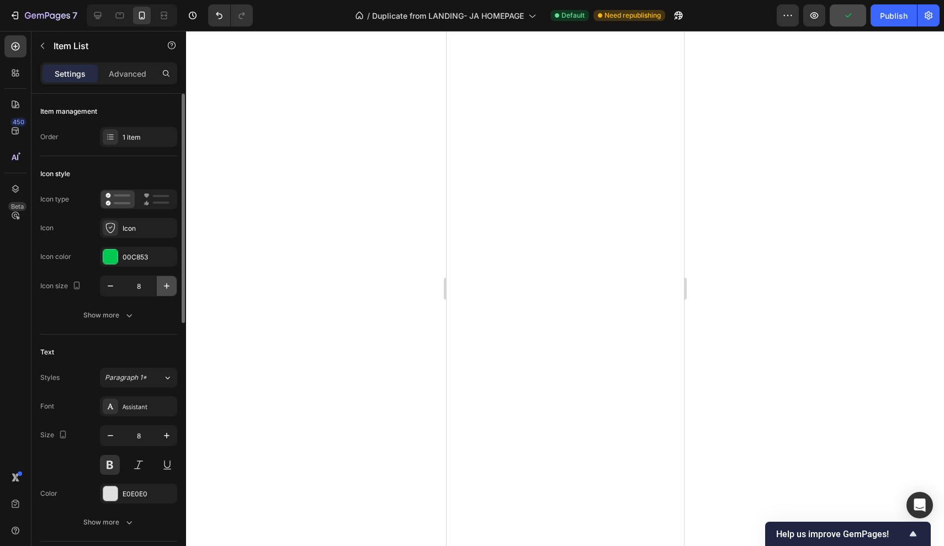
type input "9"
click at [108, 434] on icon "button" at bounding box center [110, 435] width 11 height 11
type input "6"
click at [374, 163] on div at bounding box center [565, 288] width 758 height 515
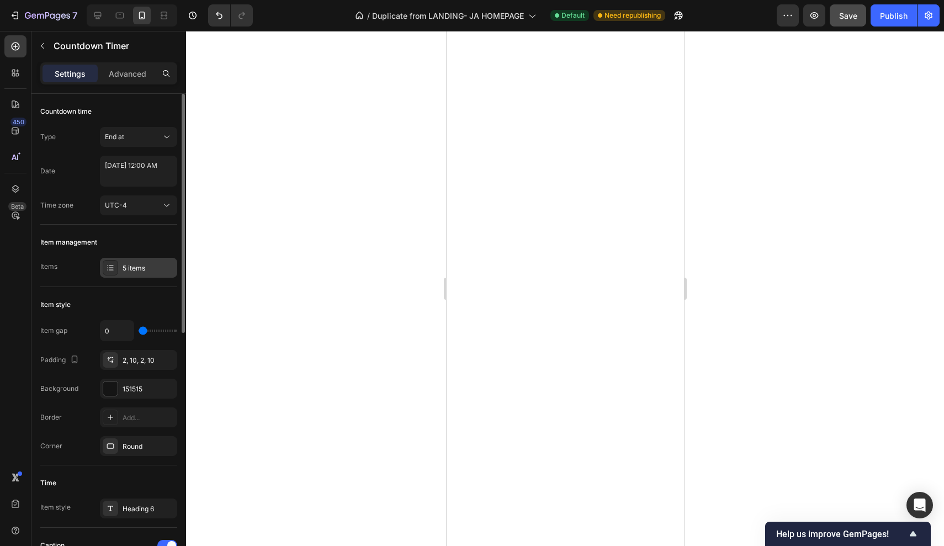
click at [137, 262] on div "5 items" at bounding box center [138, 268] width 77 height 20
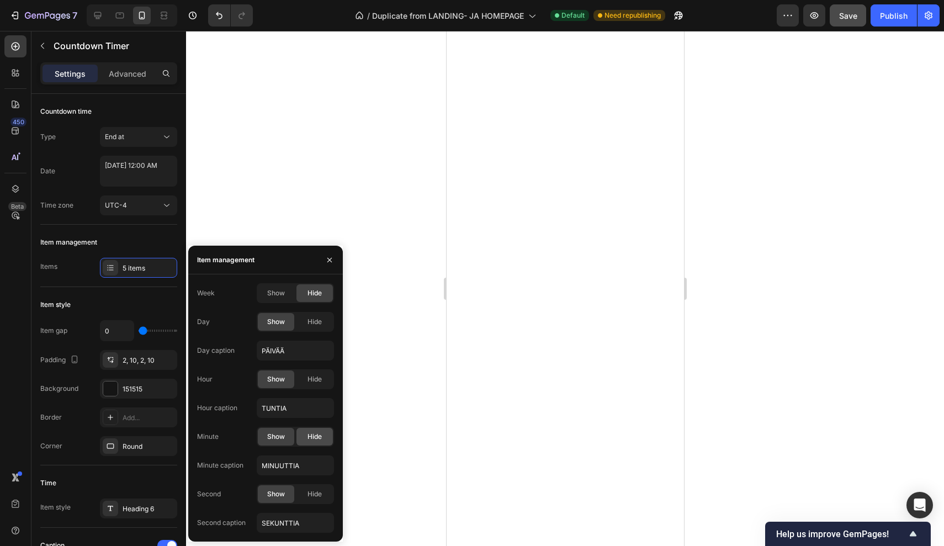
click at [312, 436] on span "Hide" at bounding box center [314, 437] width 14 height 10
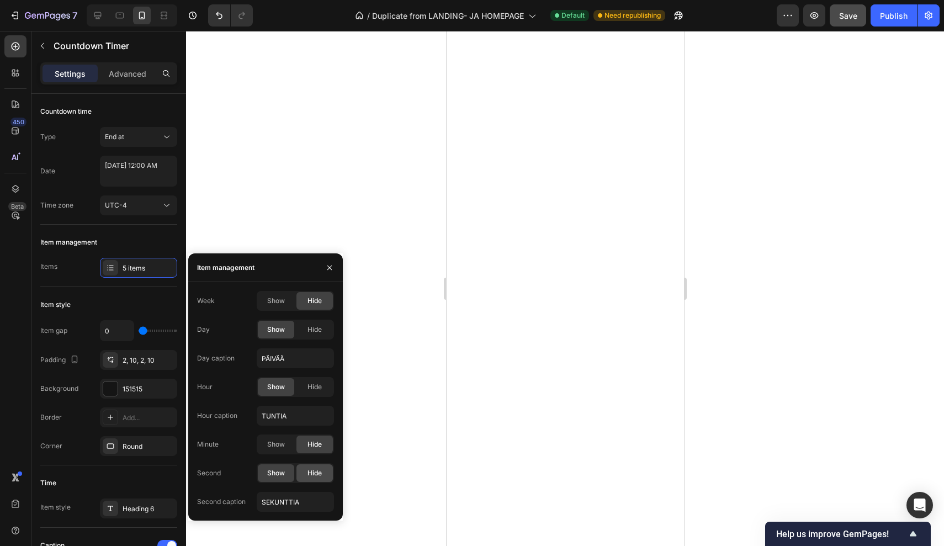
click at [312, 470] on span "Hide" at bounding box center [314, 473] width 14 height 10
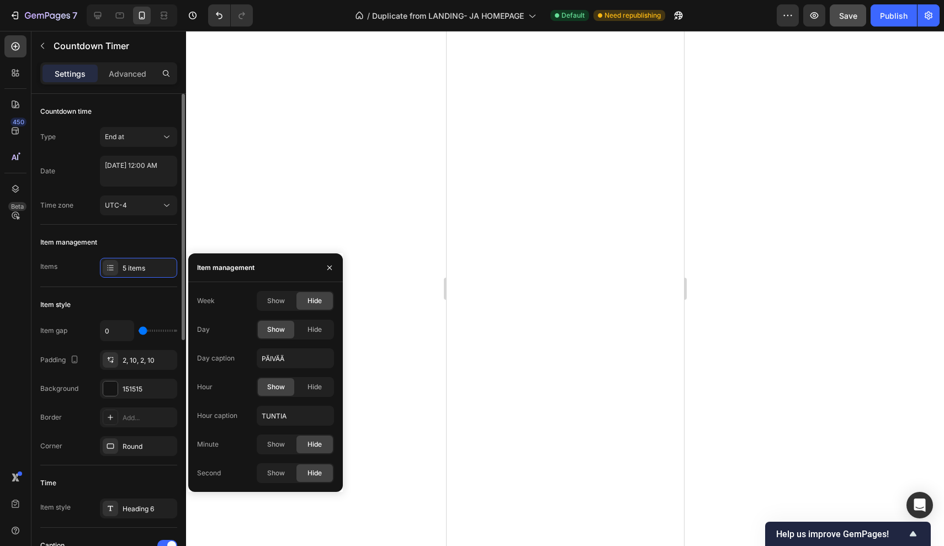
click at [148, 287] on div "Item style Item gap 0 Padding 2, 10, 2, 10 Background 151515 Border Add... Corn…" at bounding box center [108, 376] width 137 height 178
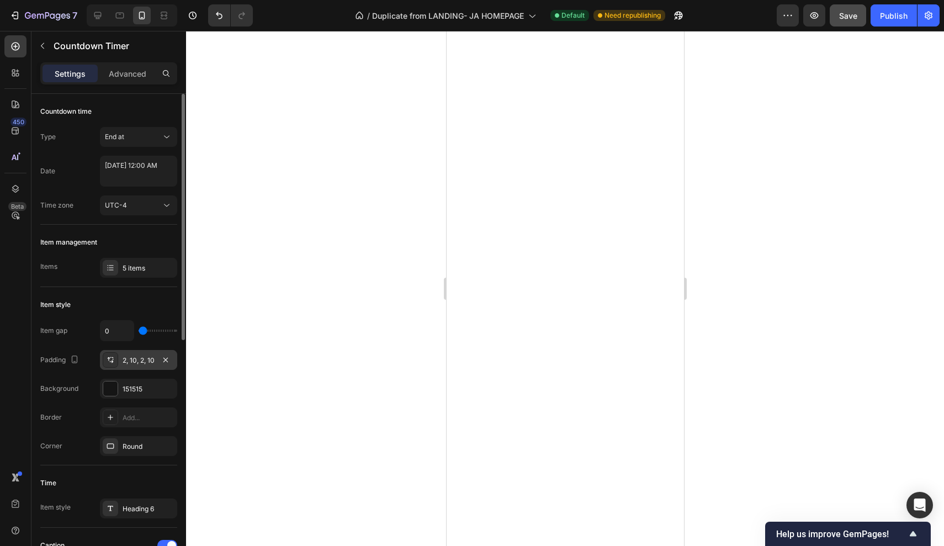
click at [143, 369] on div "2, 10, 2, 10" at bounding box center [138, 360] width 77 height 20
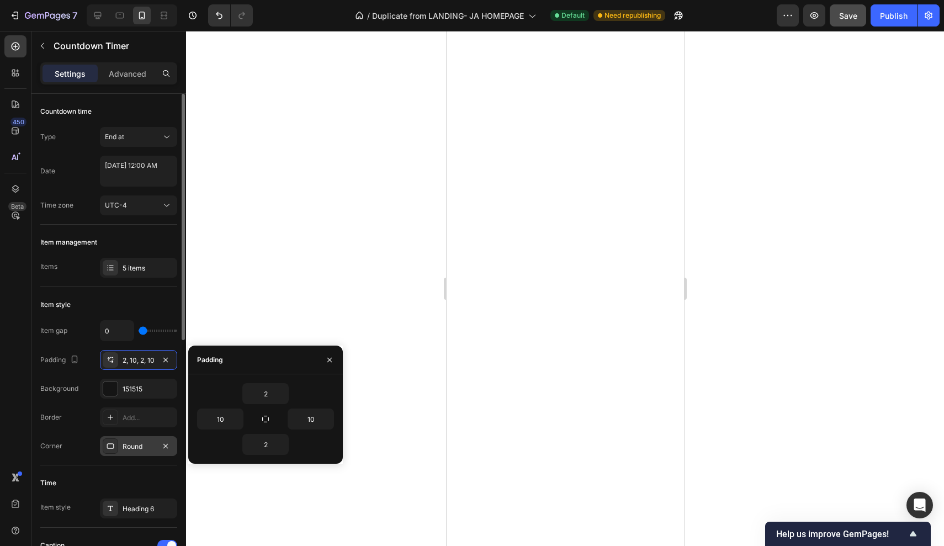
click at [125, 439] on div "Round" at bounding box center [138, 446] width 77 height 20
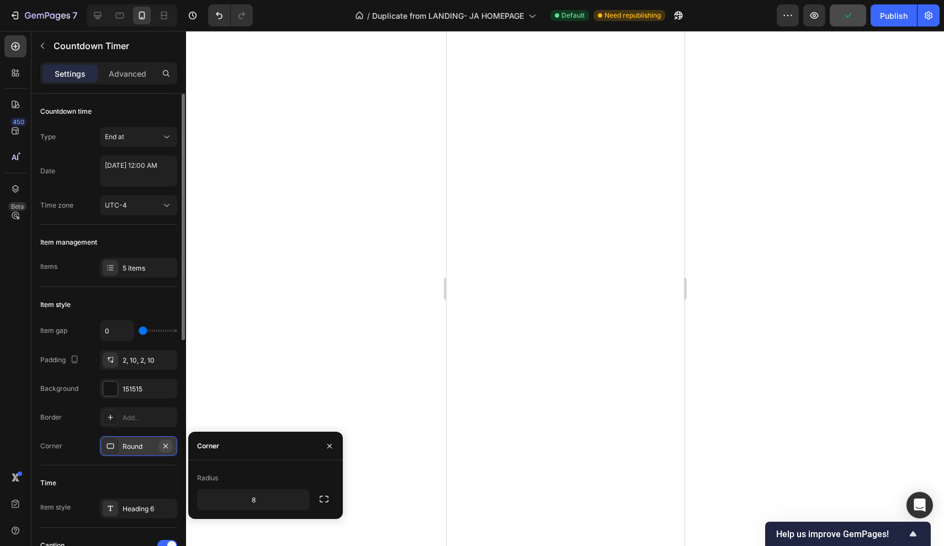
click at [167, 445] on icon "button" at bounding box center [165, 446] width 9 height 9
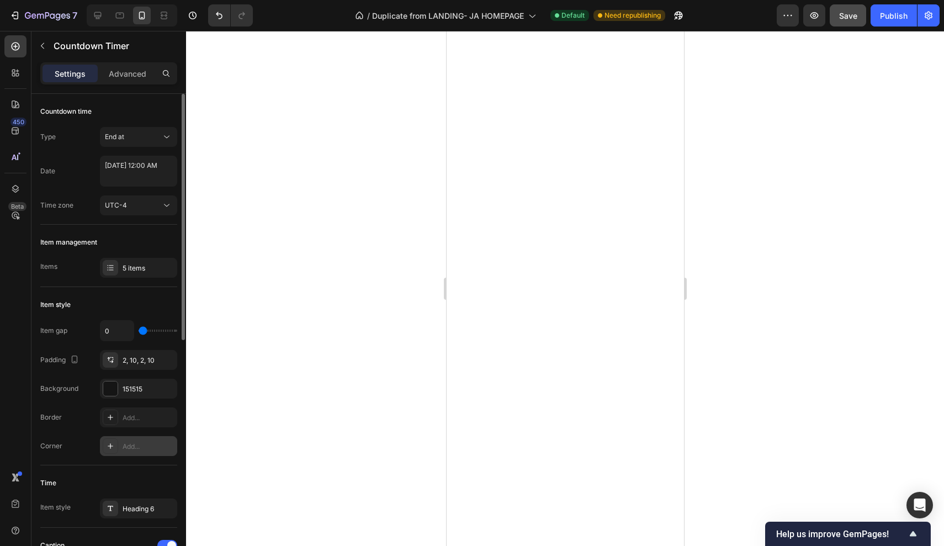
click at [779, 151] on div at bounding box center [565, 288] width 758 height 515
click at [773, 158] on div at bounding box center [565, 288] width 758 height 515
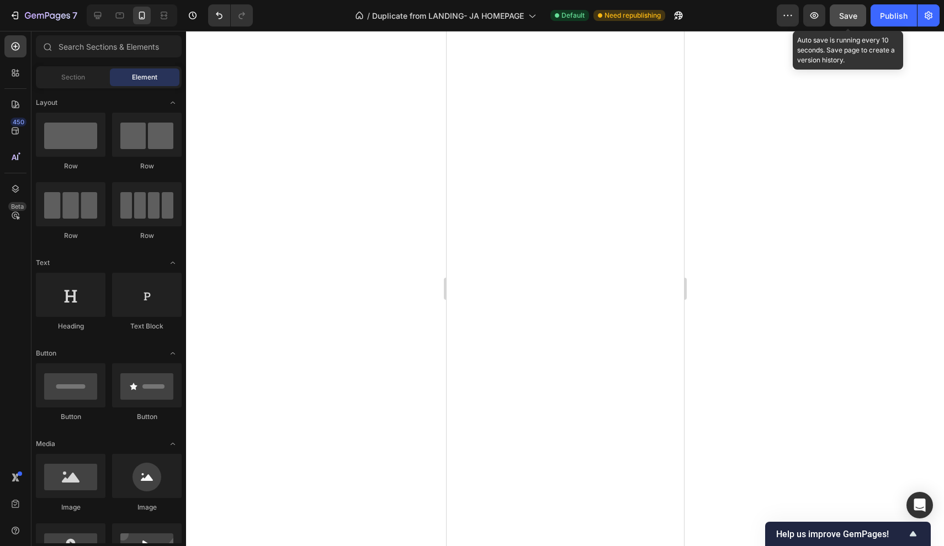
click at [842, 17] on span "Save" at bounding box center [848, 15] width 18 height 9
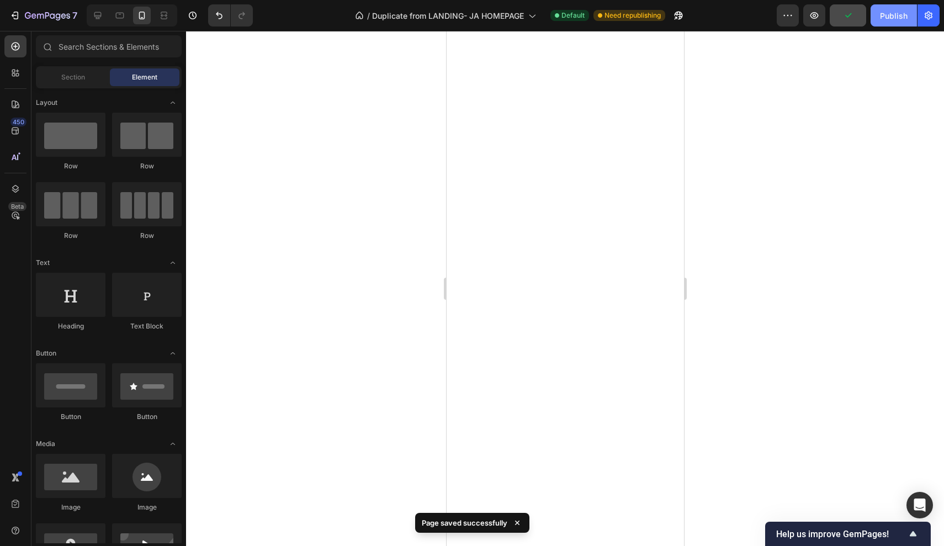
click at [902, 20] on div "Publish" at bounding box center [894, 16] width 28 height 12
click at [669, 1] on div "7 Version history / Duplicate from LANDING- JA HOMEPAGE Default Need republishi…" at bounding box center [472, 15] width 944 height 31
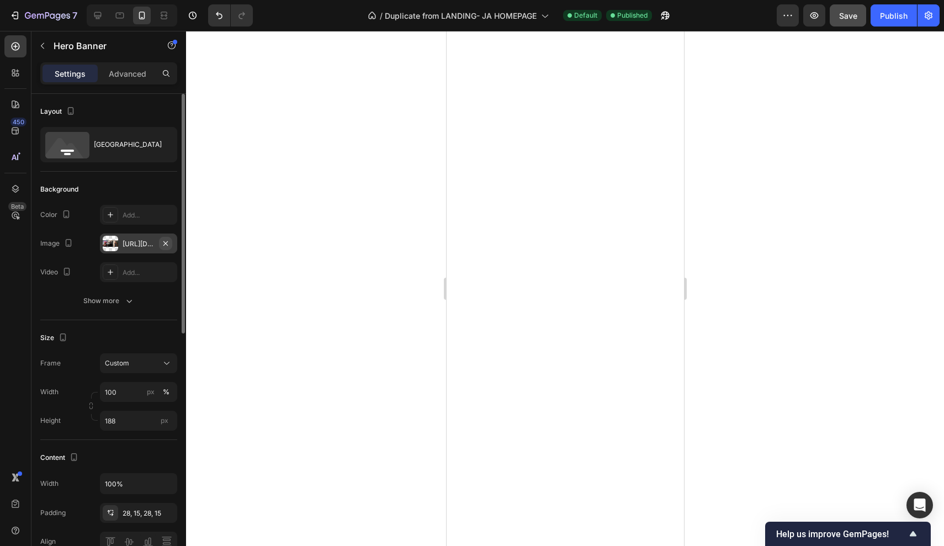
click at [163, 241] on icon "button" at bounding box center [165, 243] width 9 height 9
click at [124, 242] on div "Add..." at bounding box center [149, 244] width 52 height 10
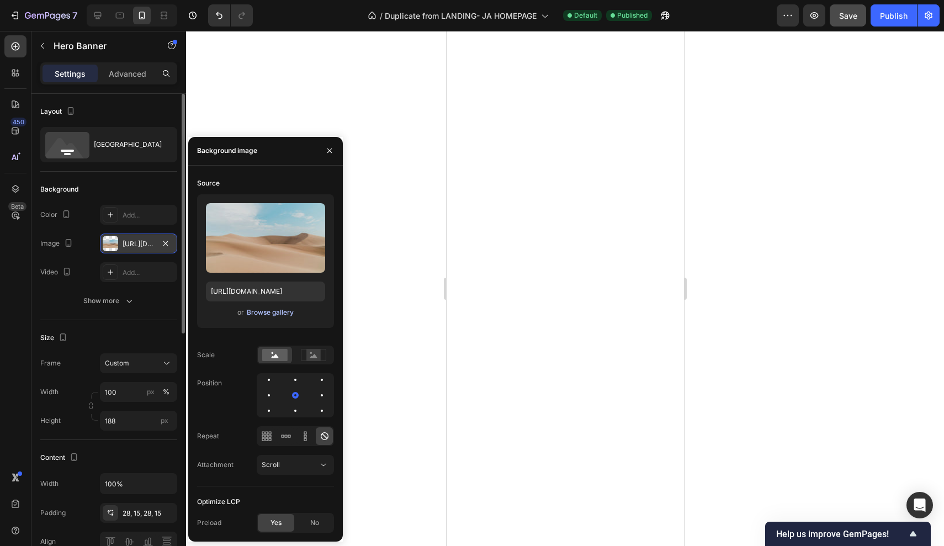
click at [289, 310] on div "Browse gallery" at bounding box center [270, 312] width 47 height 10
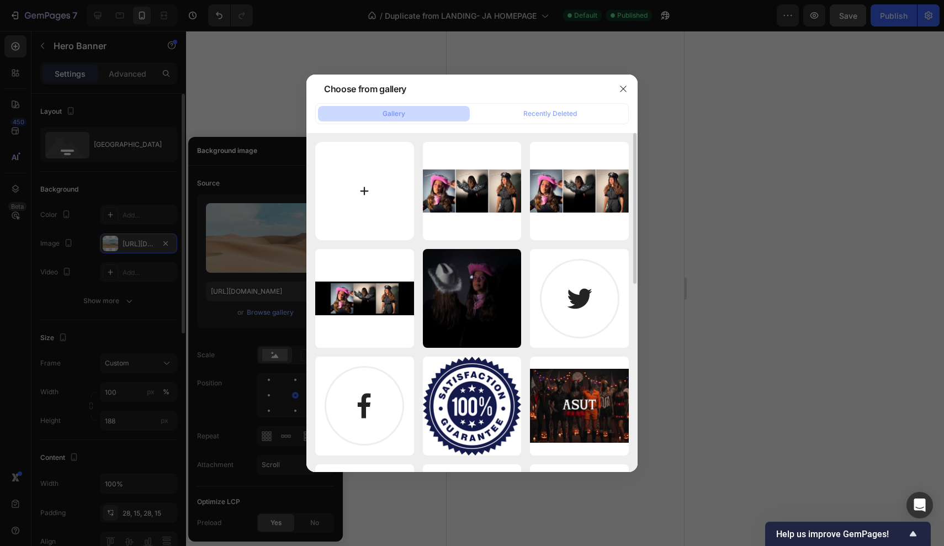
click at [385, 193] on input "file" at bounding box center [364, 191] width 99 height 99
type input "C:\fakepath\Untitled Project-8.jpg"
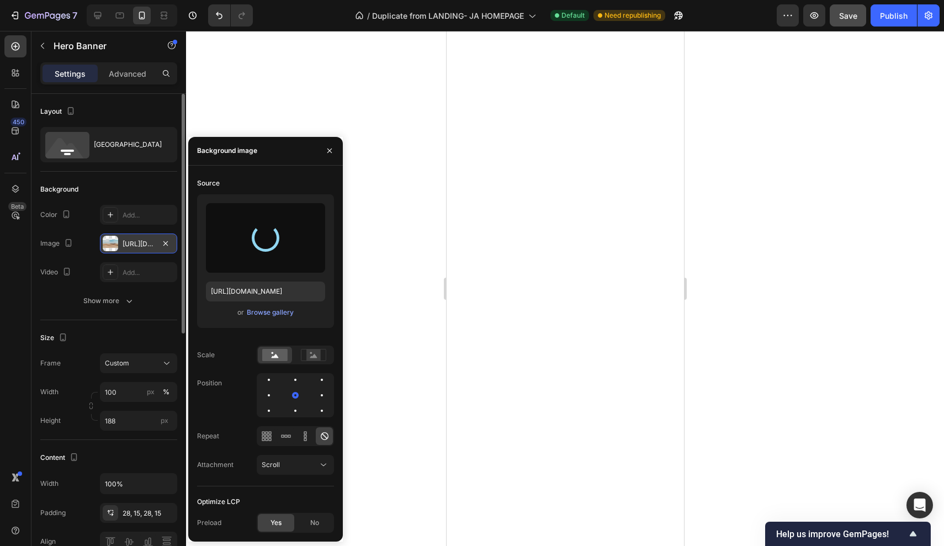
type input "[URL][DOMAIN_NAME]"
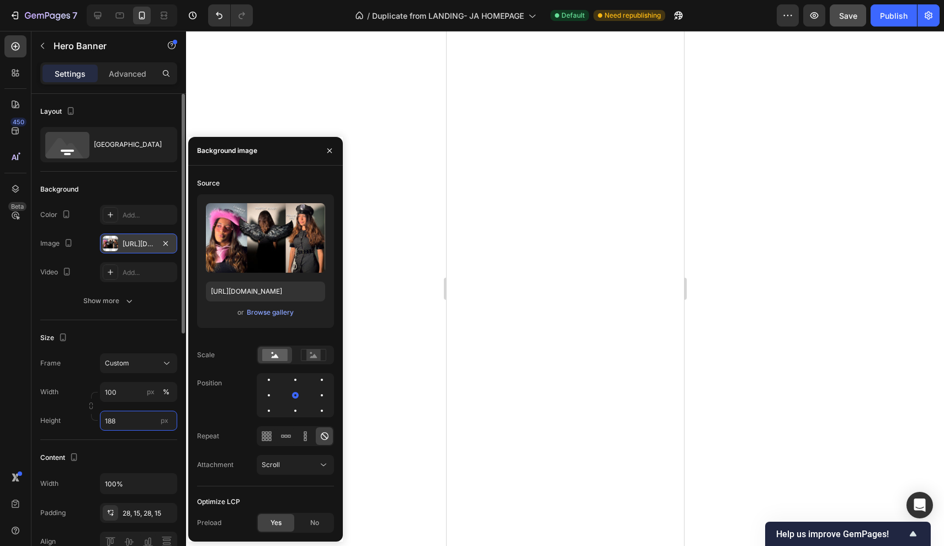
click at [122, 423] on input "188" at bounding box center [138, 421] width 77 height 20
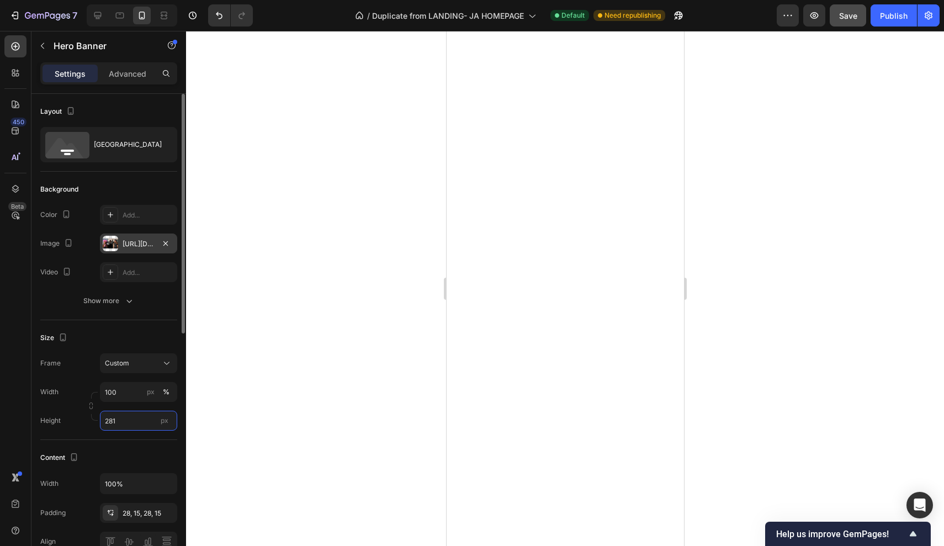
type input "280"
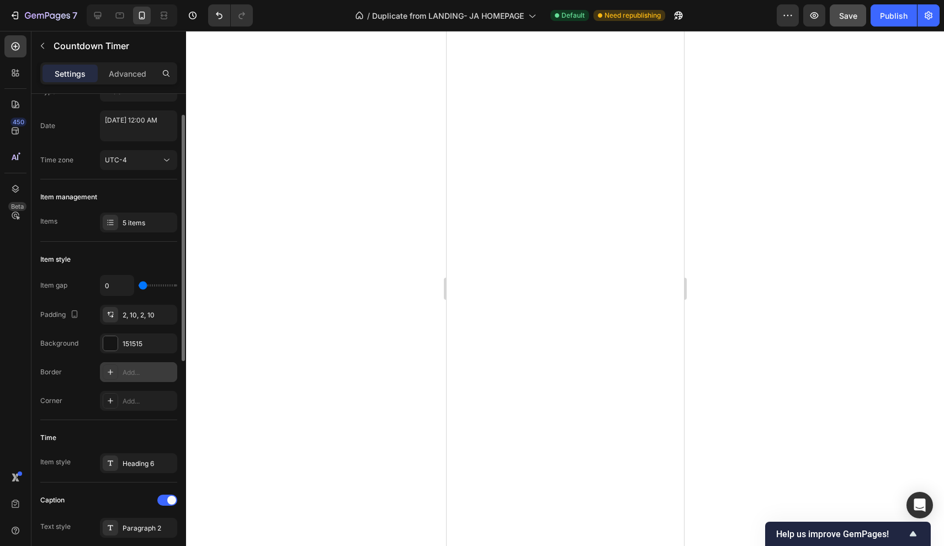
scroll to position [98, 0]
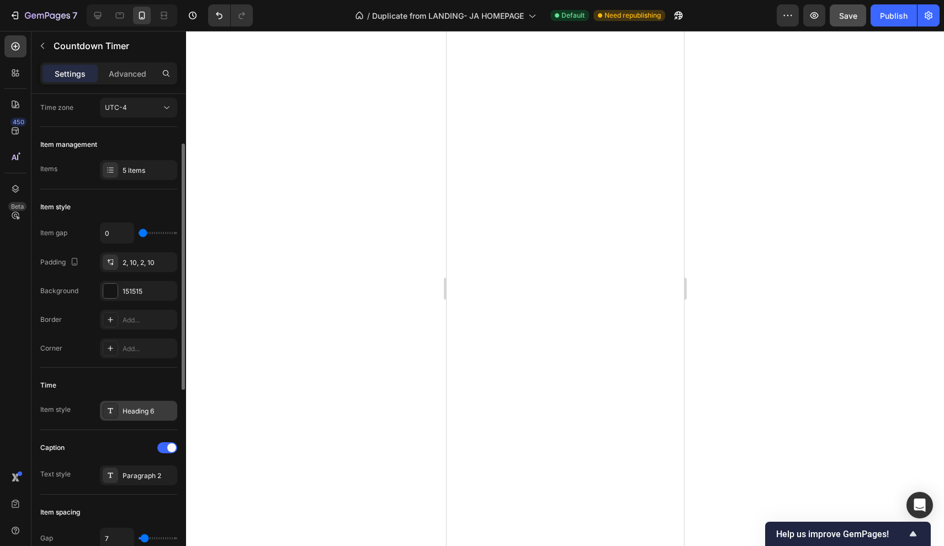
click at [155, 409] on div "Heading 6" at bounding box center [149, 411] width 52 height 10
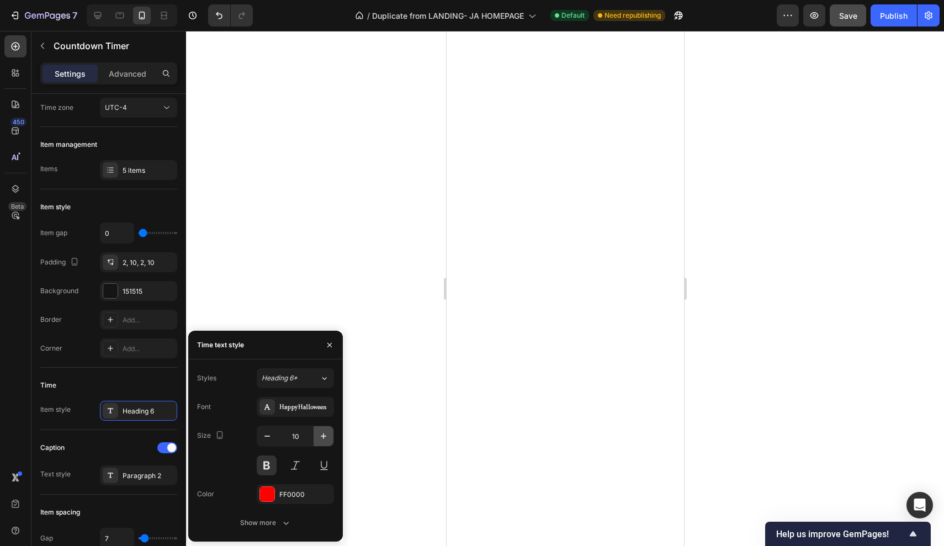
click at [321, 439] on icon "button" at bounding box center [323, 435] width 11 height 11
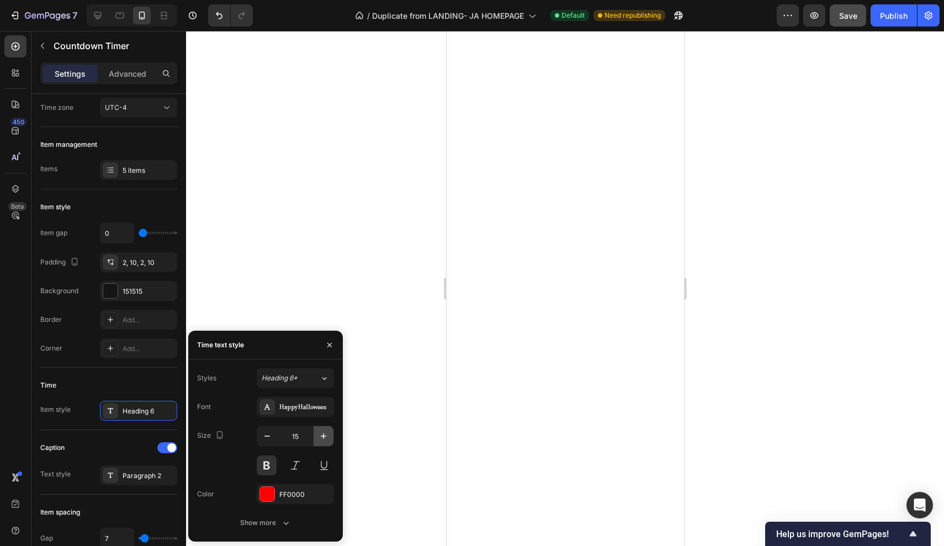
click at [321, 439] on icon "button" at bounding box center [323, 435] width 11 height 11
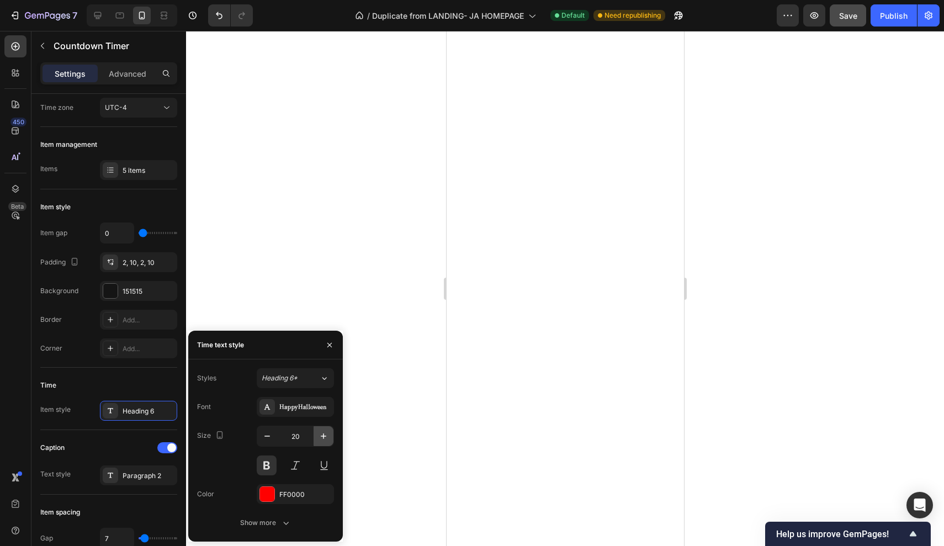
click at [321, 439] on icon "button" at bounding box center [323, 435] width 11 height 11
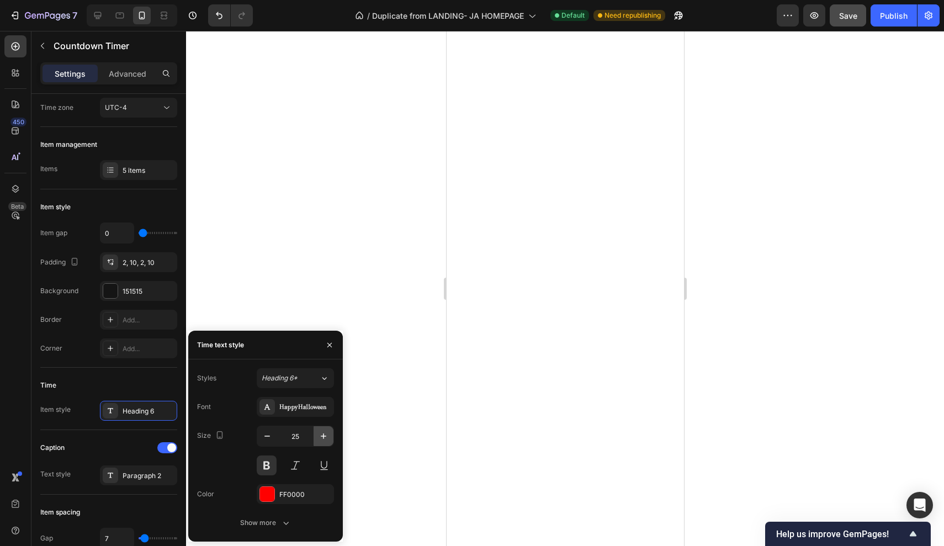
click at [321, 439] on icon "button" at bounding box center [323, 435] width 11 height 11
click at [168, 289] on icon "button" at bounding box center [165, 290] width 4 height 4
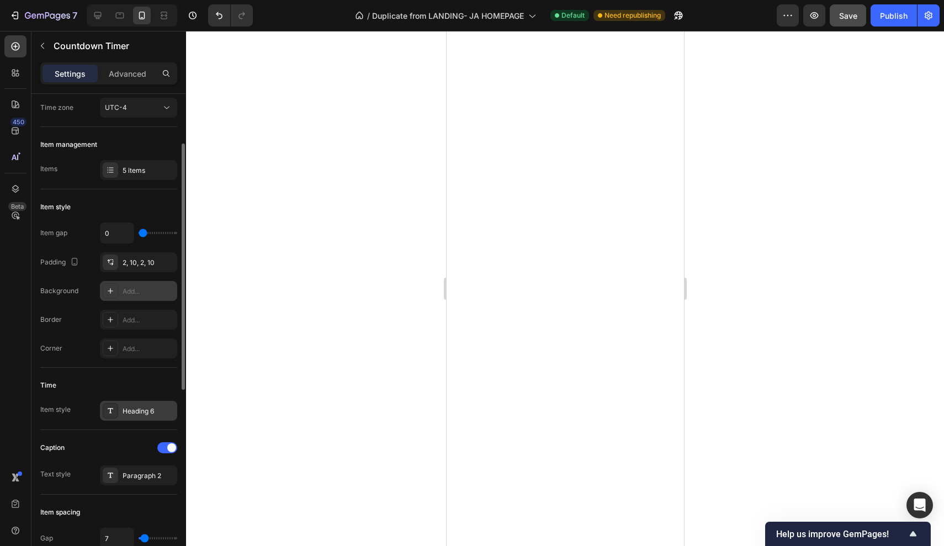
click at [147, 405] on div "Heading 6" at bounding box center [138, 411] width 77 height 20
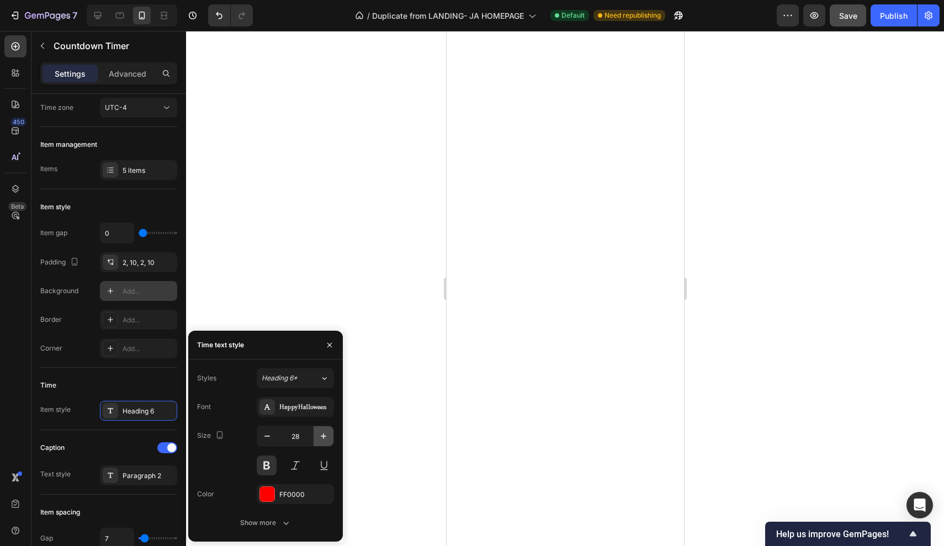
click at [325, 437] on icon "button" at bounding box center [323, 435] width 11 height 11
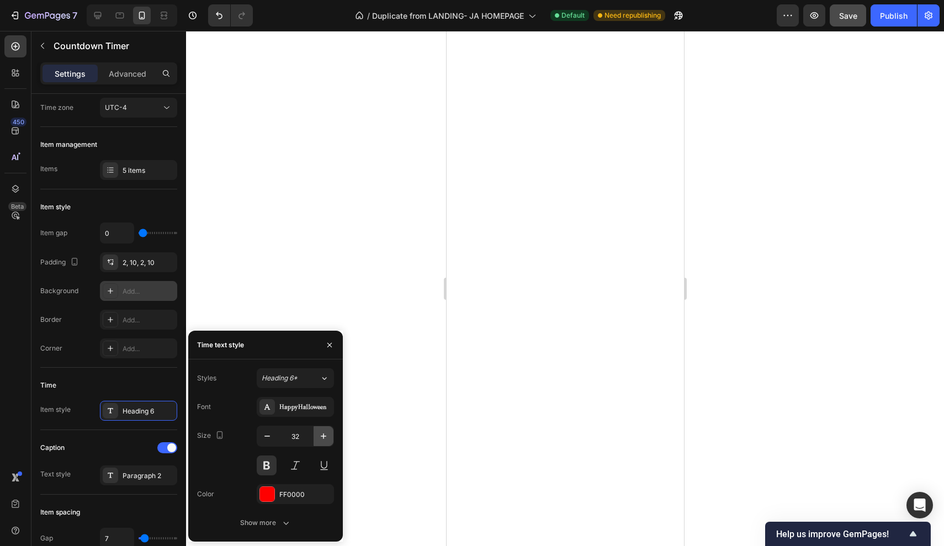
type input "33"
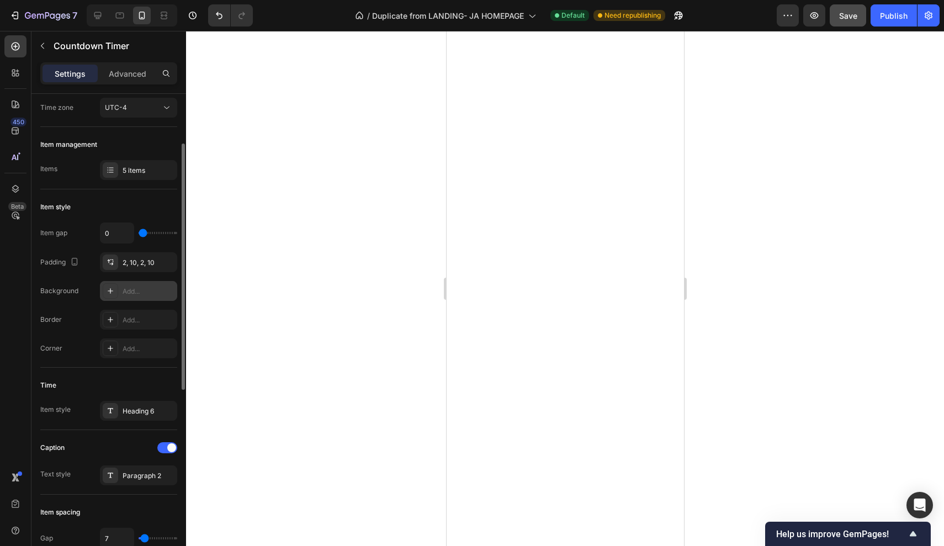
click at [131, 490] on div "Caption Text style Paragraph 2" at bounding box center [108, 462] width 137 height 65
click at [138, 477] on div "Paragraph 2" at bounding box center [149, 476] width 52 height 10
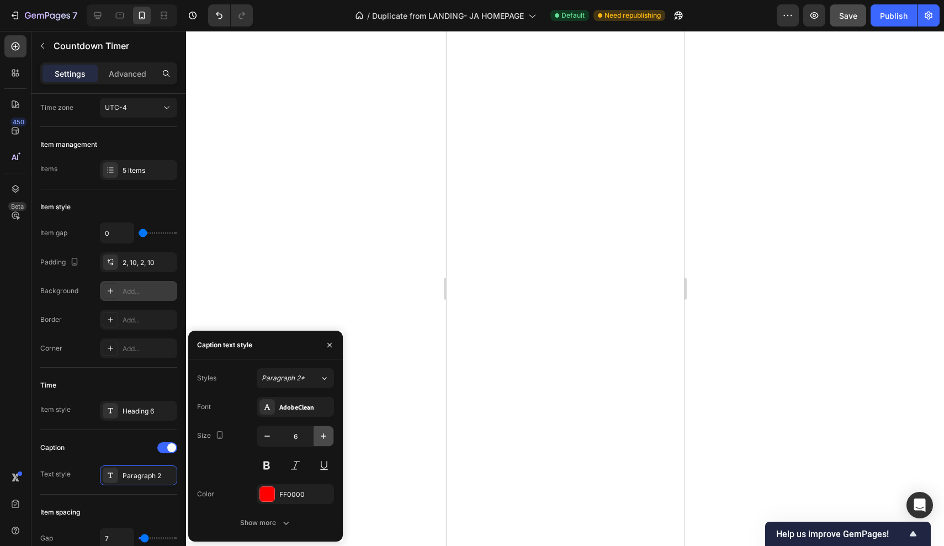
click at [321, 435] on icon "button" at bounding box center [323, 435] width 11 height 11
type input "9"
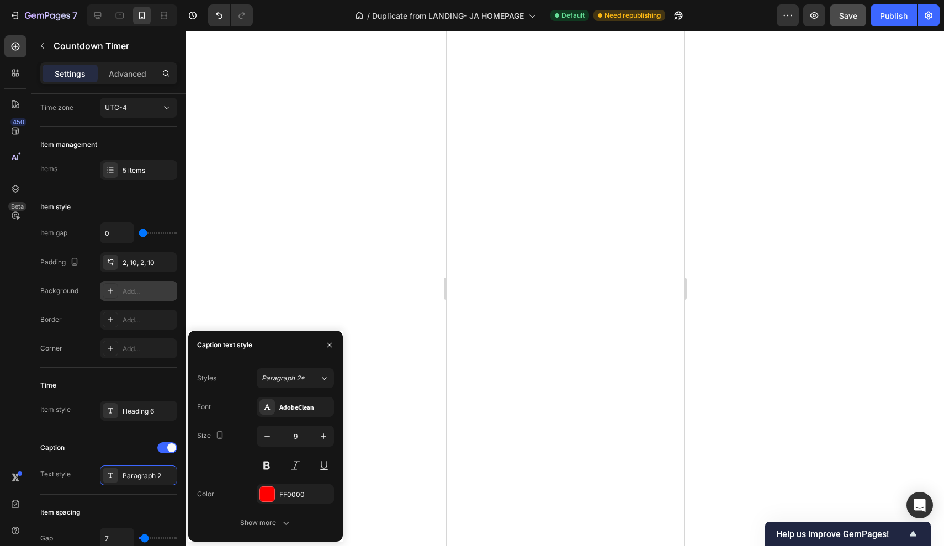
click at [225, 286] on div at bounding box center [565, 288] width 758 height 515
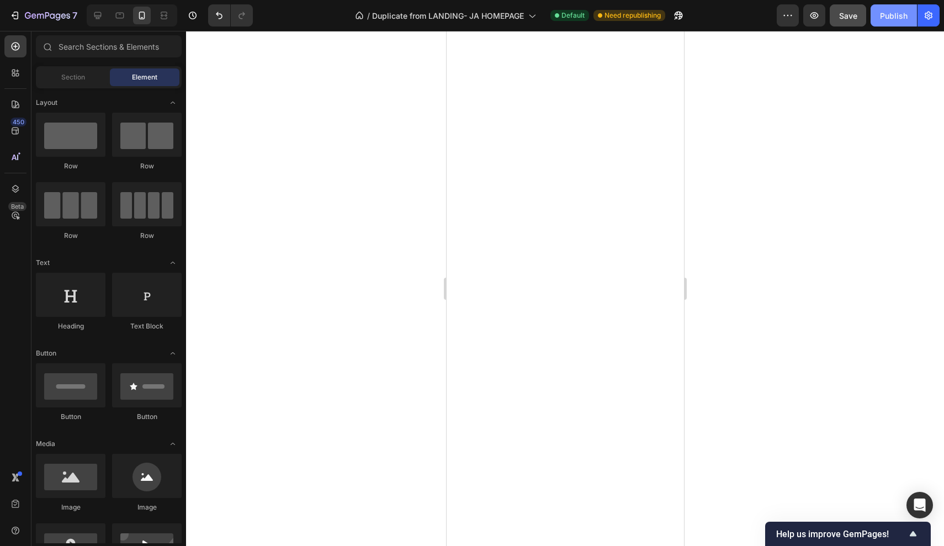
click at [900, 20] on div "Publish" at bounding box center [894, 16] width 28 height 12
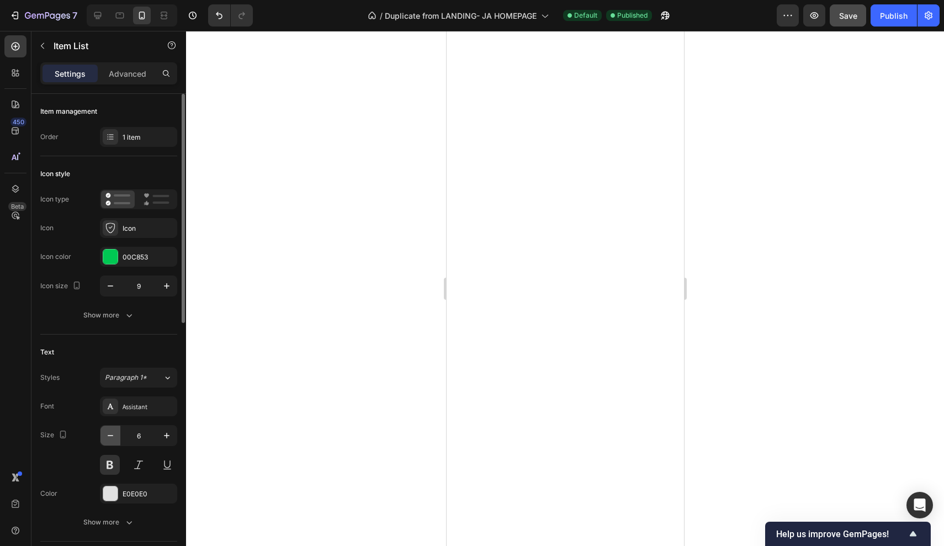
click at [109, 442] on button "button" at bounding box center [110, 436] width 20 height 20
type input "5"
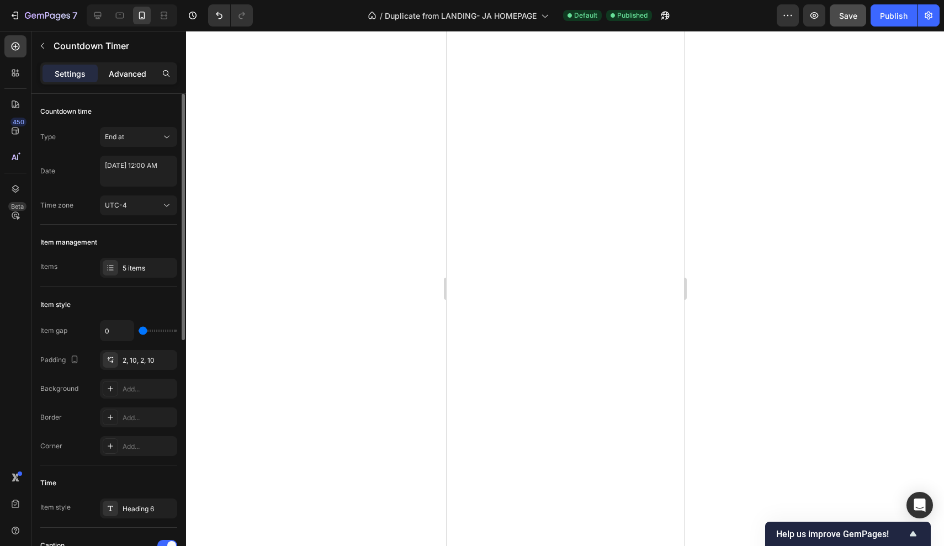
click at [131, 79] on div "Advanced" at bounding box center [127, 74] width 55 height 18
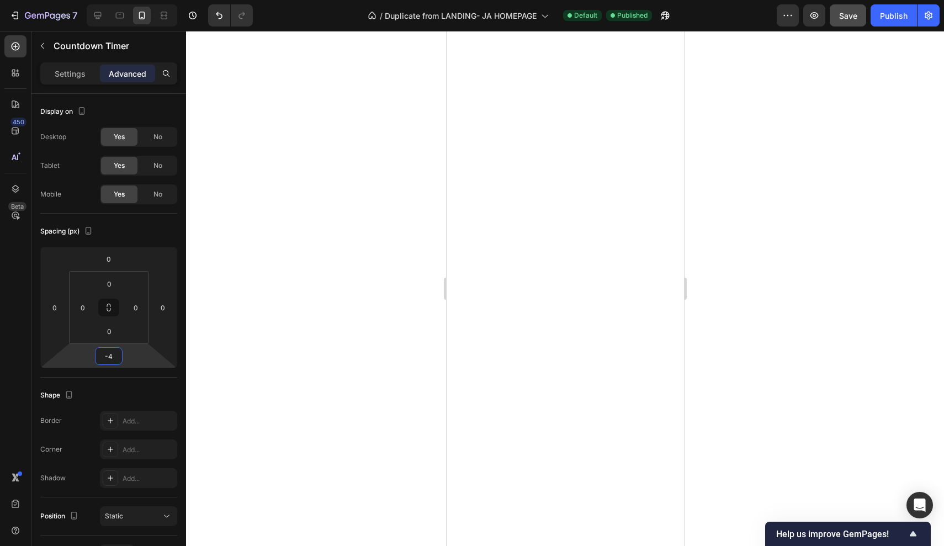
type input "-2"
click at [134, 0] on html "7 Version history / Duplicate from LANDING- JA HOMEPAGE Default Published Previ…" at bounding box center [472, 0] width 944 height 0
click at [253, 273] on div at bounding box center [565, 288] width 758 height 515
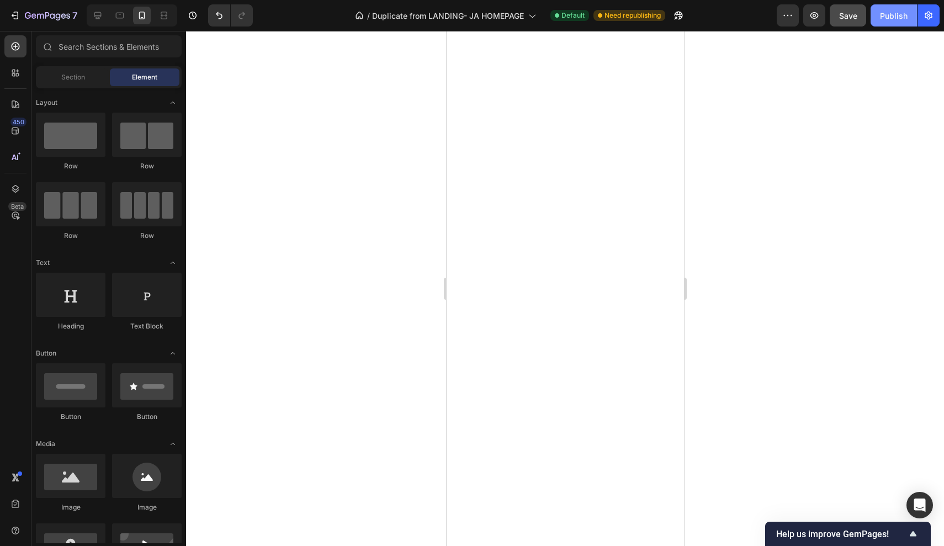
click at [874, 22] on button "Publish" at bounding box center [893, 15] width 46 height 22
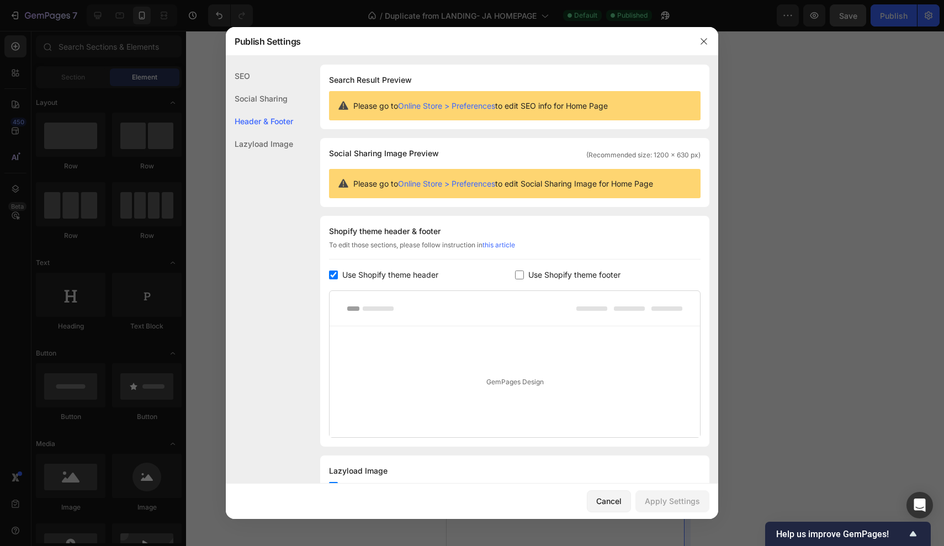
scroll to position [45, 0]
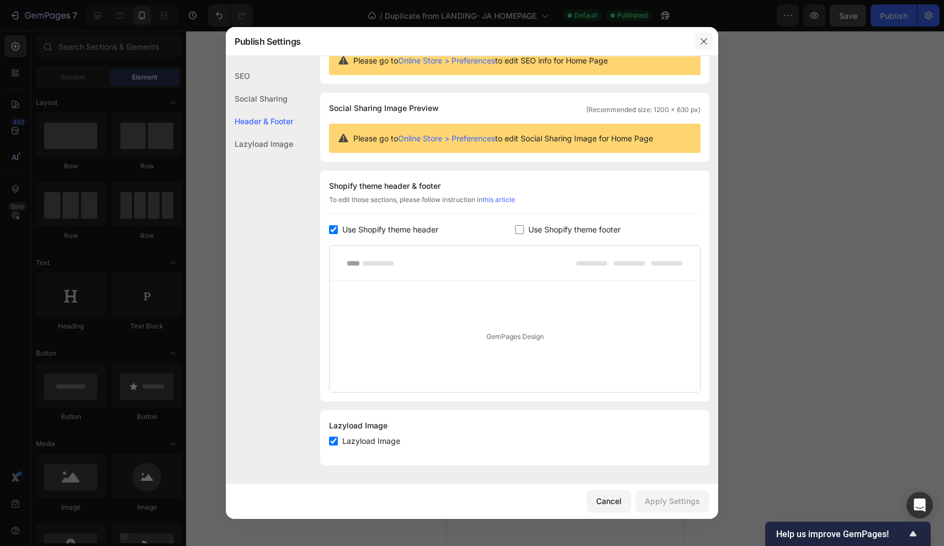
click at [702, 43] on icon "button" at bounding box center [703, 41] width 6 height 6
